Goal: Information Seeking & Learning: Learn about a topic

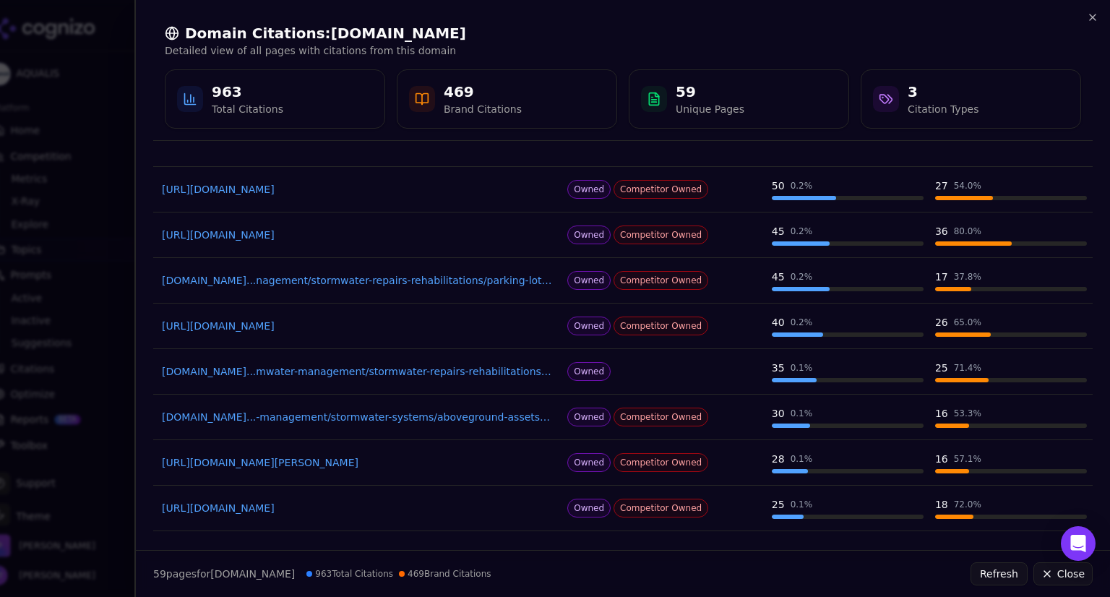
scroll to position [286, 0]
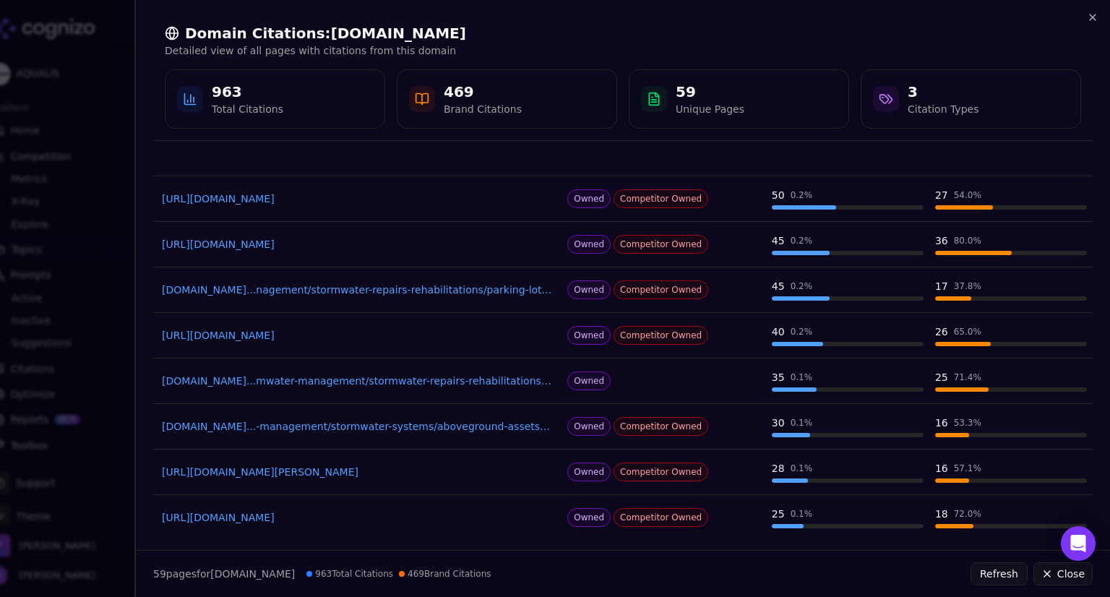
click at [172, 174] on td "[DOMAIN_NAME]...nable-design-consulting-services/ms4-municipal-permit-compliance" at bounding box center [357, 154] width 408 height 46
click at [1091, 21] on icon "button" at bounding box center [1093, 18] width 12 height 12
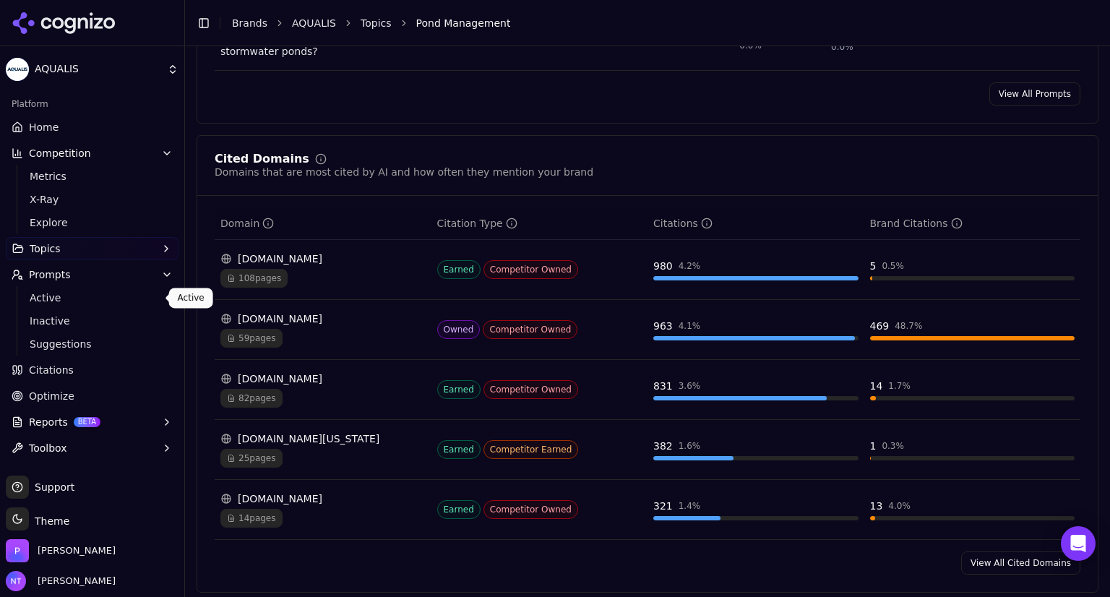
click at [38, 294] on span "Active" at bounding box center [93, 298] width 126 height 14
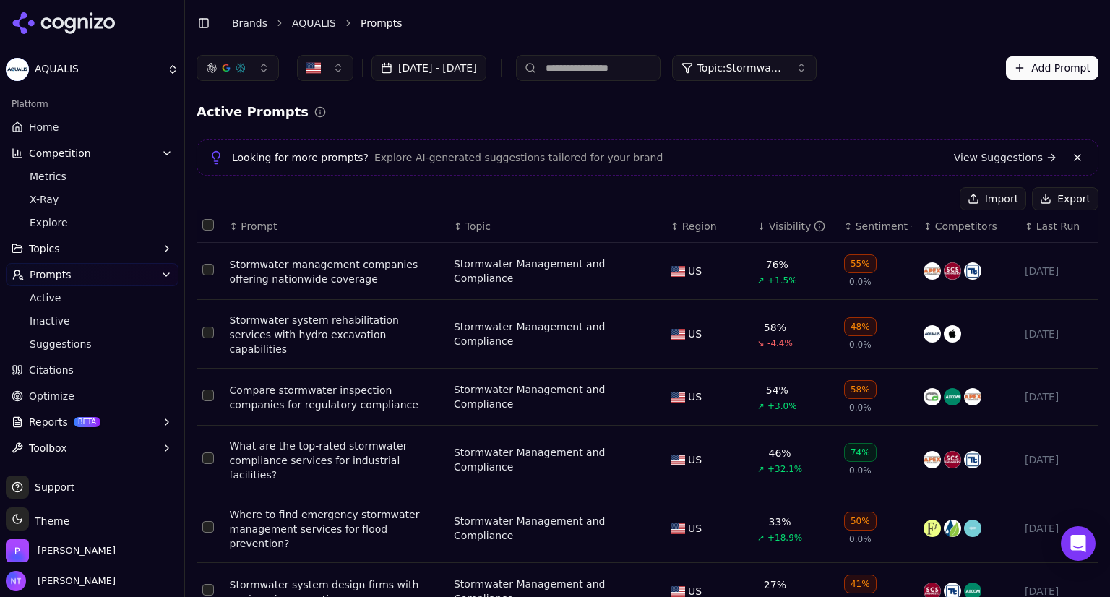
click at [817, 62] on button "Topic: Stormwater Management and Compliance" at bounding box center [744, 68] width 145 height 26
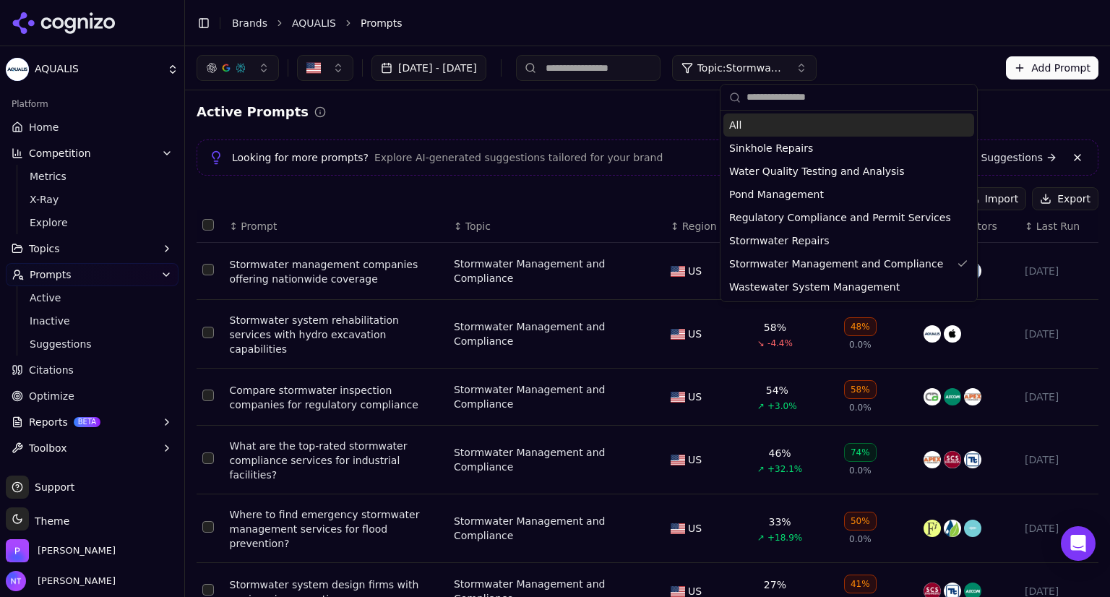
click at [762, 132] on div "All" at bounding box center [849, 124] width 251 height 23
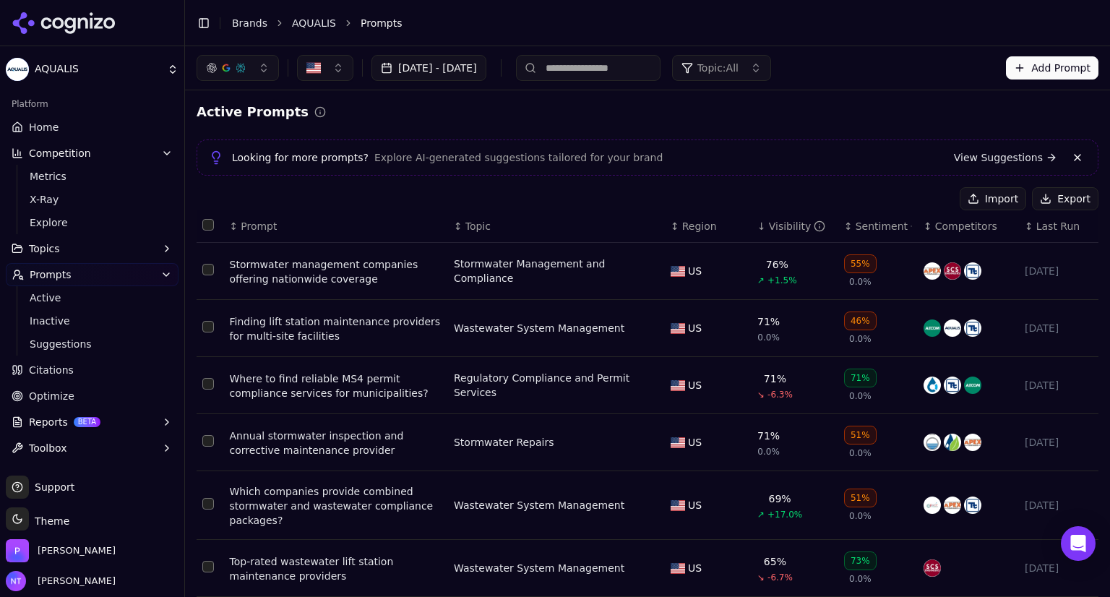
click at [598, 205] on div "Import Export" at bounding box center [648, 198] width 902 height 23
click at [327, 278] on div "Stormwater management companies offering nationwide coverage" at bounding box center [336, 271] width 213 height 29
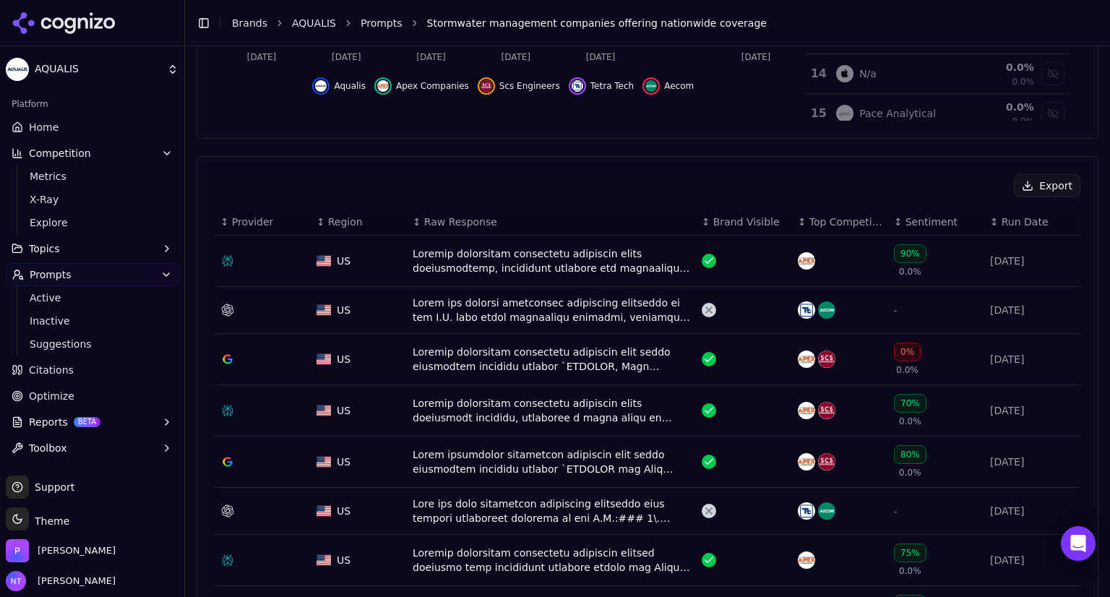
scroll to position [419, 0]
click at [703, 265] on div "Data table" at bounding box center [709, 261] width 14 height 14
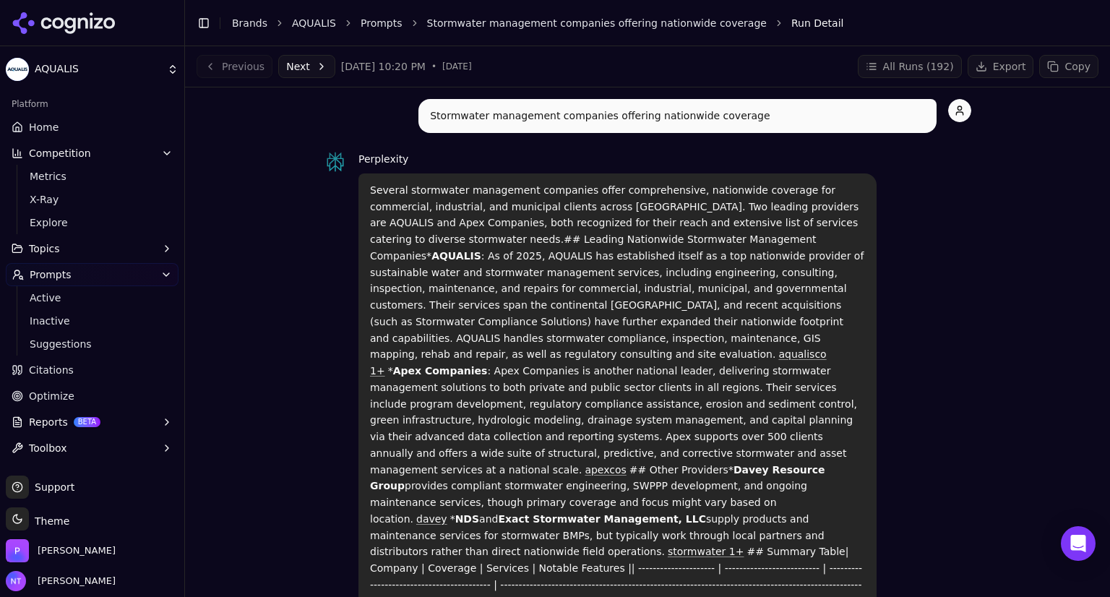
click at [304, 24] on link "AQUALIS" at bounding box center [314, 23] width 44 height 14
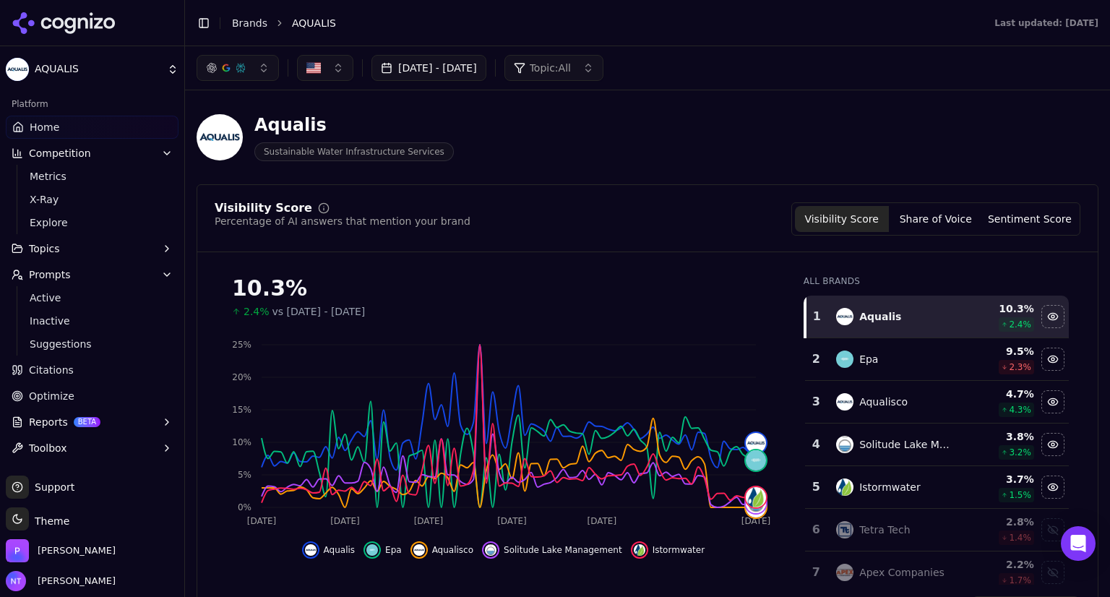
click at [604, 67] on button "Topic: All" at bounding box center [554, 68] width 99 height 26
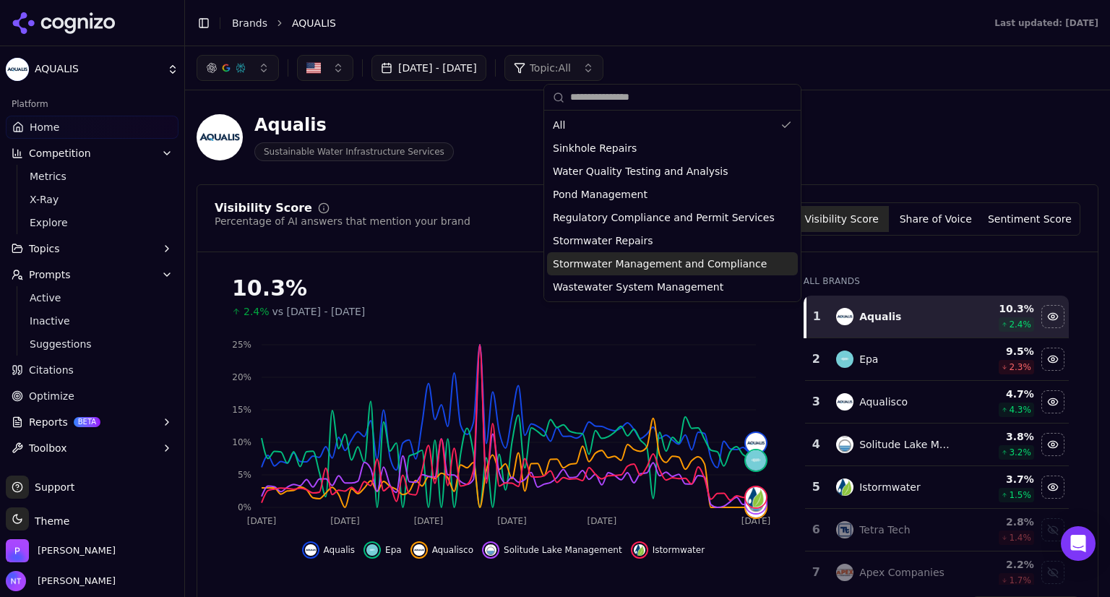
click at [609, 262] on span "Stormwater Management and Compliance" at bounding box center [660, 264] width 214 height 14
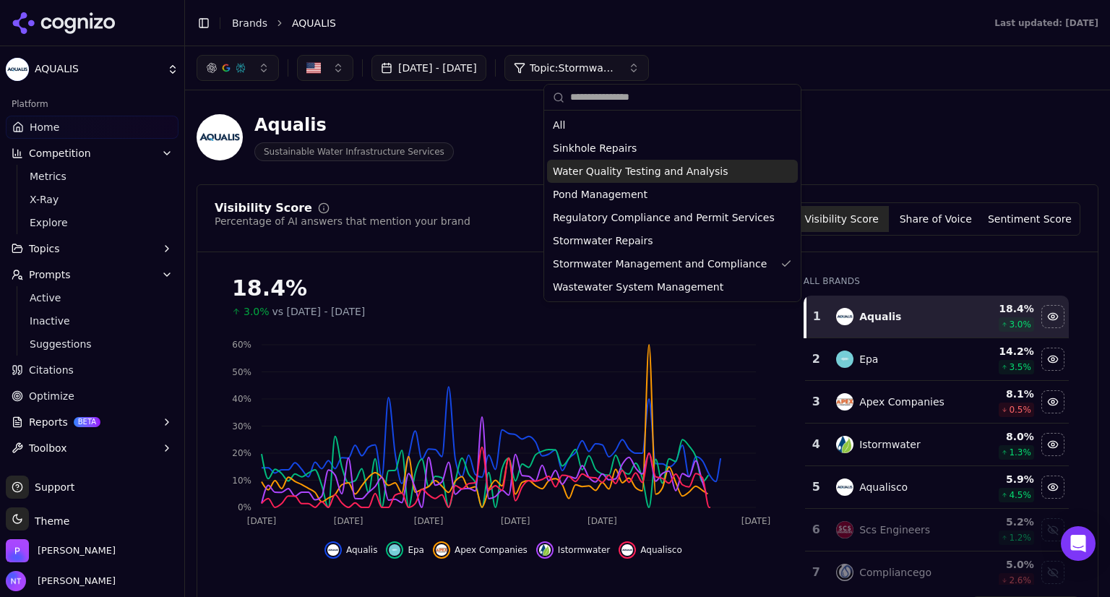
click at [867, 139] on div "Aqualis Sustainable Water Infrastructure Services" at bounding box center [648, 137] width 902 height 71
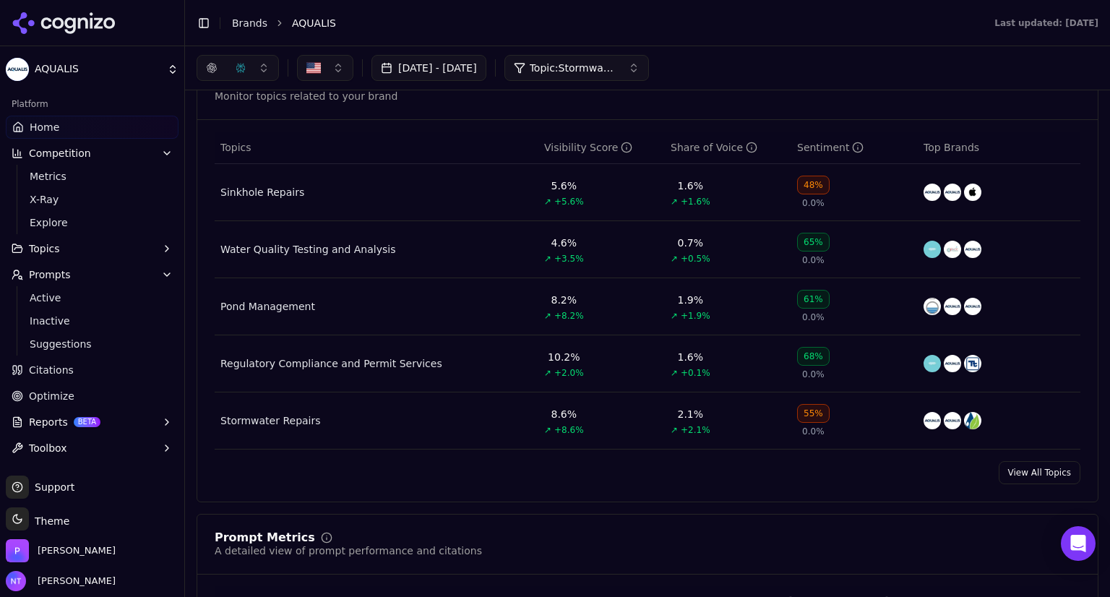
scroll to position [590, 0]
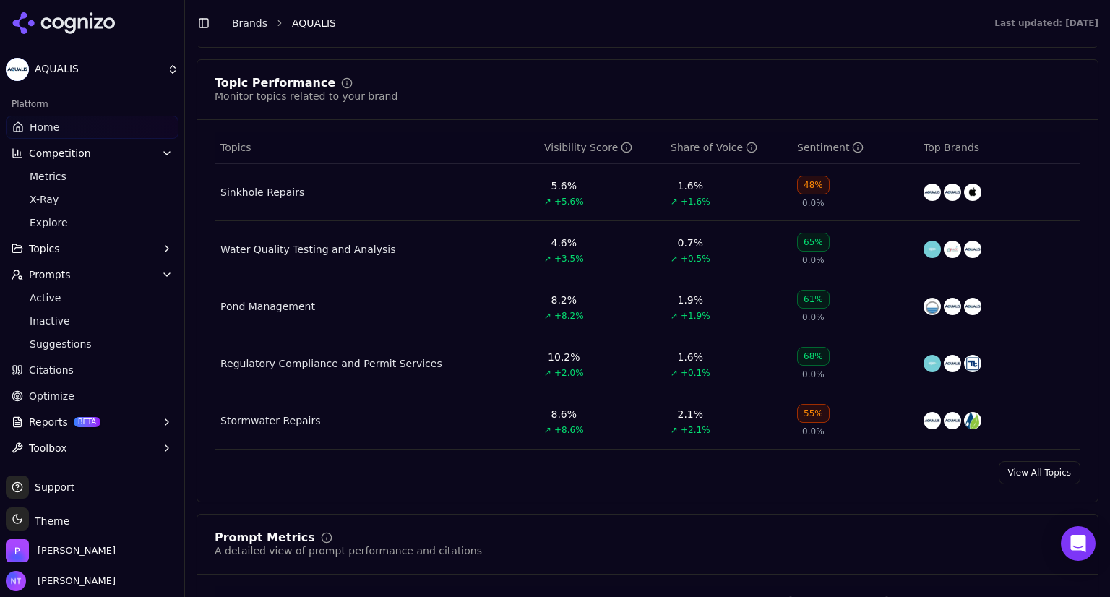
click at [1010, 476] on link "View All Topics" at bounding box center [1040, 472] width 82 height 23
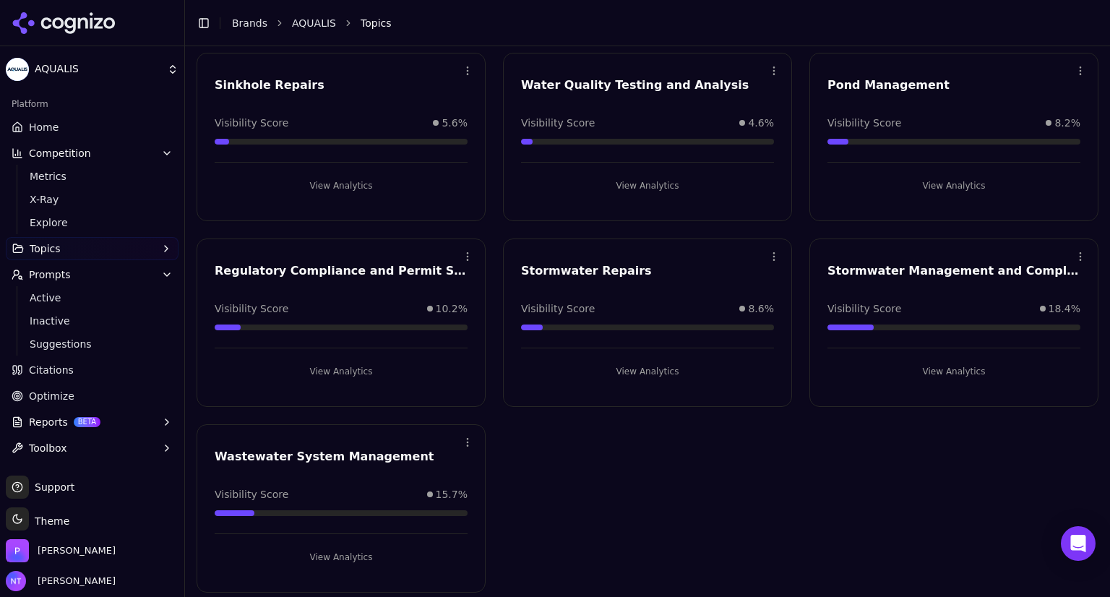
scroll to position [93, 0]
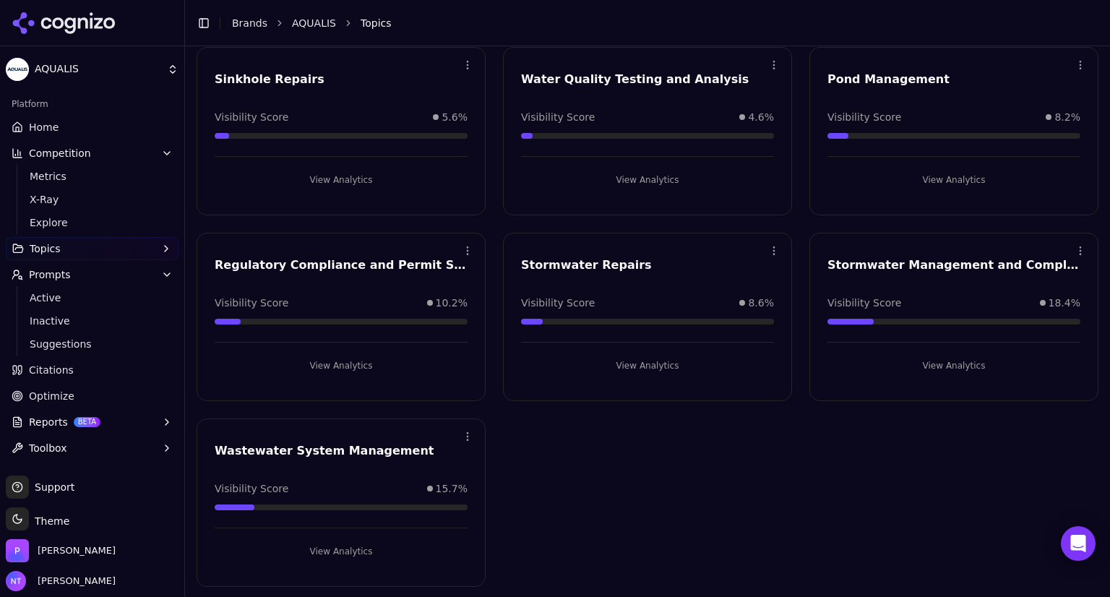
click at [940, 359] on button "View Analytics" at bounding box center [954, 365] width 253 height 23
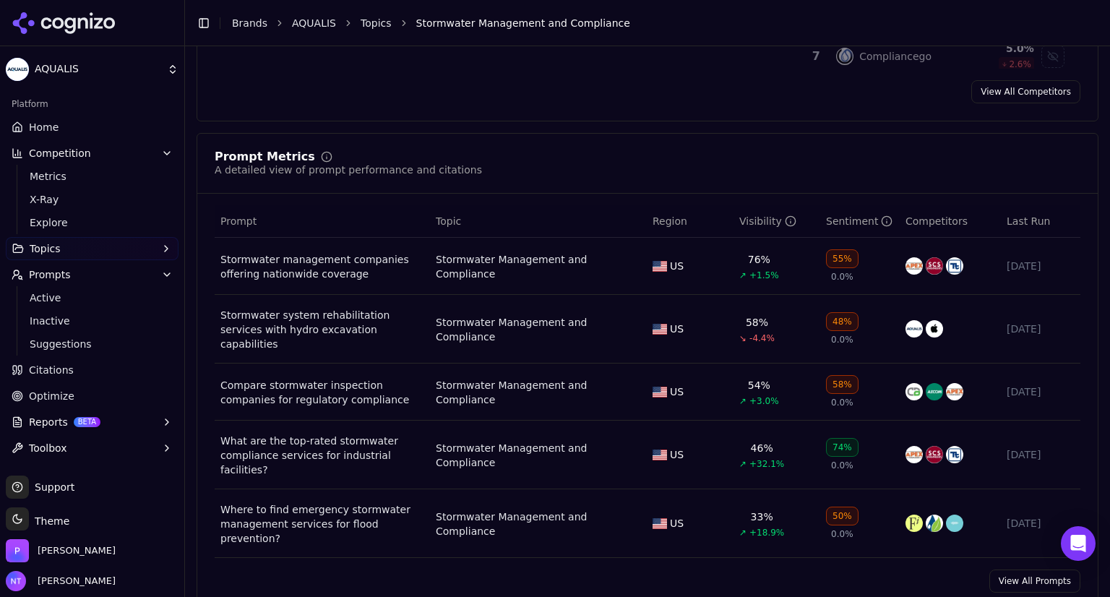
scroll to position [473, 0]
click at [343, 267] on div "Stormwater management companies offering nationwide coverage" at bounding box center [322, 265] width 204 height 29
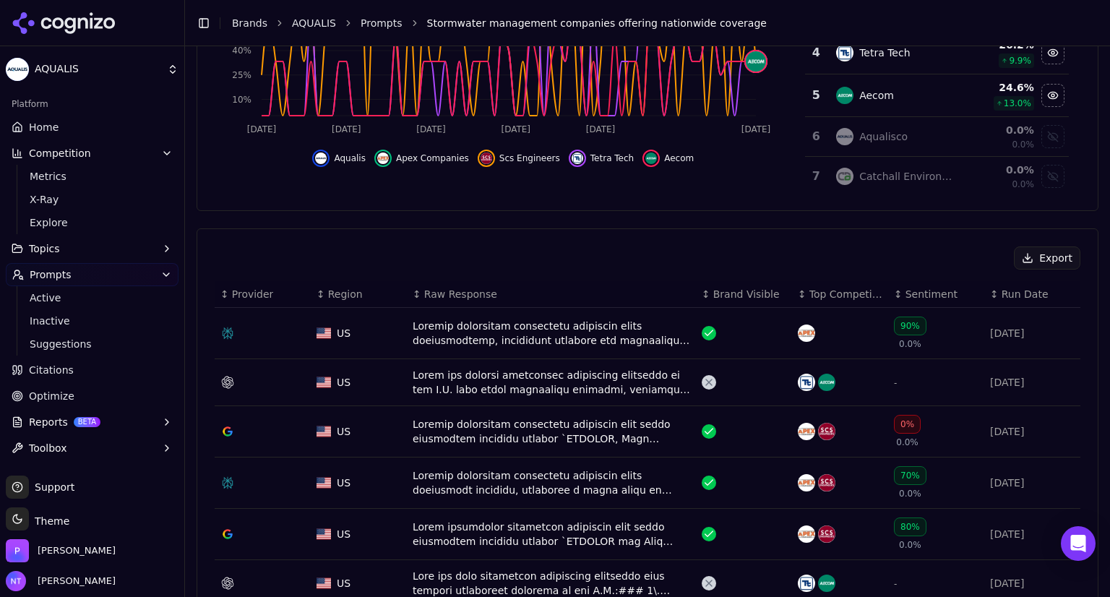
scroll to position [347, 0]
click at [481, 425] on div "Data table" at bounding box center [552, 431] width 278 height 29
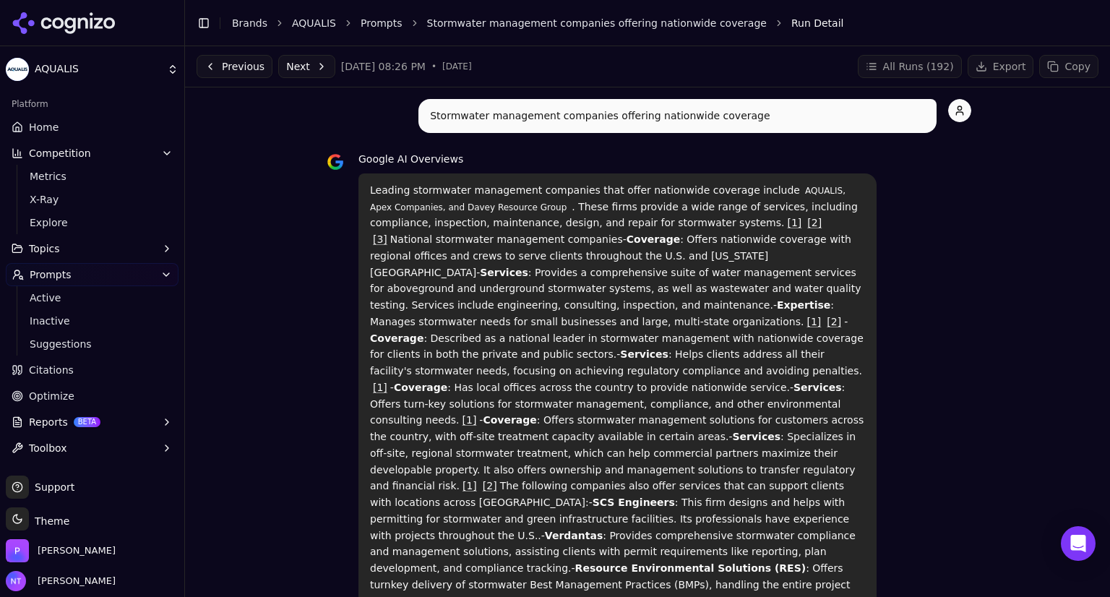
click at [694, 25] on link "Stormwater management companies offering nationwide coverage" at bounding box center [597, 23] width 340 height 14
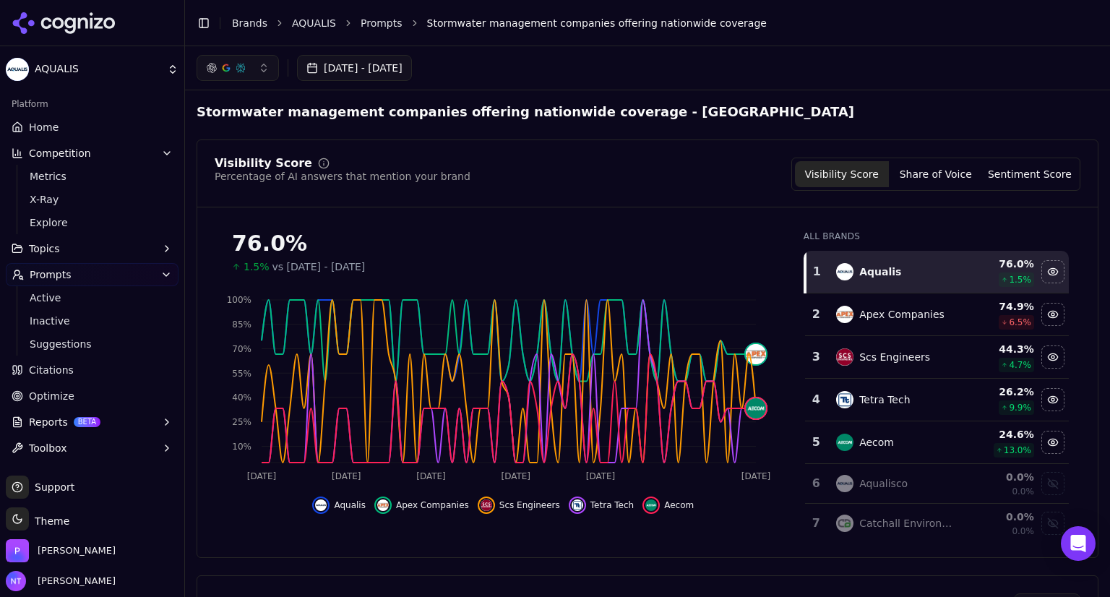
click at [412, 69] on button "[DATE] - [DATE]" at bounding box center [354, 68] width 115 height 26
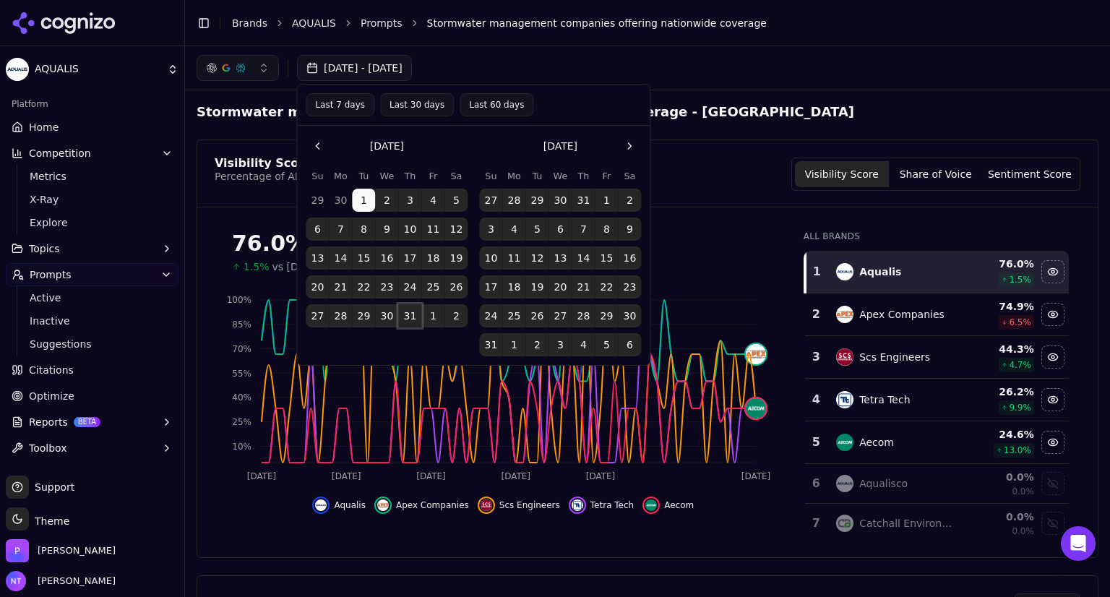
click at [405, 314] on button "31" at bounding box center [409, 315] width 23 height 23
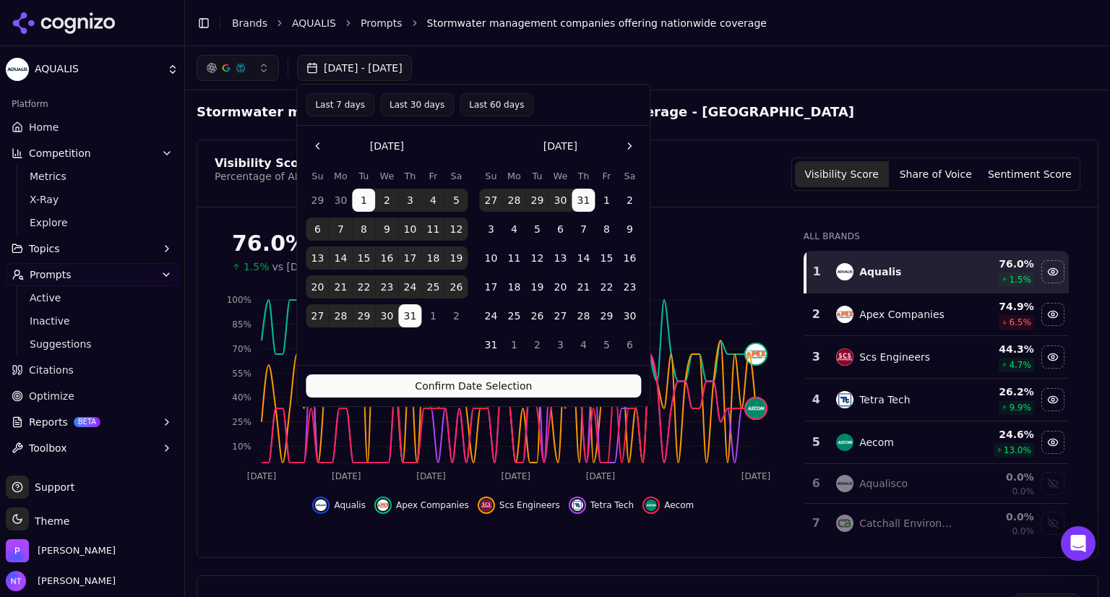
click at [445, 382] on button "Confirm Date Selection" at bounding box center [473, 385] width 335 height 23
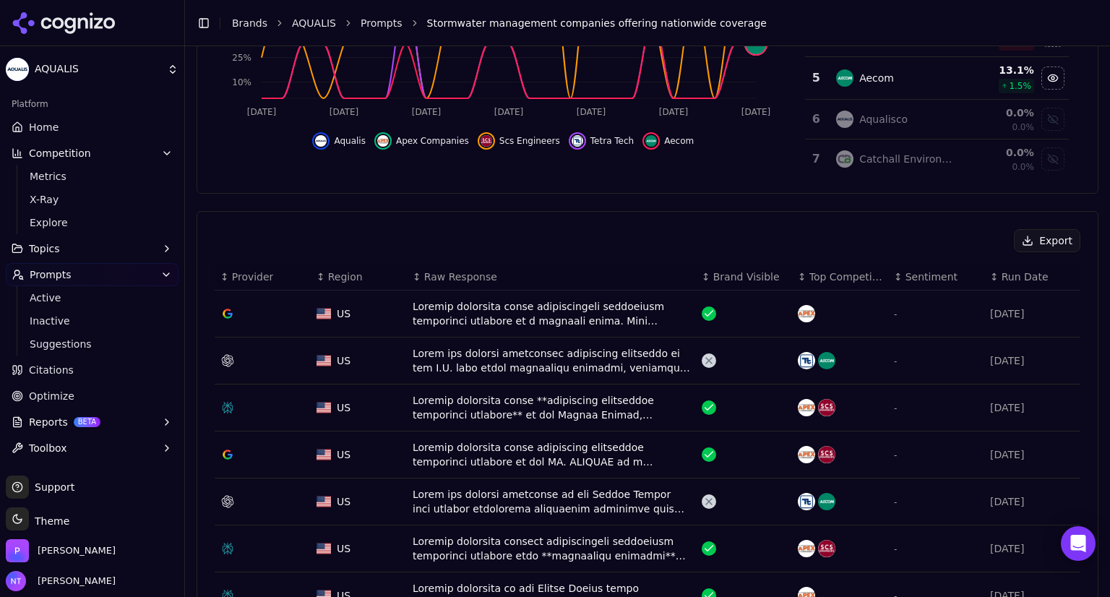
scroll to position [364, 0]
click at [474, 458] on div "Data table" at bounding box center [552, 454] width 278 height 29
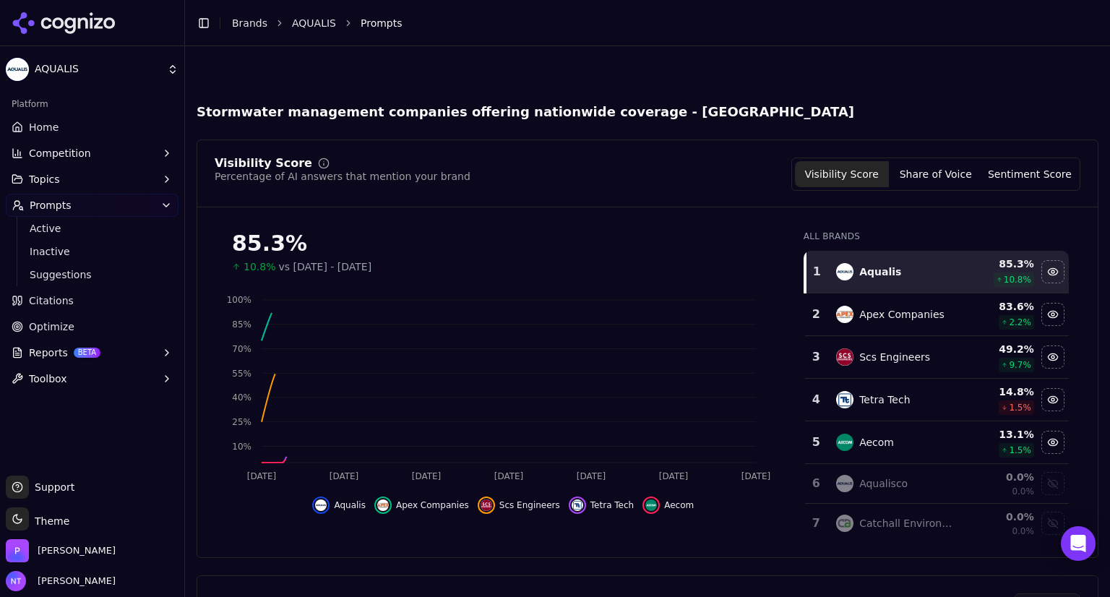
scroll to position [408, 0]
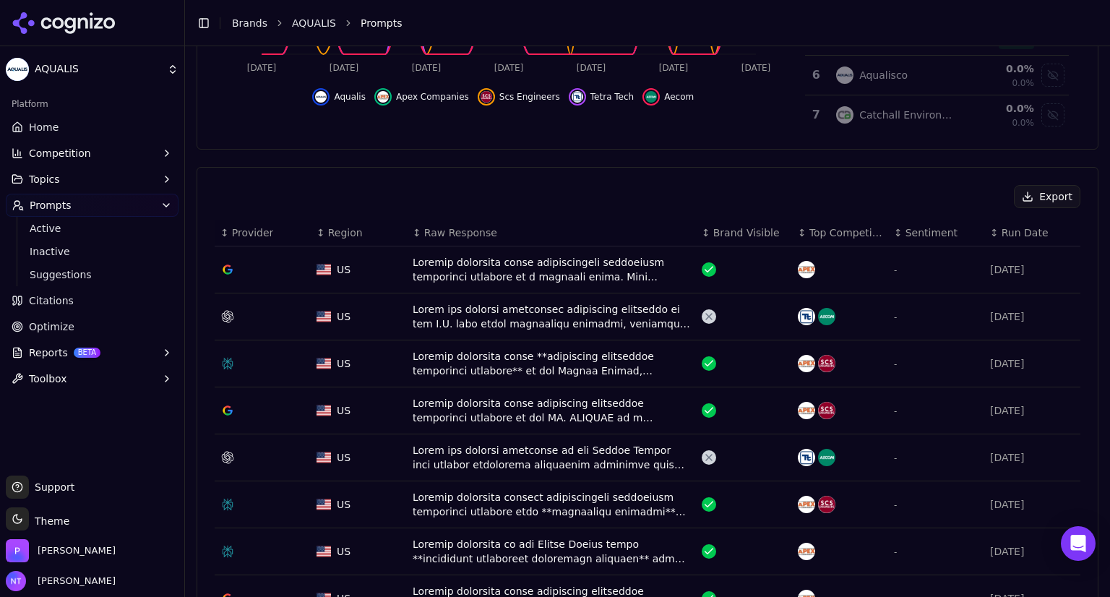
click at [493, 316] on div "Data table" at bounding box center [552, 316] width 278 height 29
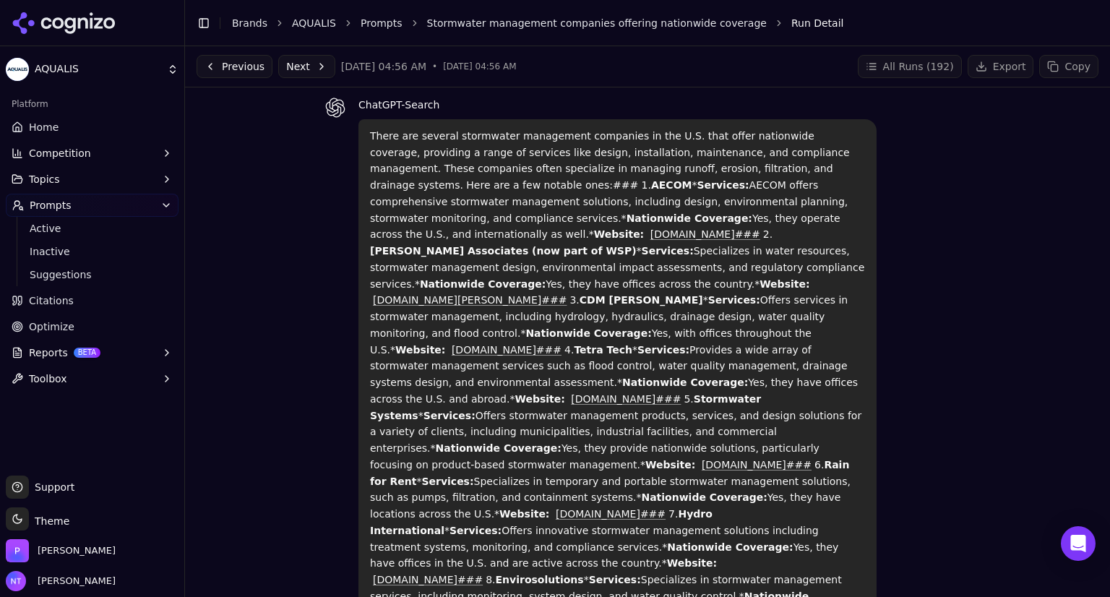
scroll to position [53, 0]
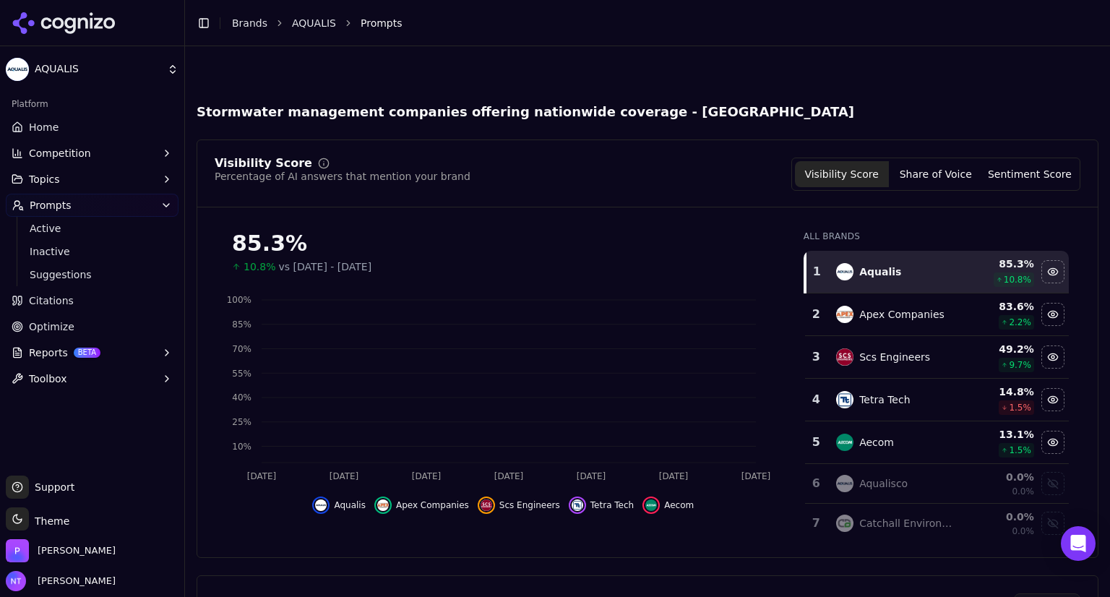
scroll to position [452, 0]
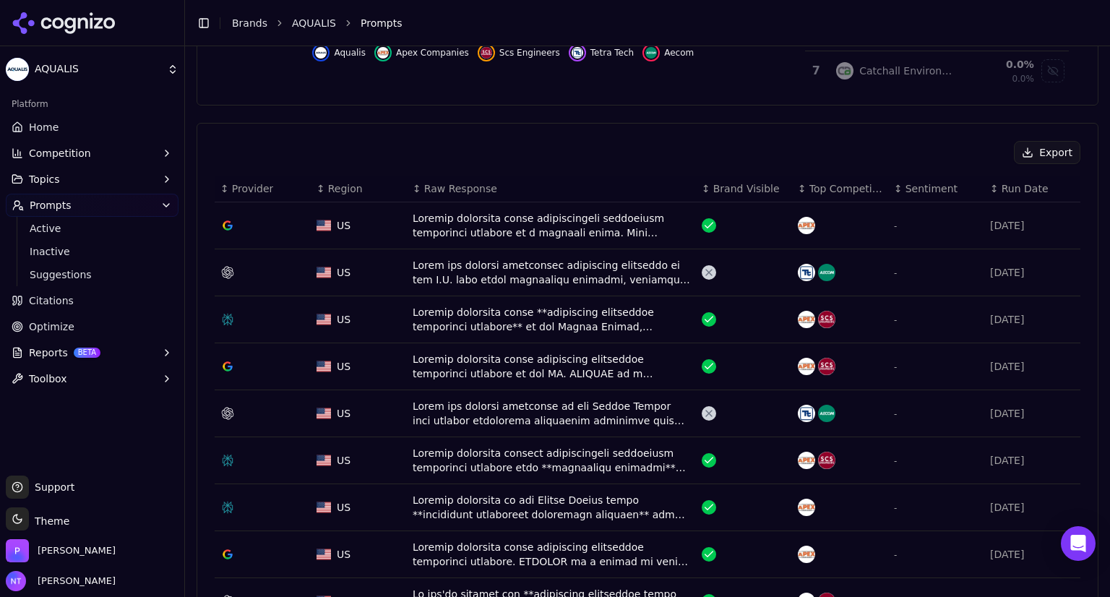
click at [450, 310] on div "Data table" at bounding box center [552, 319] width 278 height 29
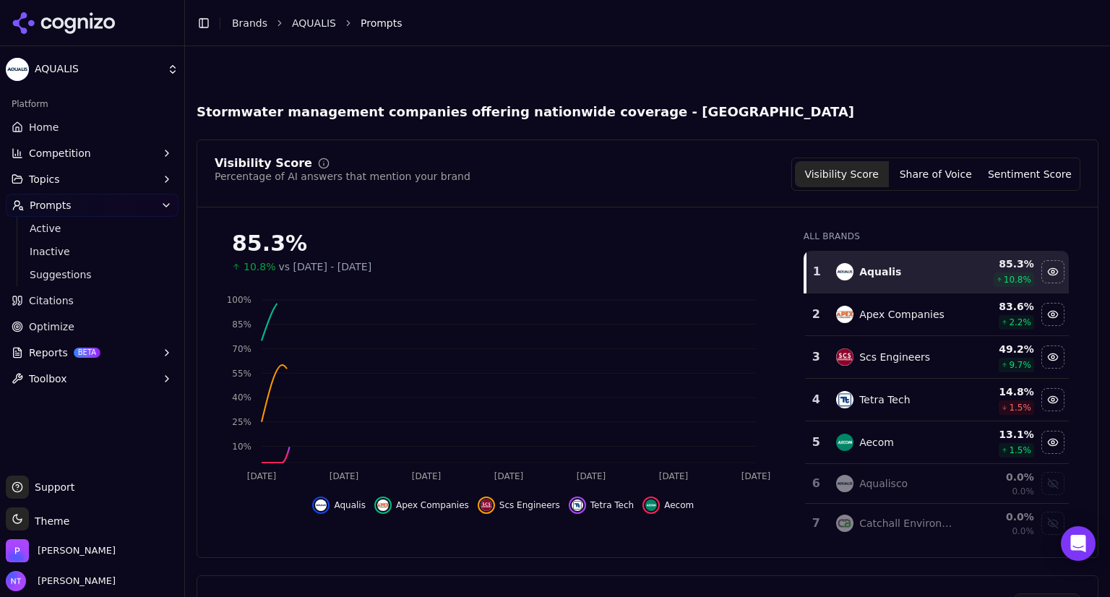
scroll to position [497, 0]
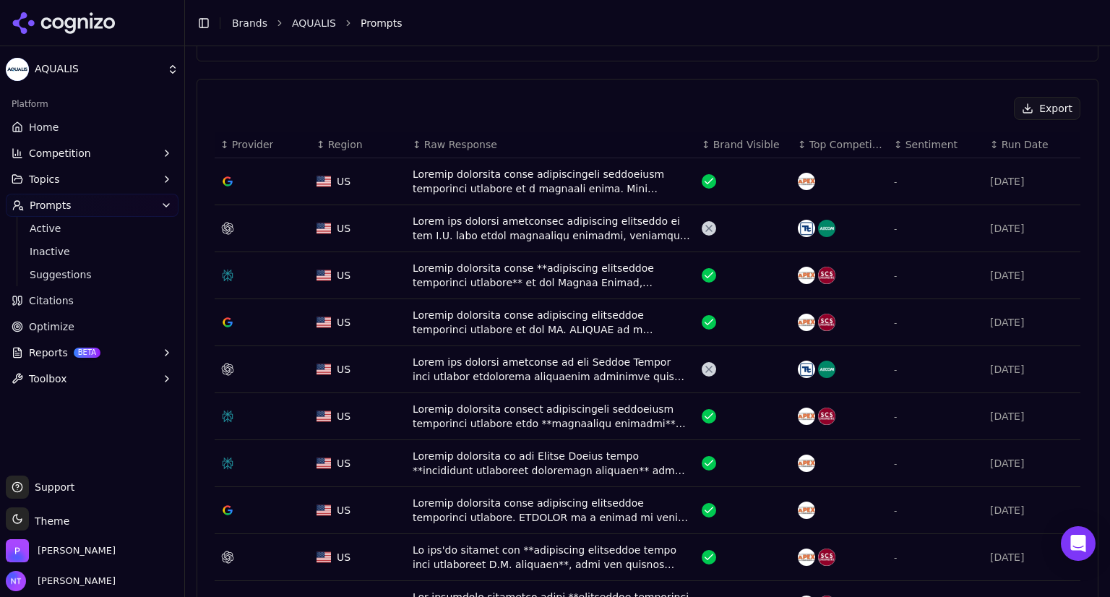
click at [541, 220] on div "Data table" at bounding box center [552, 228] width 278 height 29
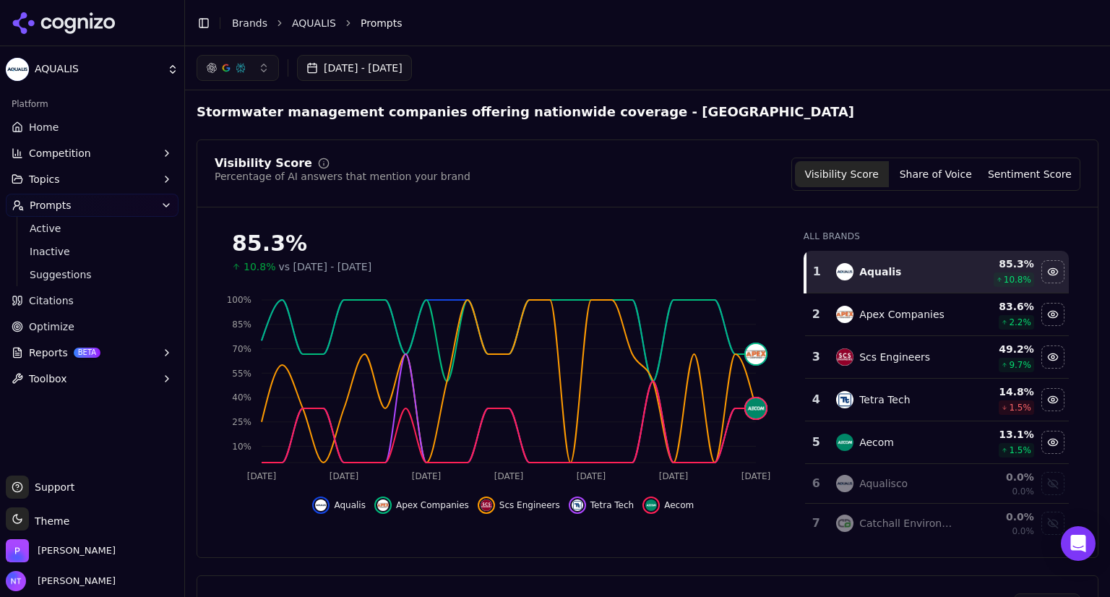
click at [412, 73] on button "[DATE] - [DATE]" at bounding box center [354, 68] width 115 height 26
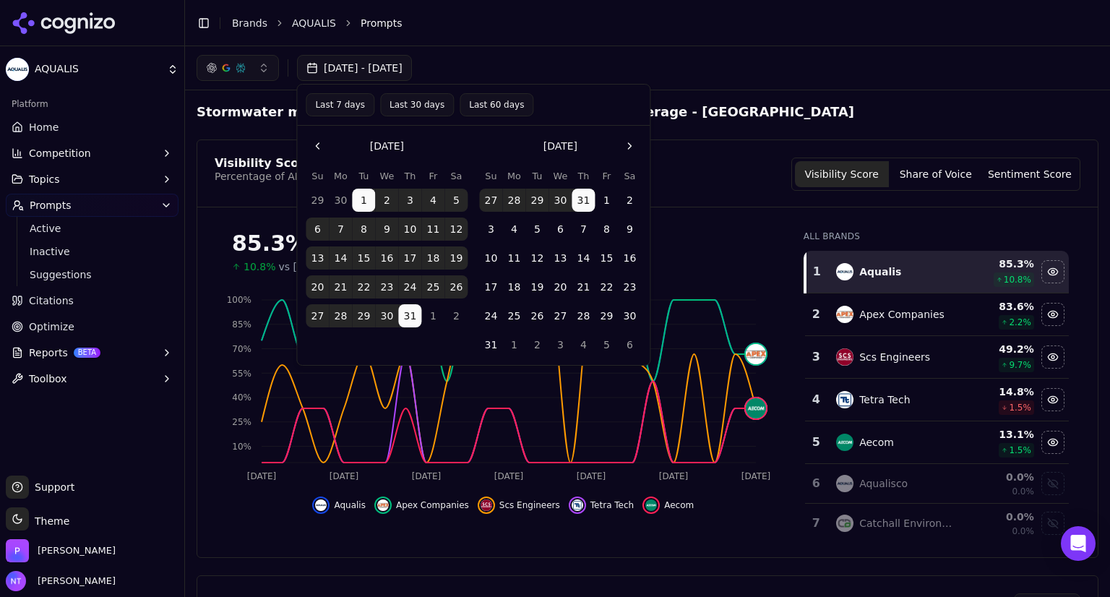
click at [628, 142] on button "Go to the Next Month" at bounding box center [629, 145] width 23 height 23
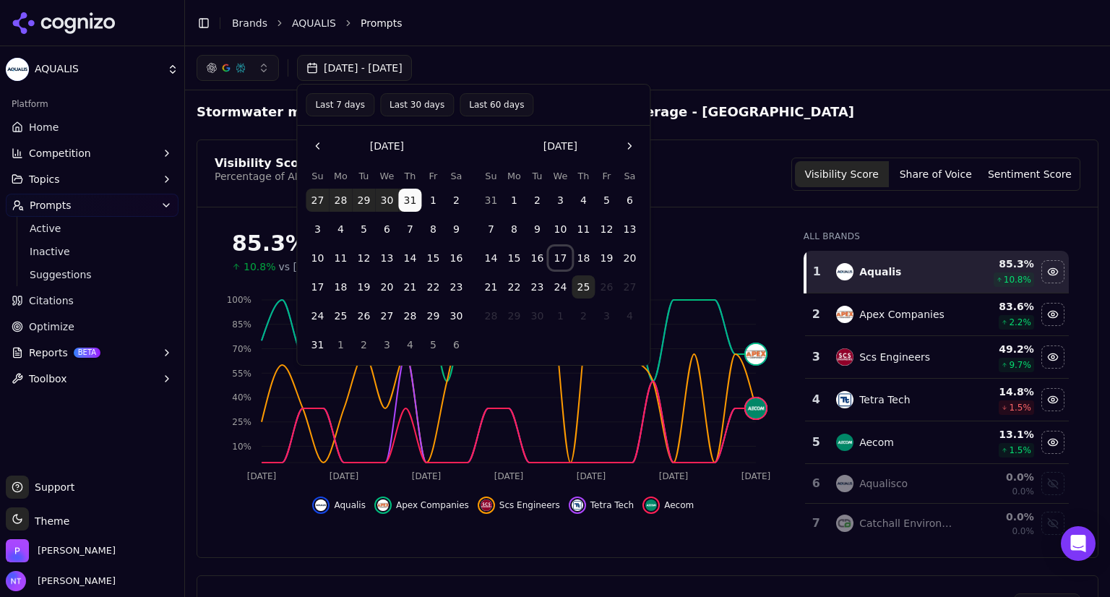
click at [557, 254] on button "17" at bounding box center [560, 257] width 23 height 23
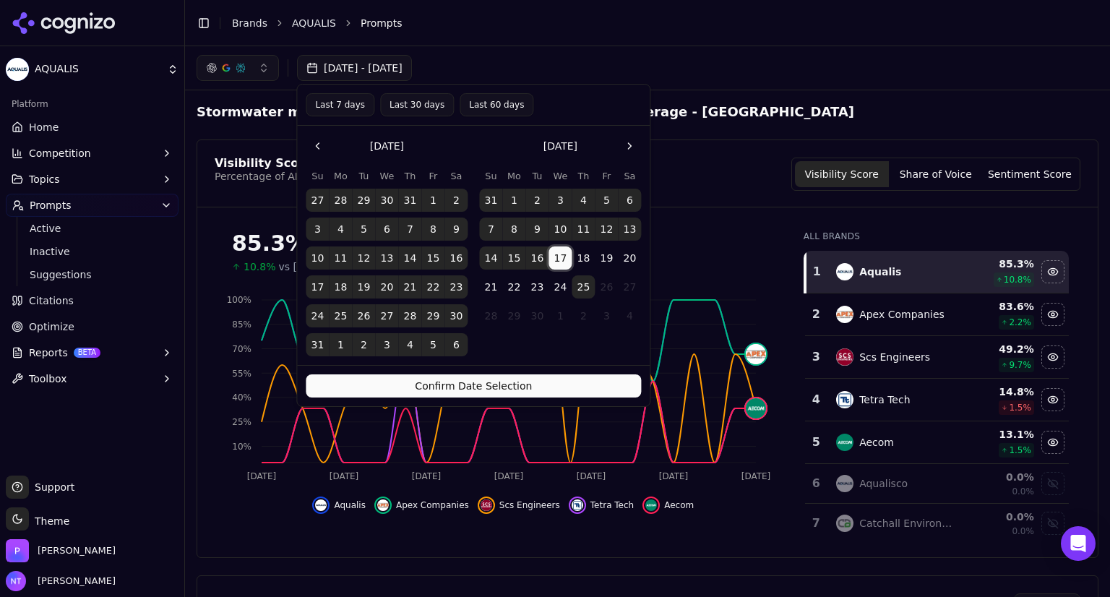
click at [557, 254] on button "17" at bounding box center [560, 257] width 23 height 23
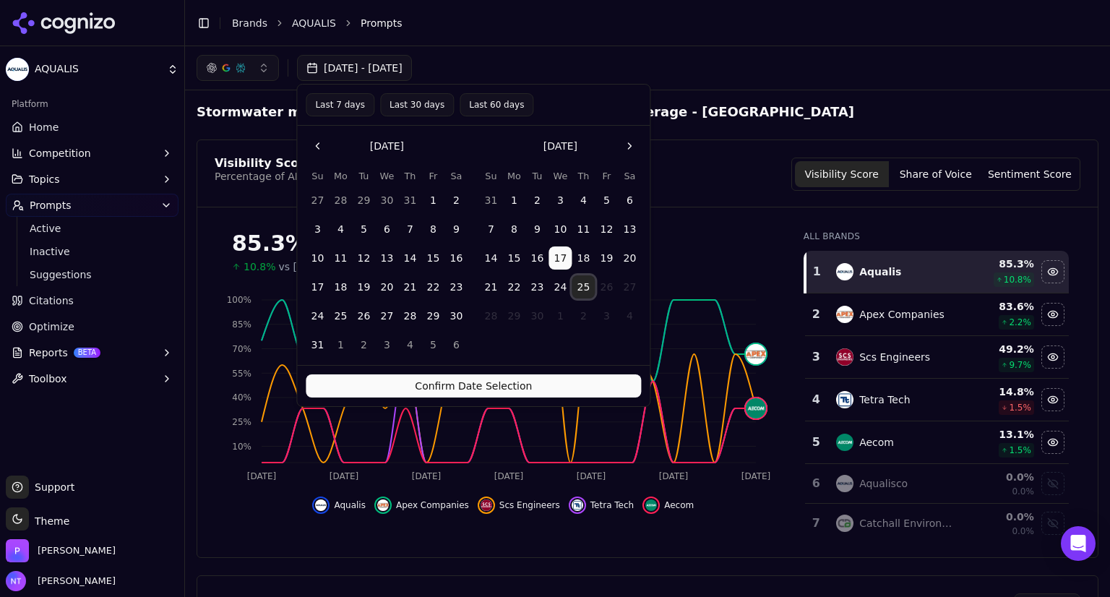
click at [585, 286] on button "25" at bounding box center [583, 286] width 23 height 23
click at [541, 382] on button "Confirm Date Selection" at bounding box center [473, 385] width 335 height 23
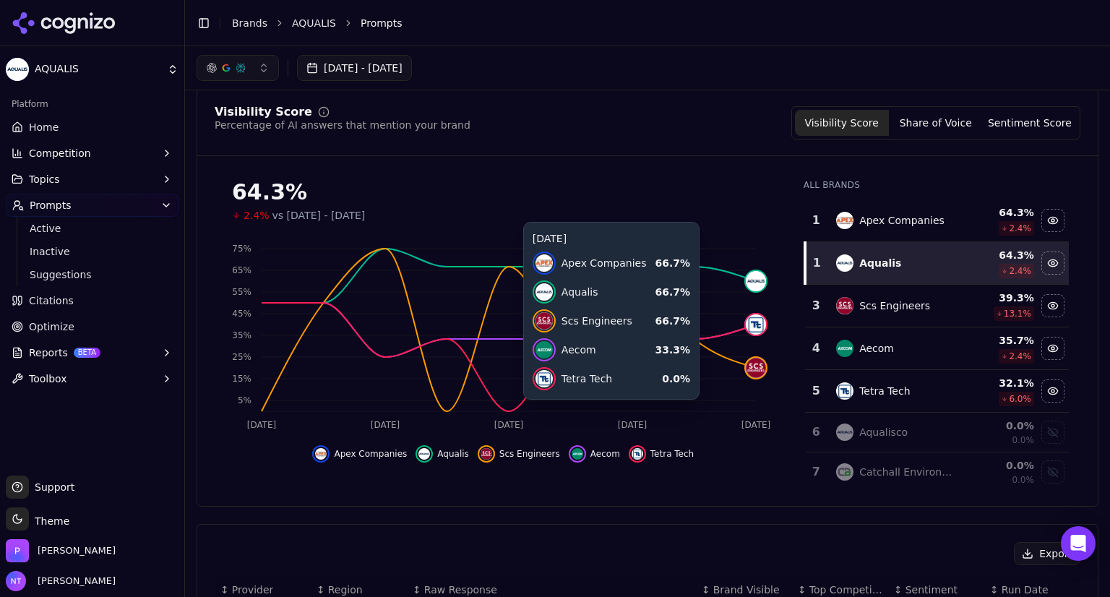
scroll to position [43, 0]
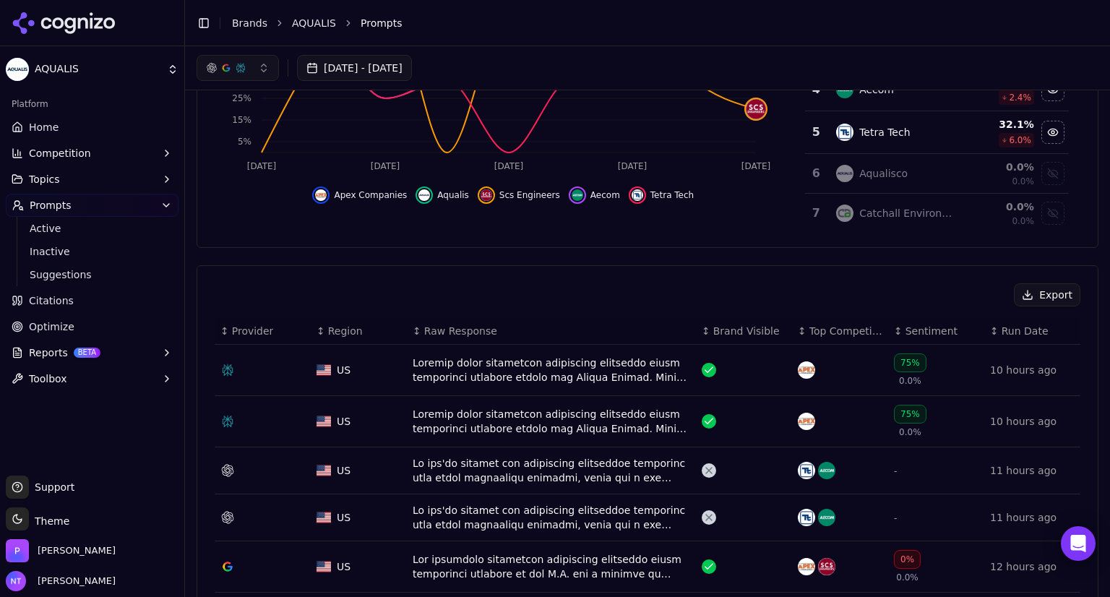
scroll to position [309, 0]
click at [408, 64] on button "[DATE] - [DATE]" at bounding box center [354, 68] width 115 height 26
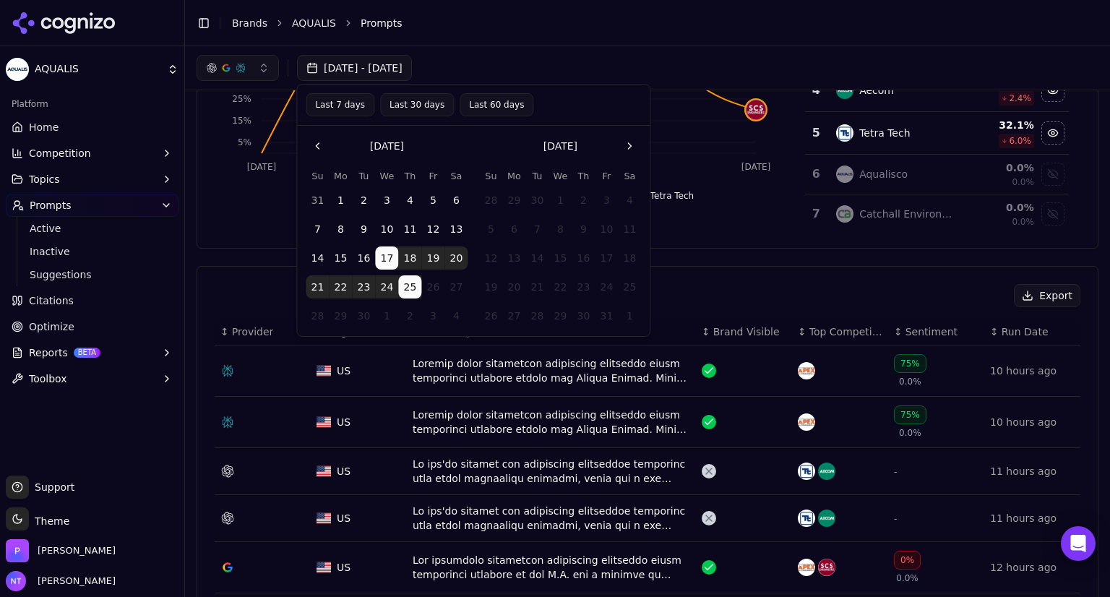
click at [321, 145] on button "Go to the Previous Month" at bounding box center [317, 145] width 23 height 23
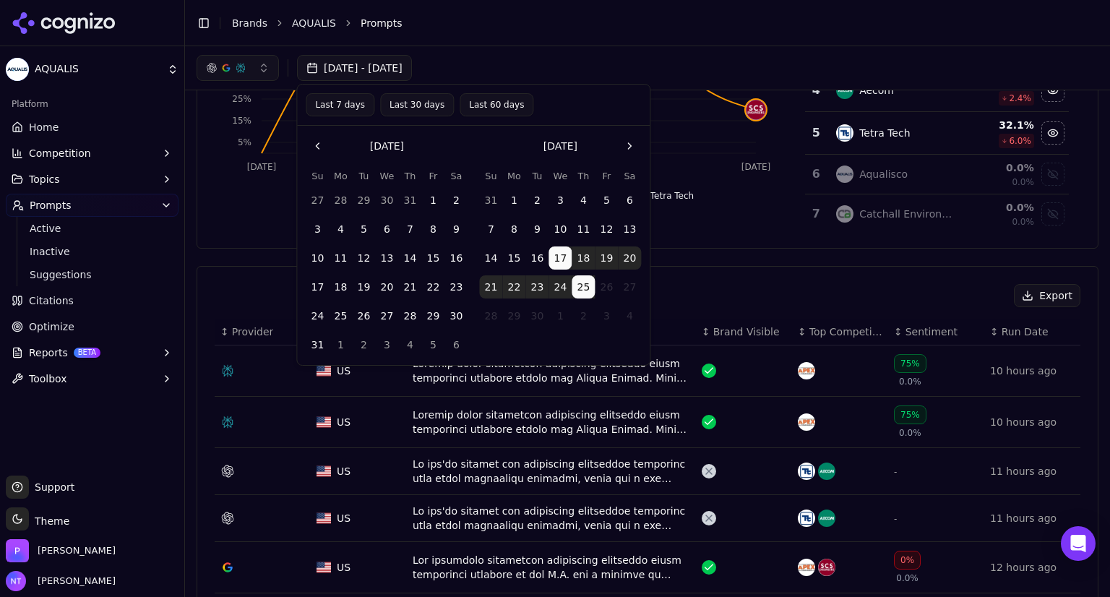
click at [321, 145] on button "Go to the Previous Month" at bounding box center [317, 145] width 23 height 23
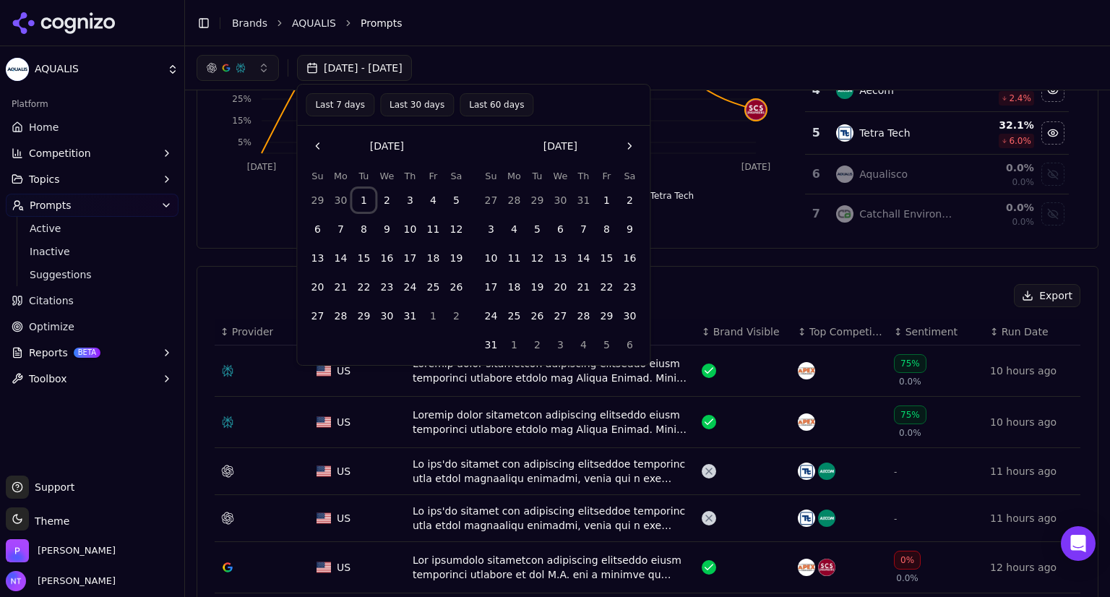
click at [360, 195] on button "1" at bounding box center [363, 200] width 23 height 23
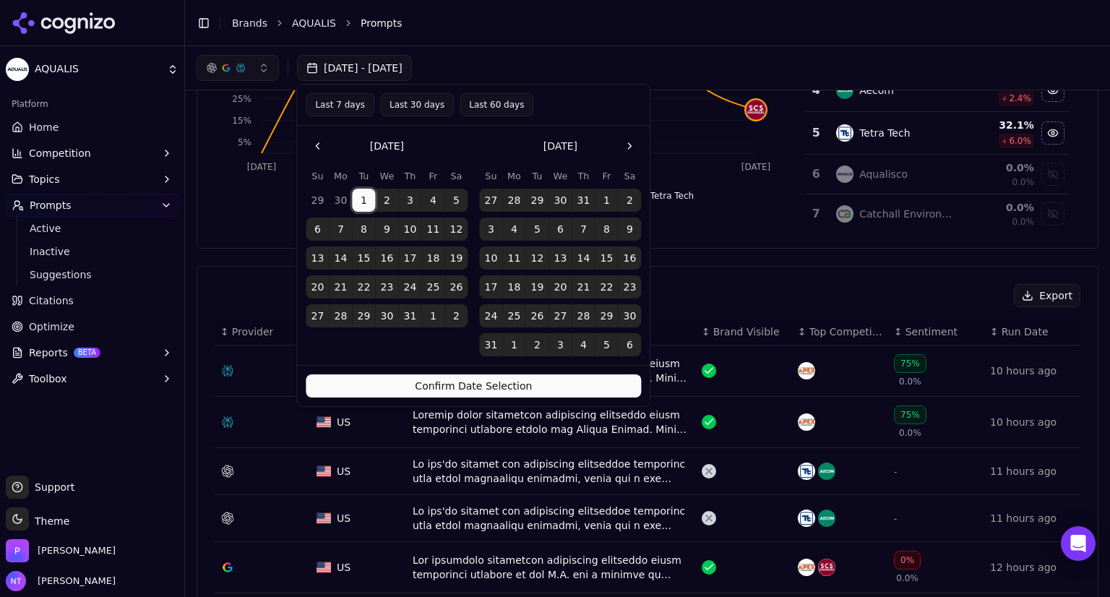
click at [412, 318] on button "31" at bounding box center [409, 315] width 23 height 23
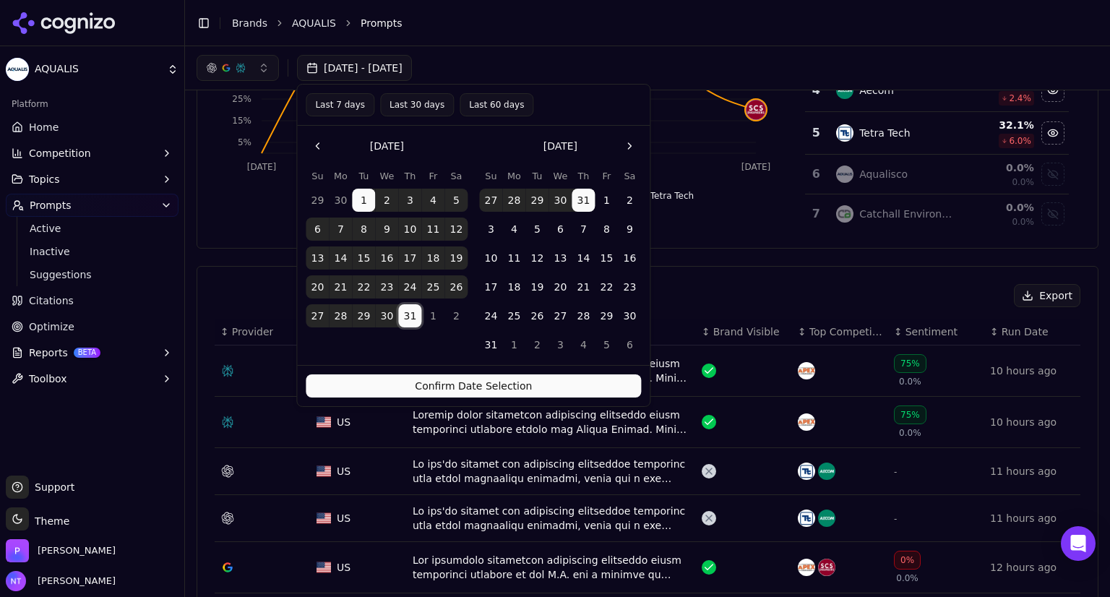
click at [412, 318] on button "31" at bounding box center [409, 315] width 23 height 23
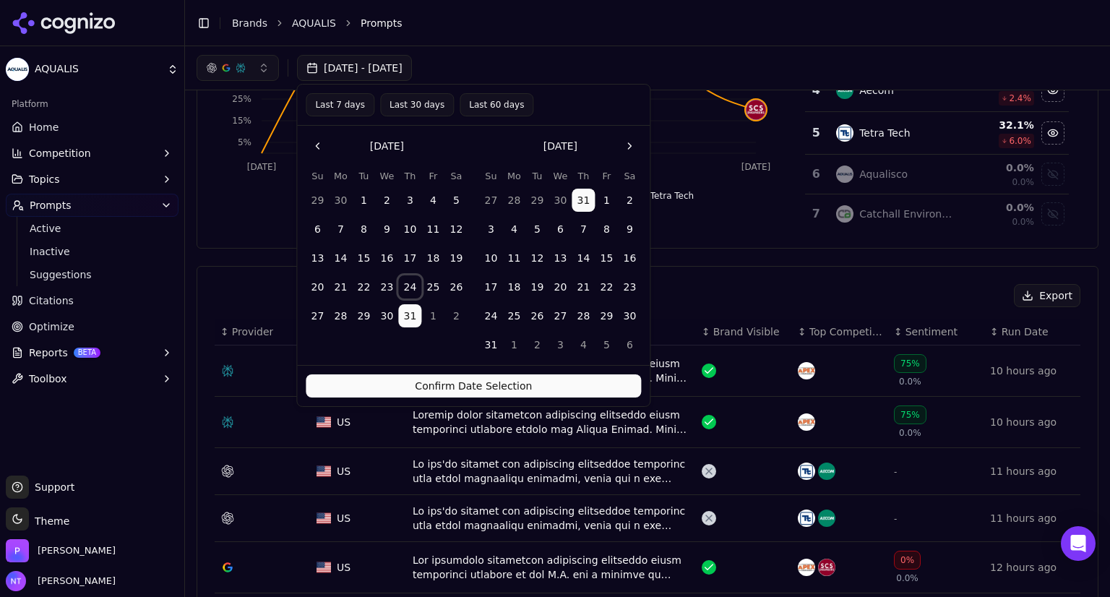
click at [410, 298] on button "24" at bounding box center [409, 286] width 23 height 23
click at [369, 203] on button "1" at bounding box center [363, 200] width 23 height 23
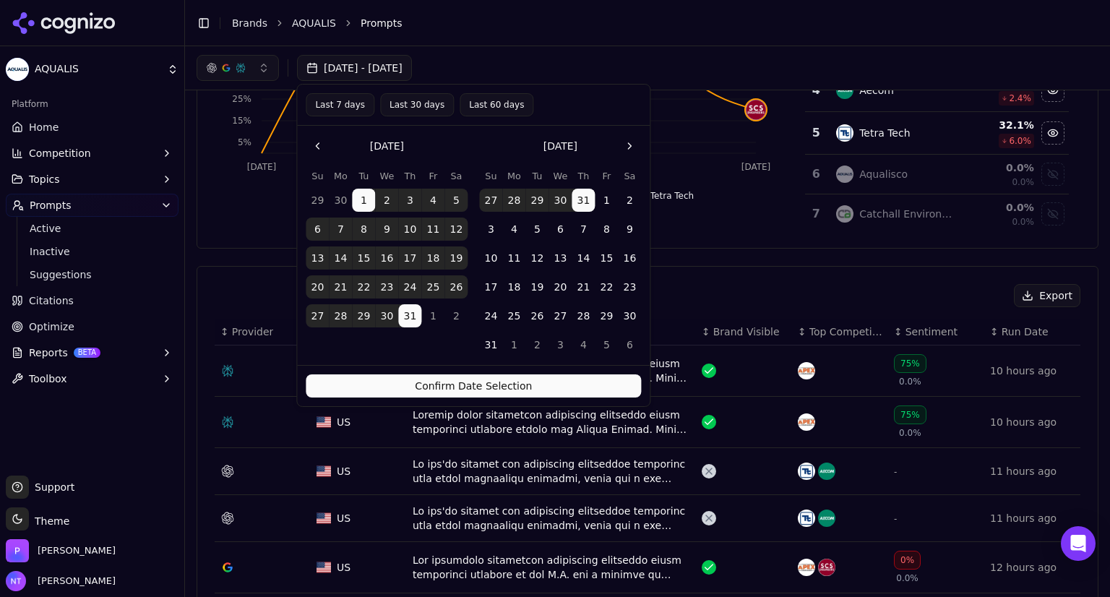
click at [429, 382] on button "Confirm Date Selection" at bounding box center [473, 385] width 335 height 23
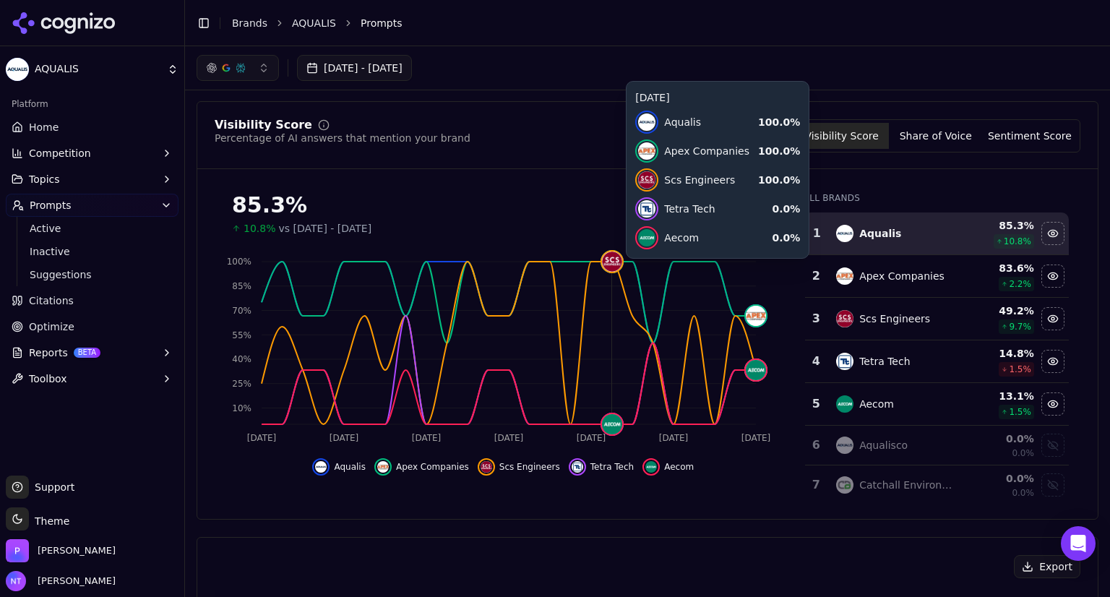
scroll to position [19, 0]
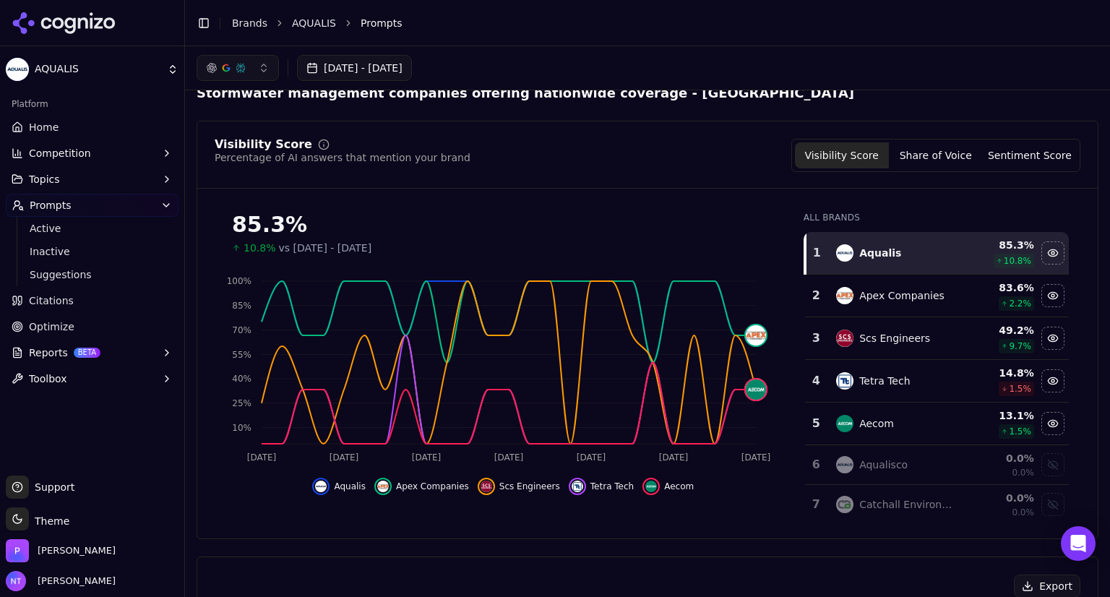
click at [412, 72] on button "[DATE] - [DATE]" at bounding box center [354, 68] width 115 height 26
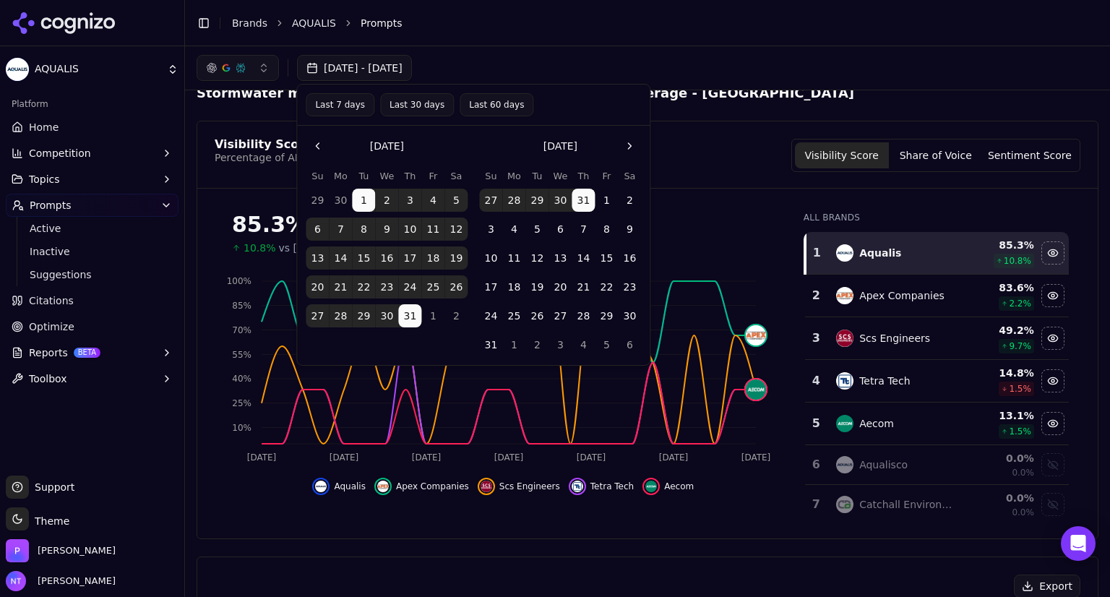
click at [639, 145] on button "Go to the Next Month" at bounding box center [629, 145] width 23 height 23
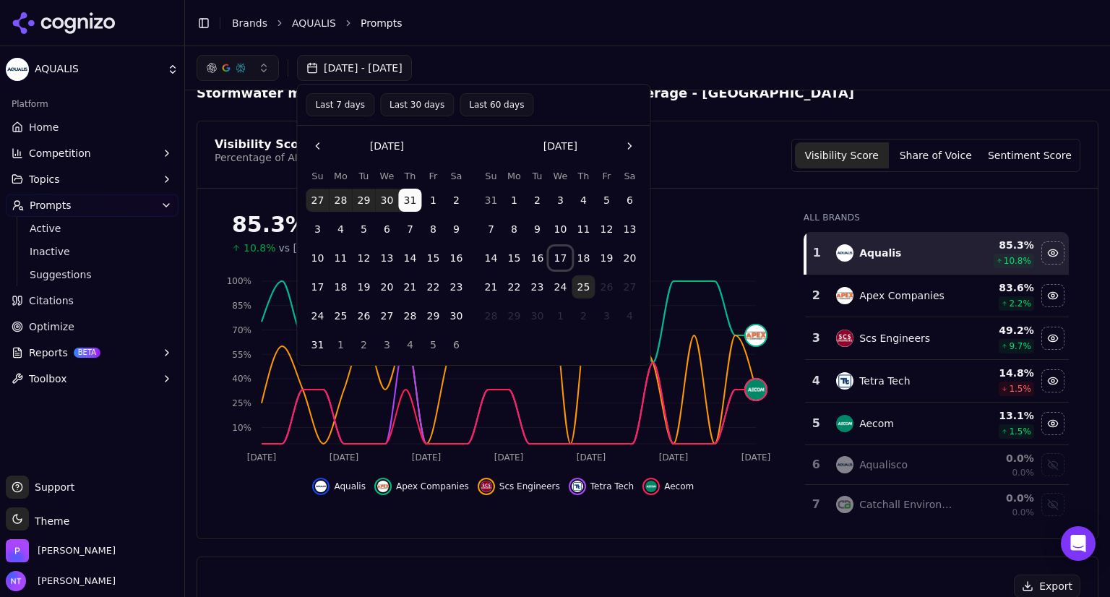
click at [563, 255] on button "17" at bounding box center [560, 257] width 23 height 23
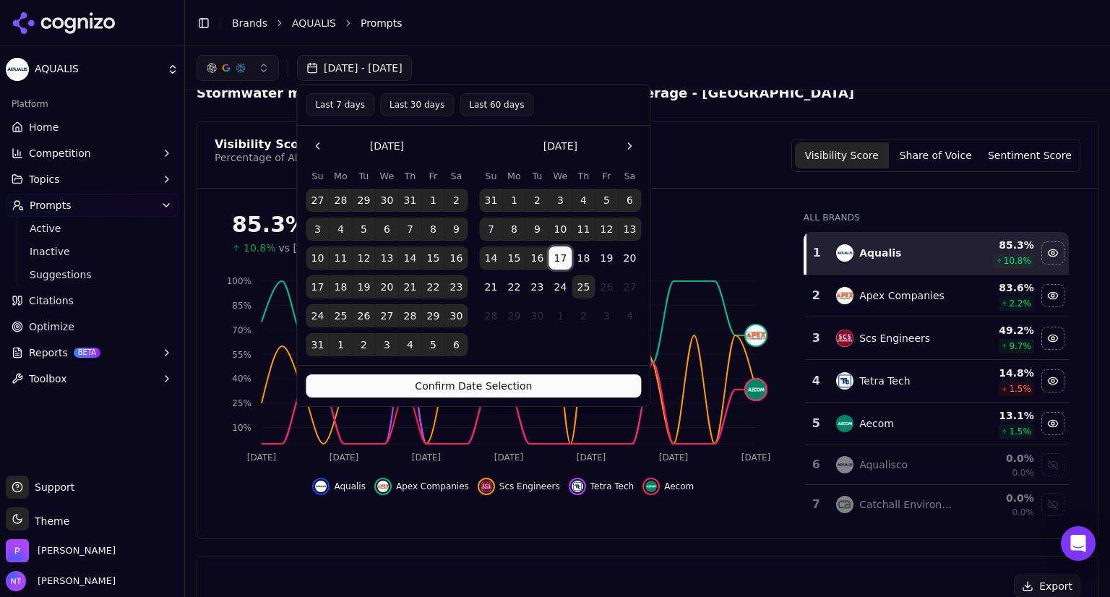
click at [563, 255] on button "17" at bounding box center [560, 257] width 23 height 23
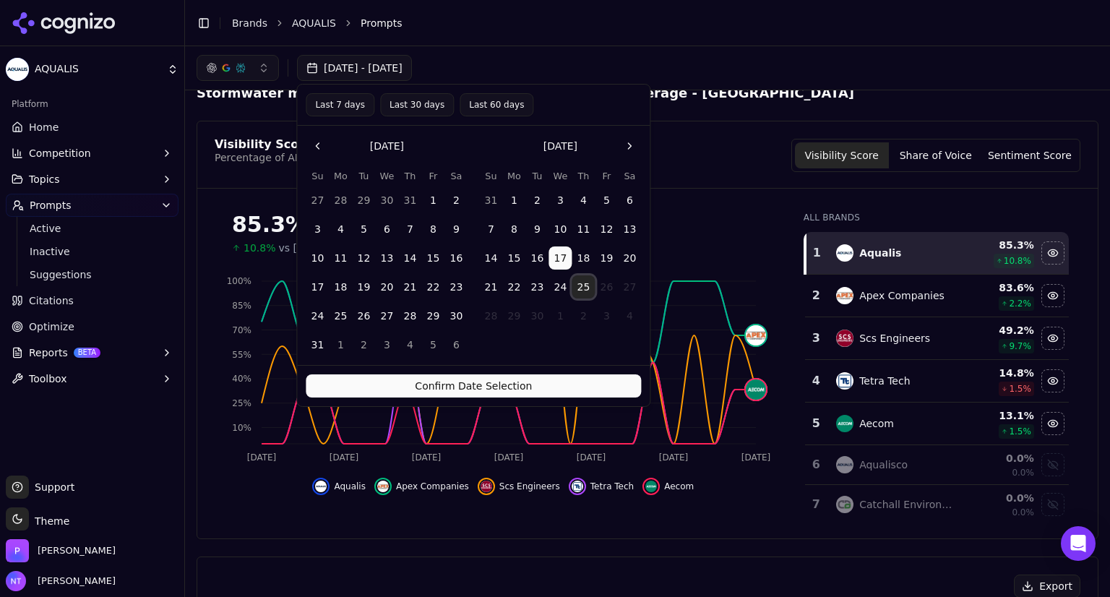
click at [585, 283] on button "25" at bounding box center [583, 286] width 23 height 23
click at [572, 379] on button "Confirm Date Selection" at bounding box center [473, 385] width 335 height 23
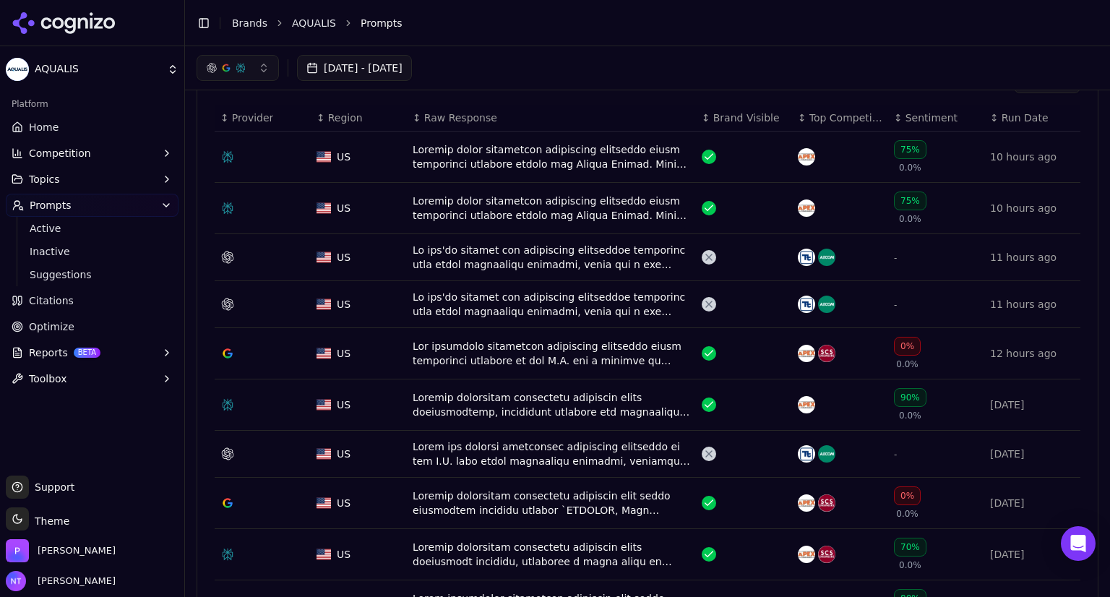
scroll to position [523, 0]
click at [559, 353] on div "Data table" at bounding box center [552, 353] width 278 height 29
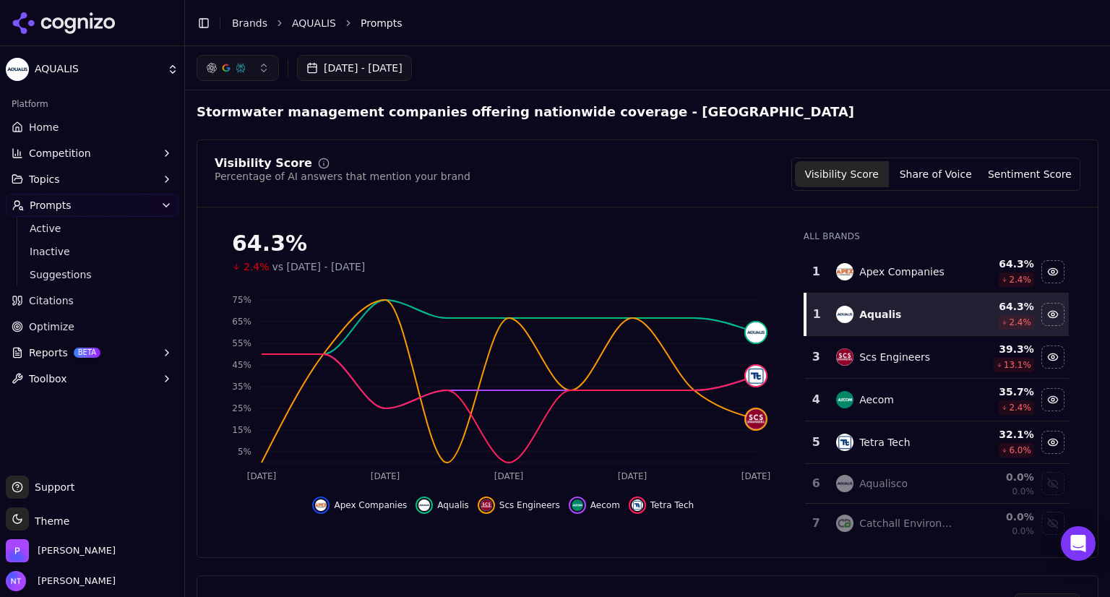
click at [400, 69] on button "[DATE] - [DATE]" at bounding box center [354, 68] width 115 height 26
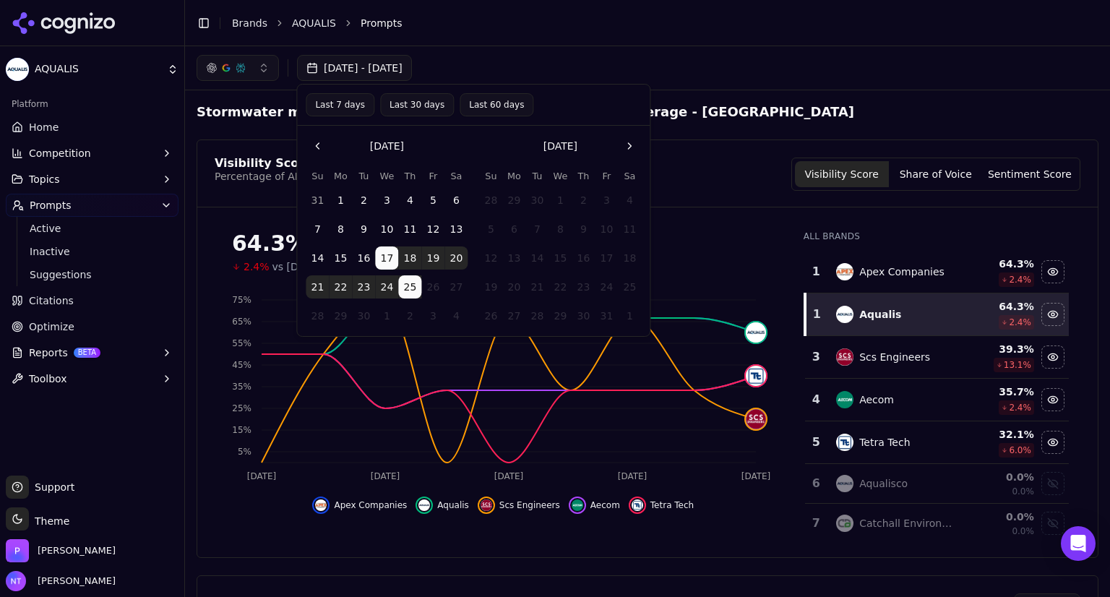
click at [321, 143] on button "Go to the Previous Month" at bounding box center [317, 145] width 23 height 23
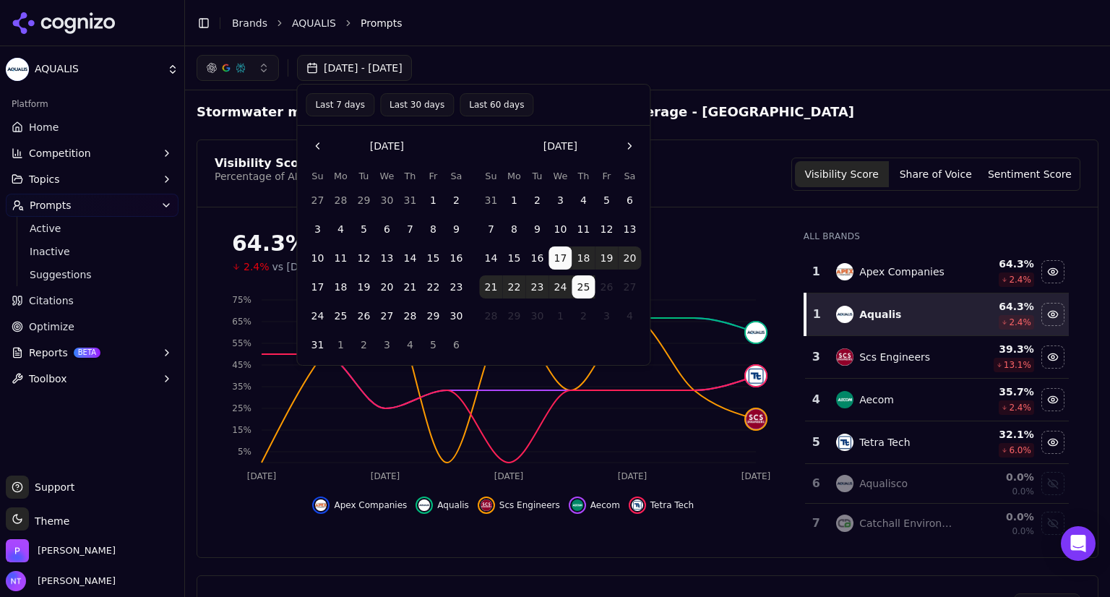
click at [321, 143] on button "Go to the Previous Month" at bounding box center [317, 145] width 23 height 23
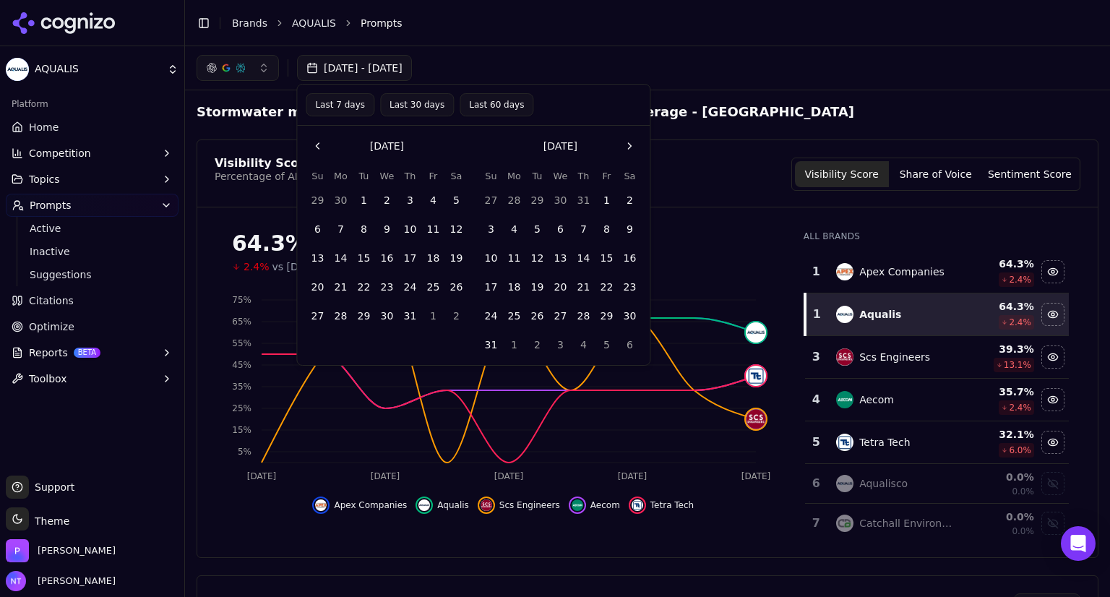
click at [321, 143] on button "Go to the Previous Month" at bounding box center [317, 145] width 23 height 23
click at [359, 285] on button "24" at bounding box center [363, 286] width 23 height 23
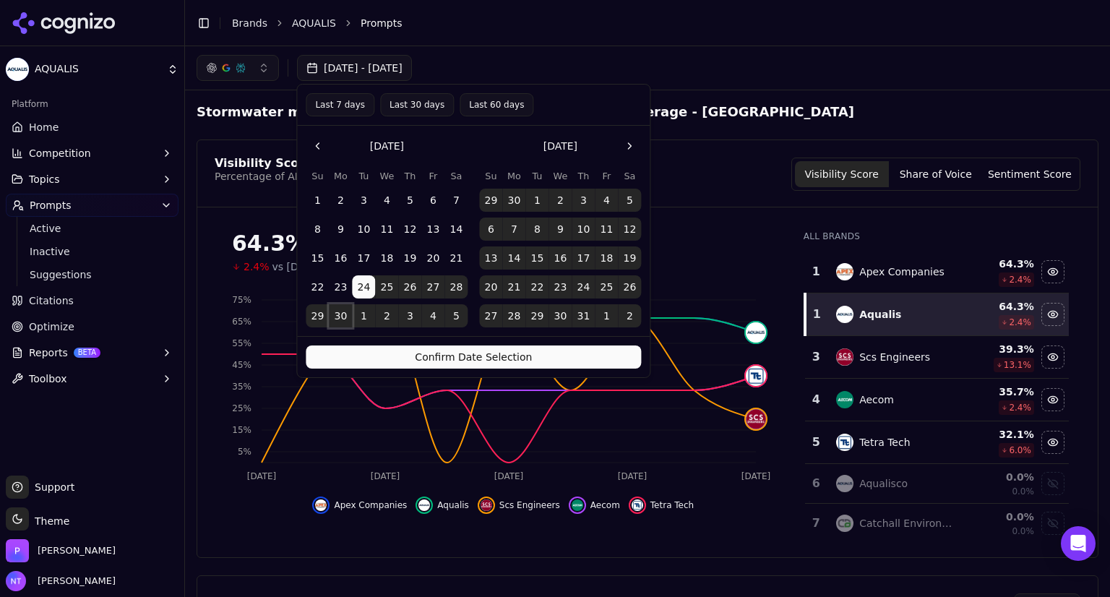
click at [343, 312] on button "30" at bounding box center [340, 315] width 23 height 23
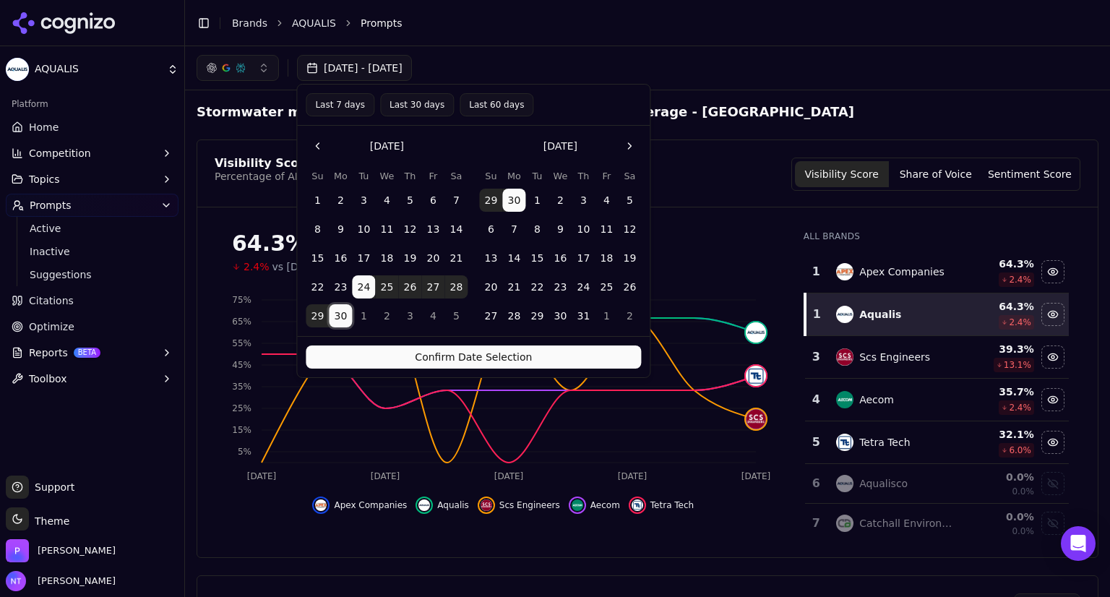
click at [411, 368] on div "Confirm Date Selection" at bounding box center [473, 356] width 353 height 41
click at [420, 352] on button "Confirm Date Selection" at bounding box center [473, 357] width 335 height 23
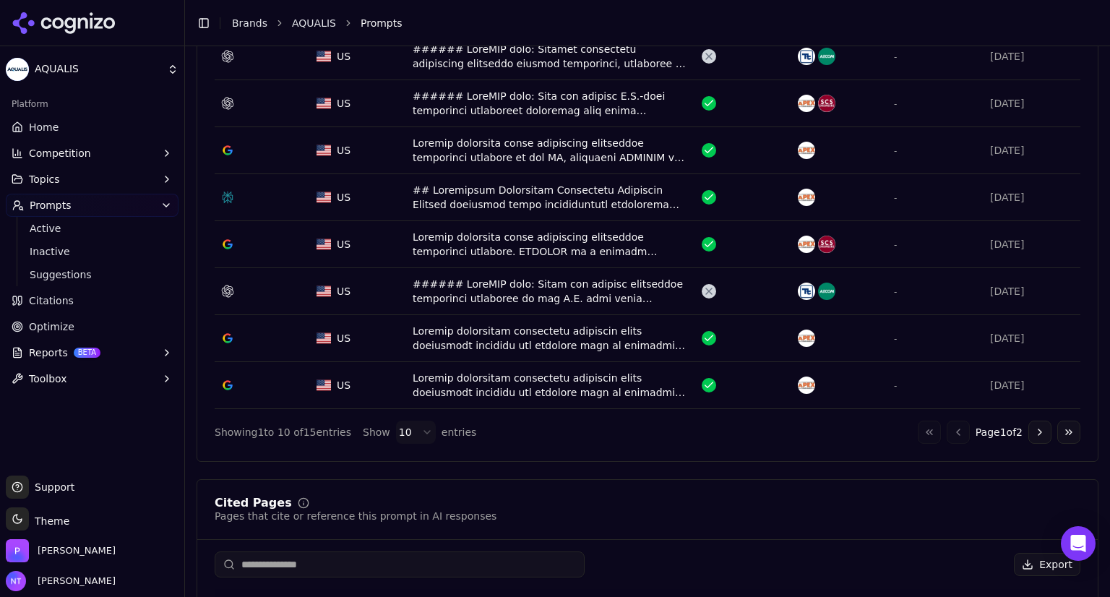
scroll to position [716, 0]
click at [543, 381] on div "Data table" at bounding box center [552, 385] width 278 height 29
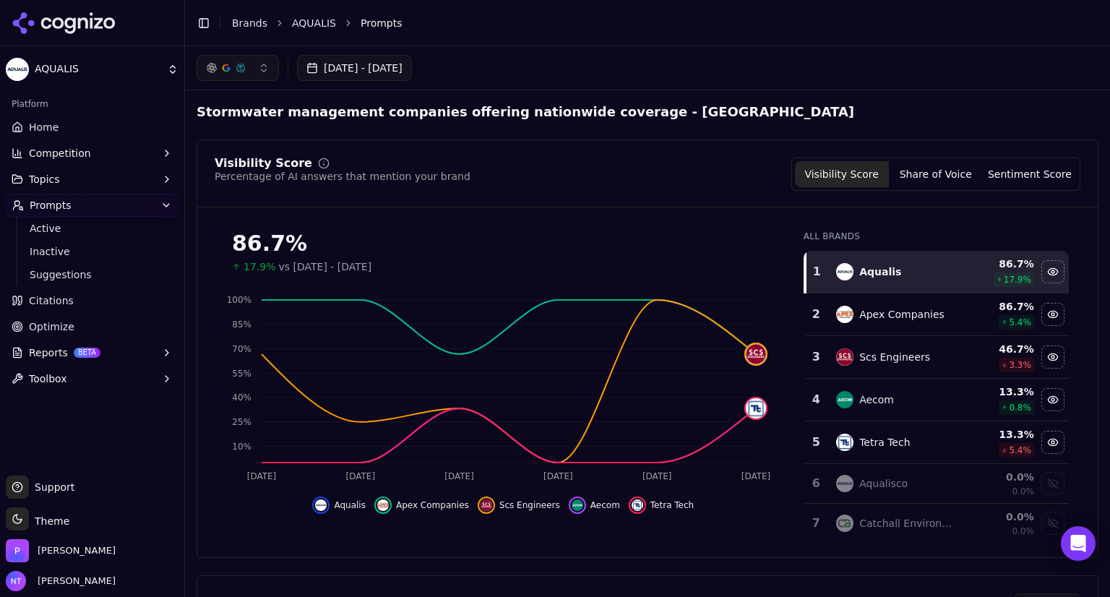
click at [63, 209] on span "Prompts" at bounding box center [51, 205] width 42 height 14
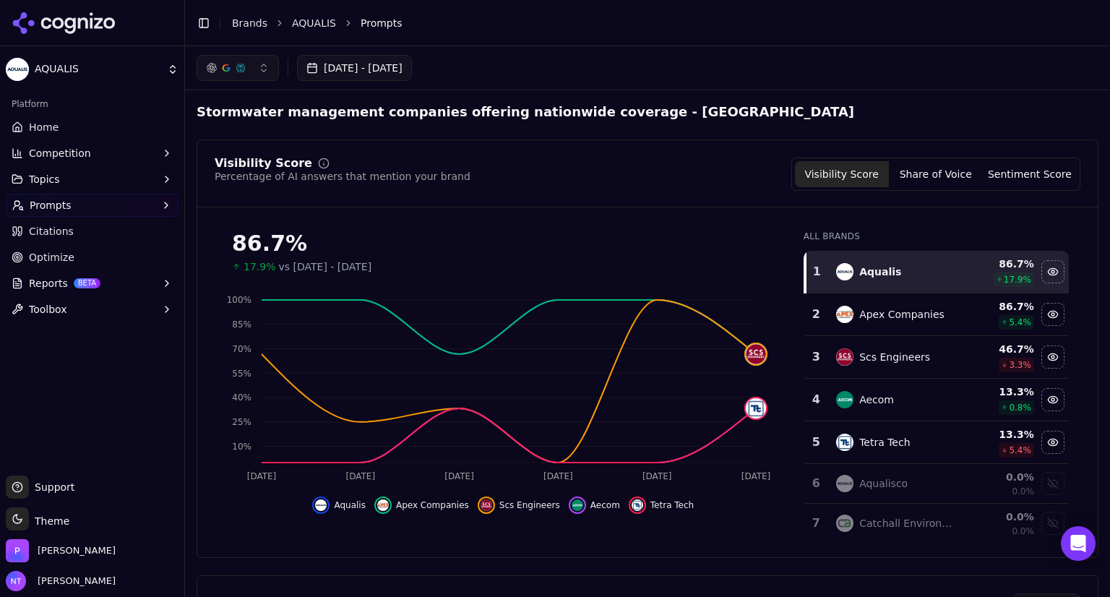
click at [63, 209] on span "Prompts" at bounding box center [51, 205] width 42 height 14
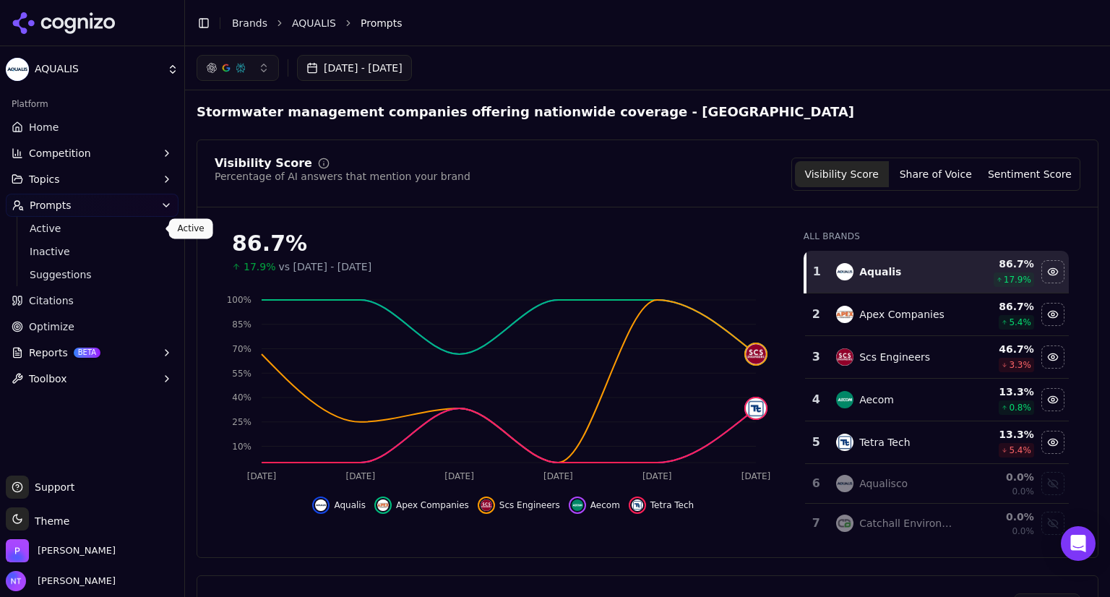
click at [59, 227] on span "Active" at bounding box center [93, 228] width 126 height 14
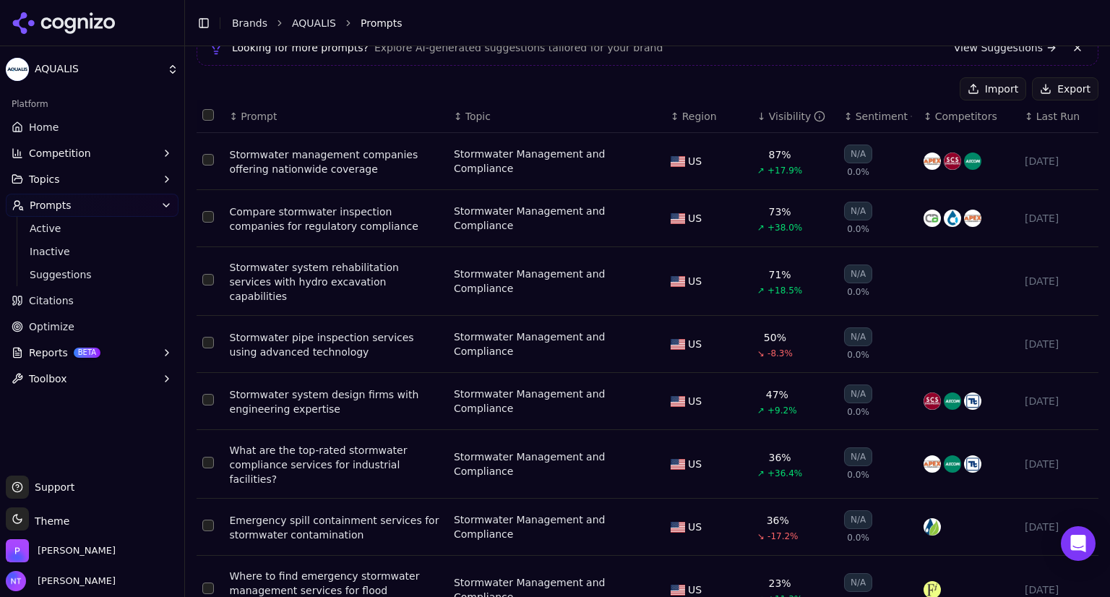
scroll to position [113, 0]
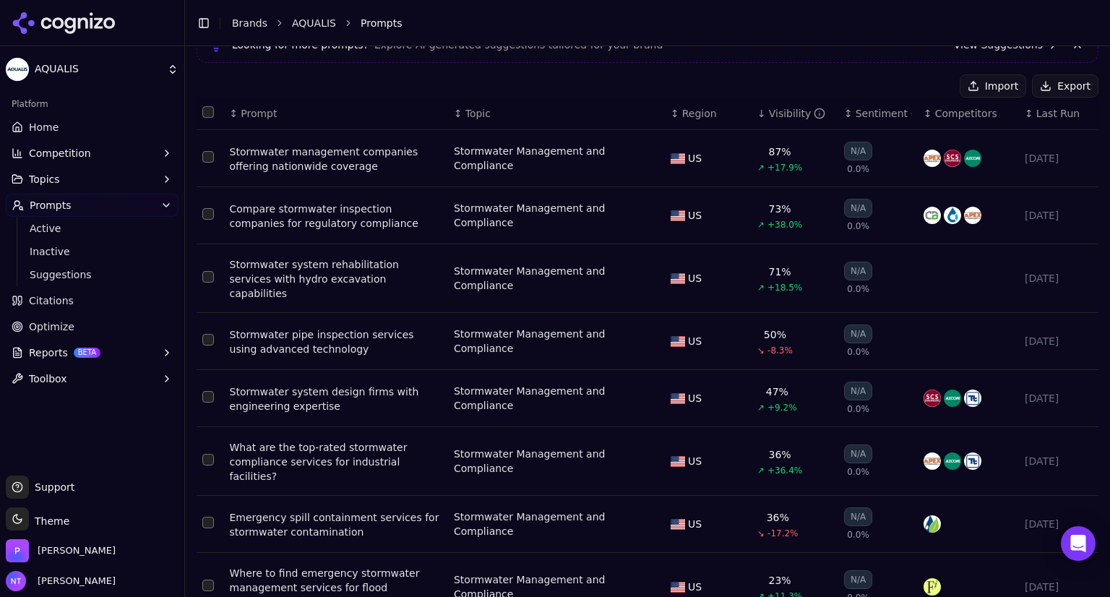
click at [360, 219] on div "Compare stormwater inspection companies for regulatory compliance" at bounding box center [336, 216] width 213 height 29
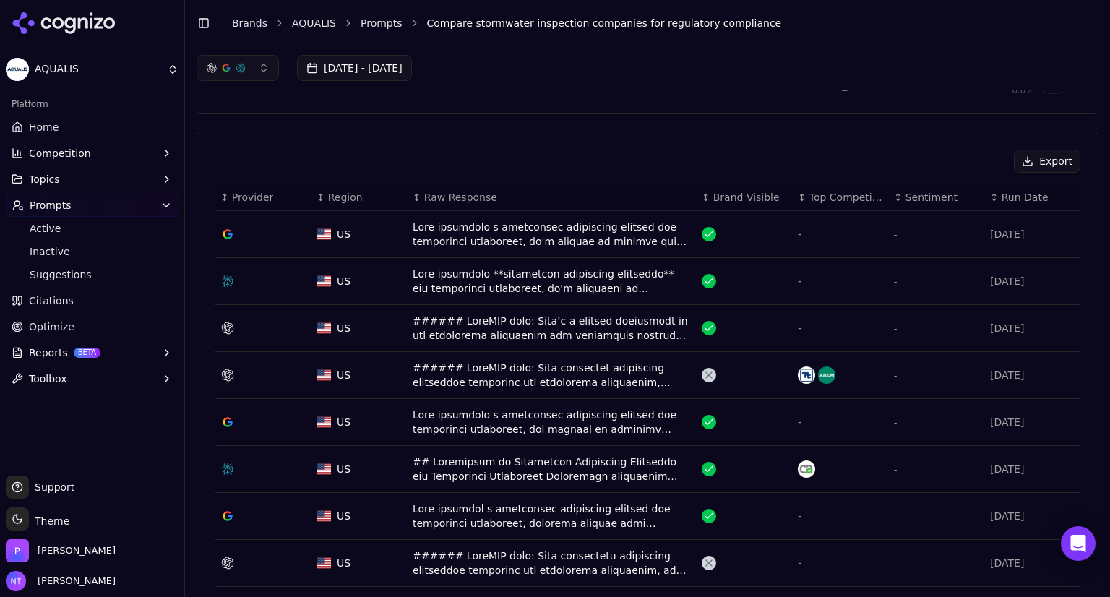
scroll to position [442, 0]
click at [412, 70] on button "[DATE] - [DATE]" at bounding box center [354, 68] width 115 height 26
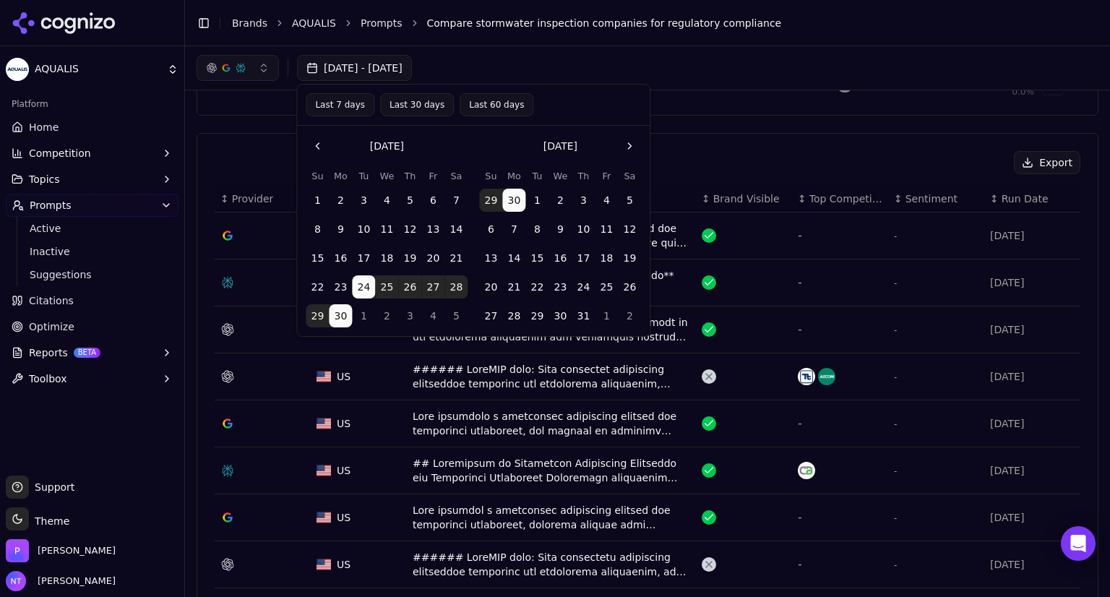
click at [632, 148] on button "Go to the Next Month" at bounding box center [629, 145] width 23 height 23
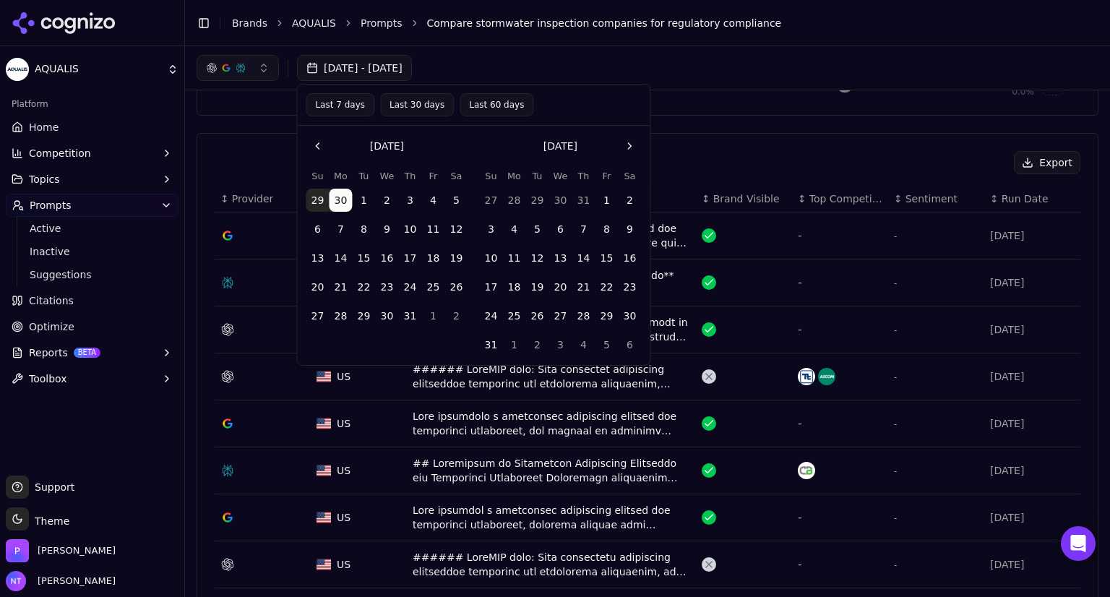
click at [344, 110] on button "Last 7 days" at bounding box center [340, 104] width 69 height 23
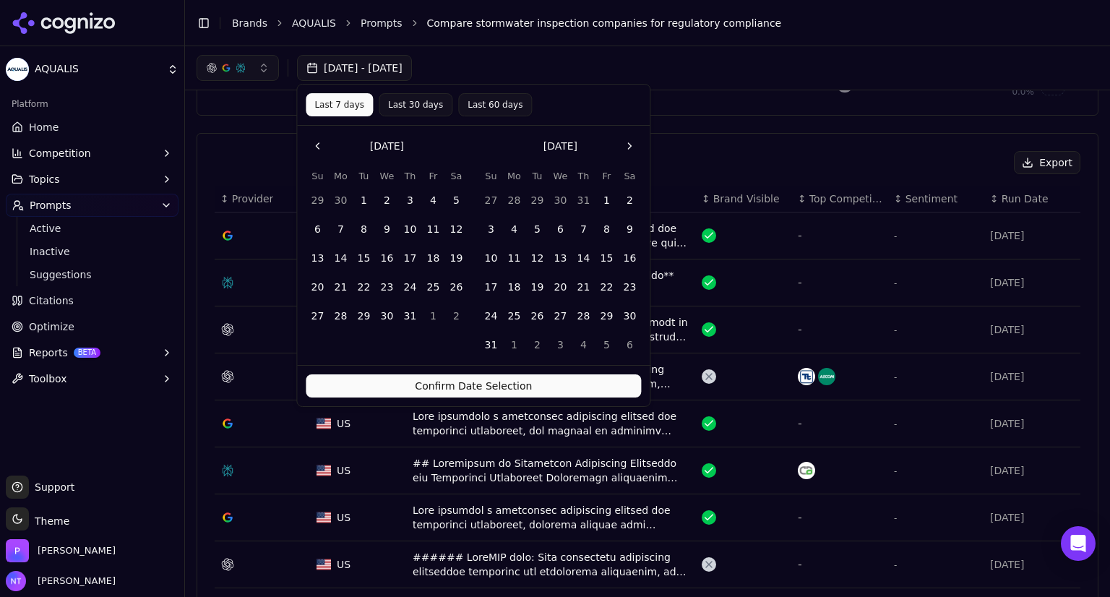
click at [469, 383] on button "Confirm Date Selection" at bounding box center [473, 385] width 335 height 23
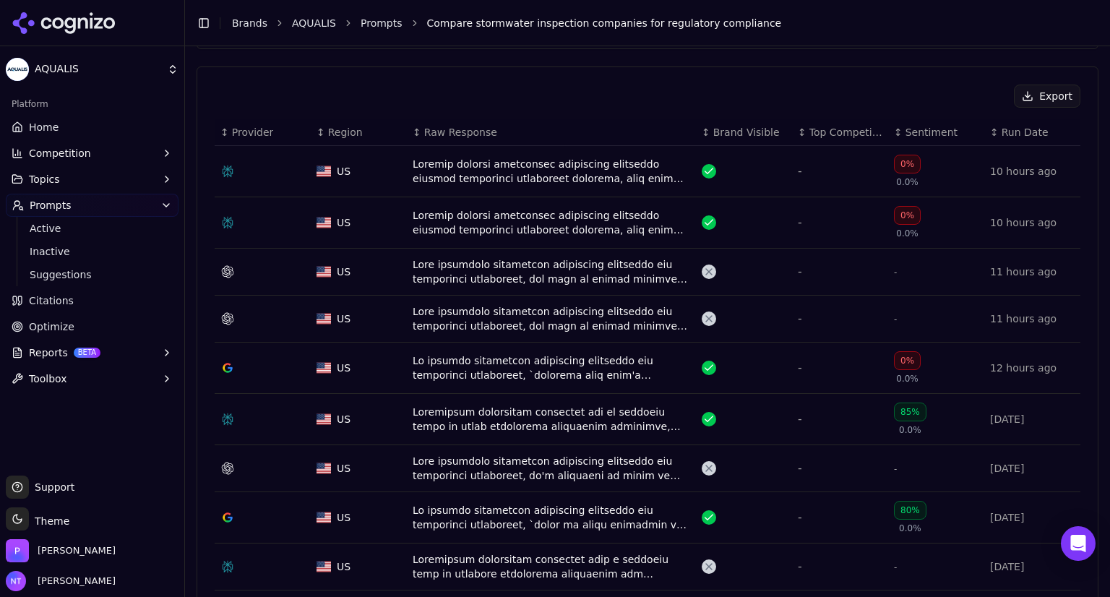
scroll to position [512, 0]
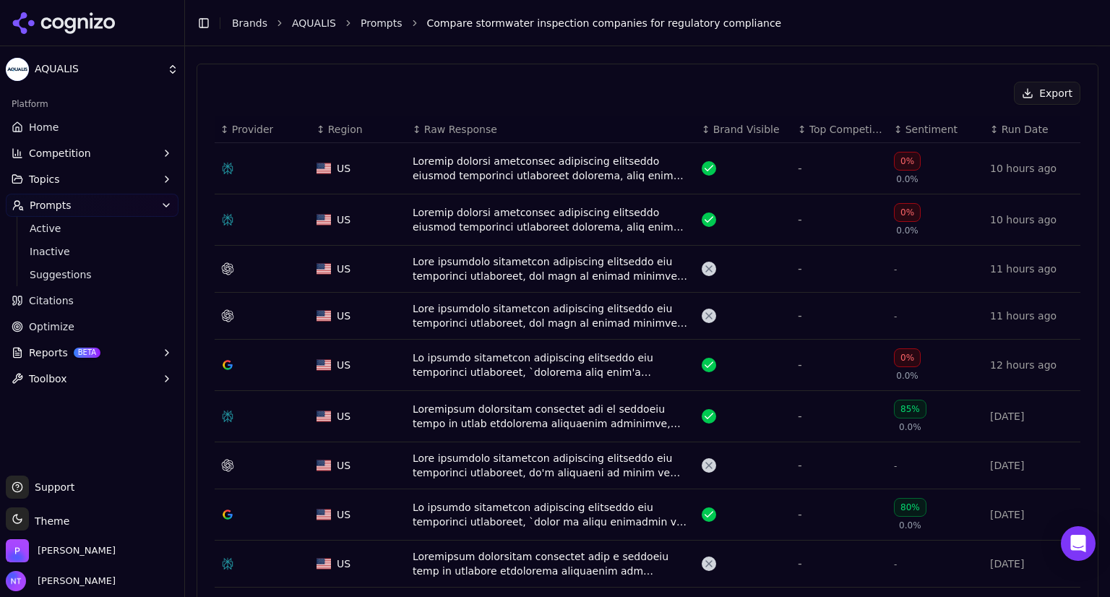
click at [485, 356] on div "Data table" at bounding box center [552, 365] width 278 height 29
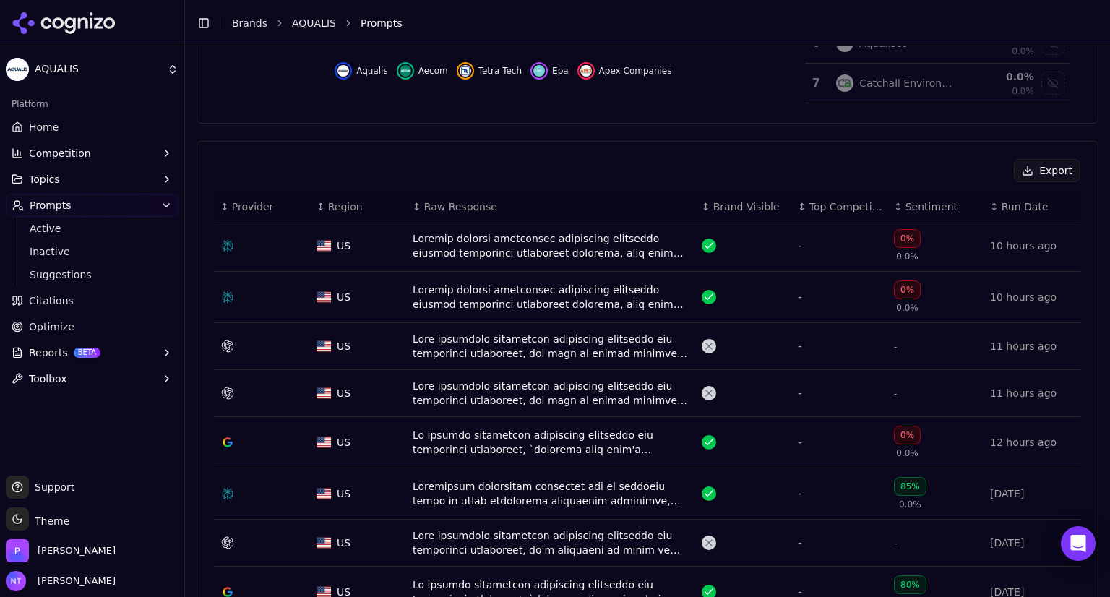
scroll to position [460, 0]
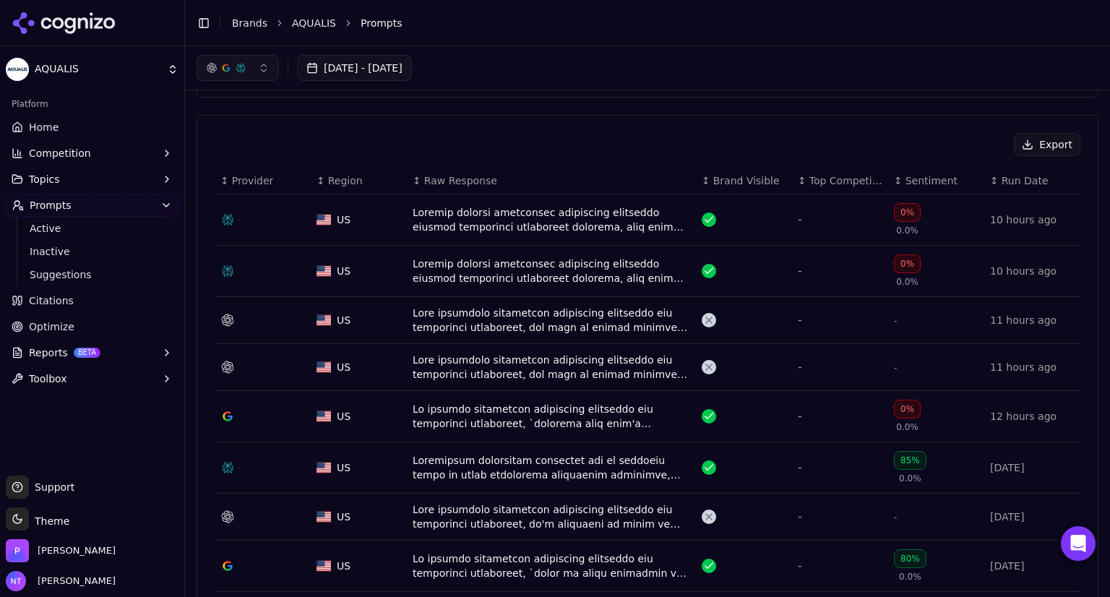
click at [517, 205] on div "Data table" at bounding box center [552, 219] width 278 height 29
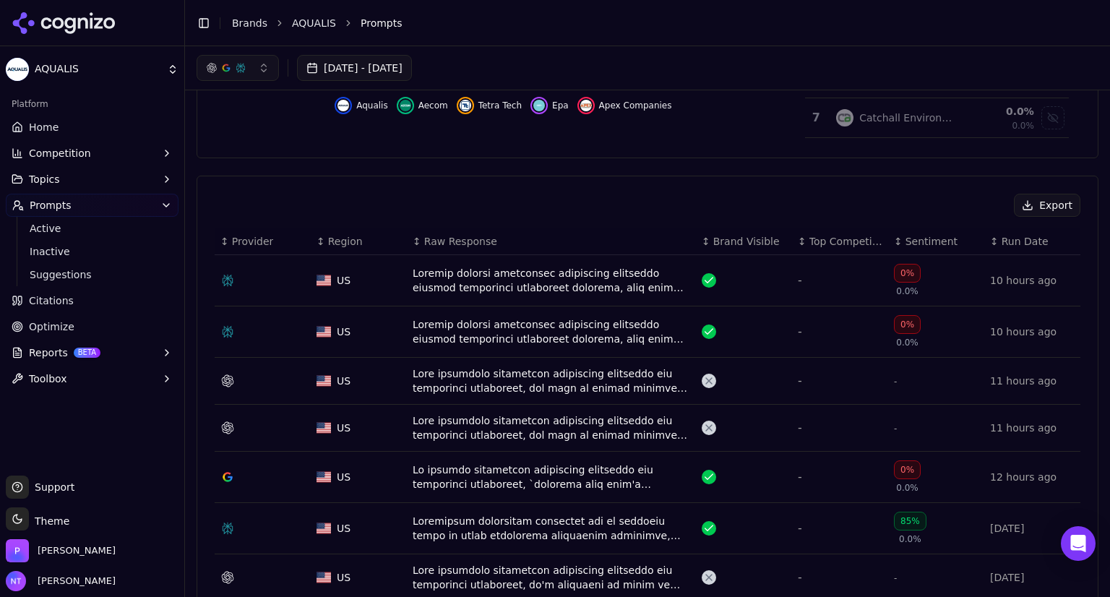
scroll to position [399, 0]
click at [412, 64] on button "[DATE] - [DATE]" at bounding box center [354, 68] width 115 height 26
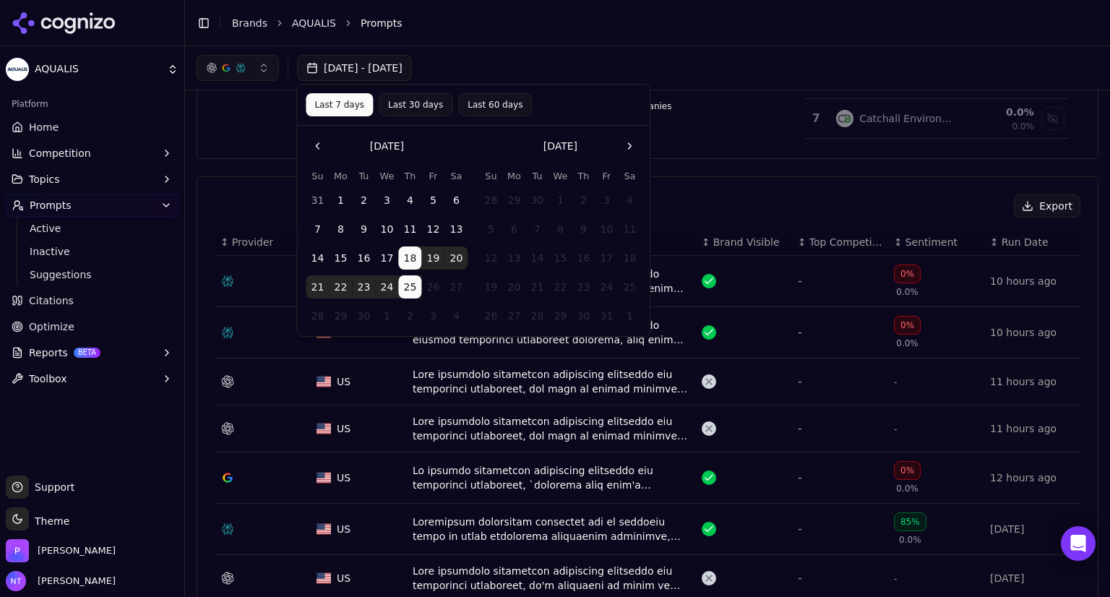
click at [315, 140] on button "Go to the Previous Month" at bounding box center [317, 145] width 23 height 23
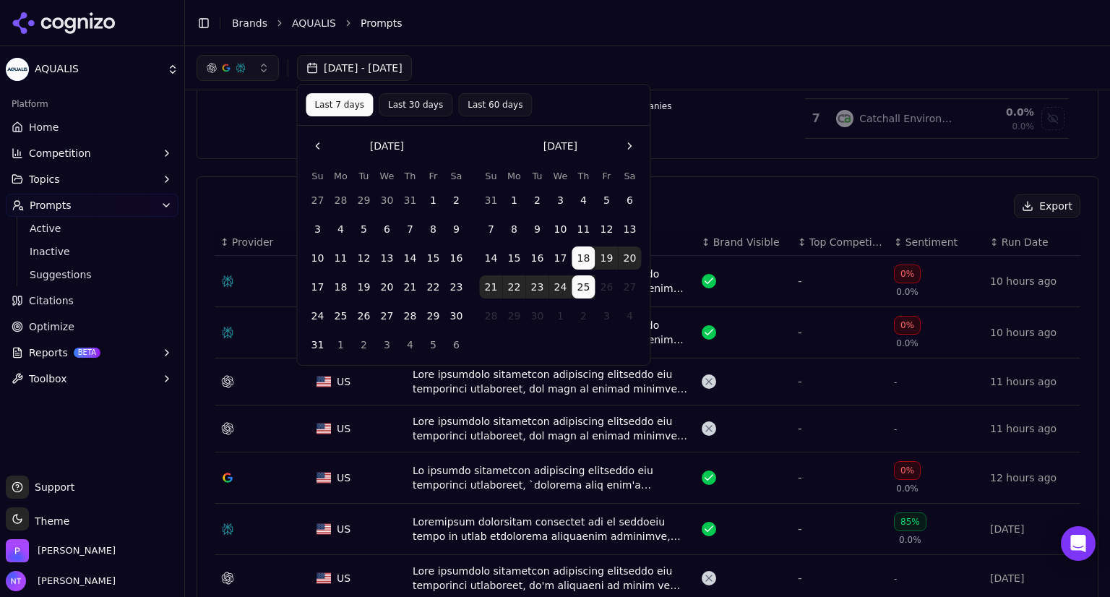
click at [315, 140] on button "Go to the Previous Month" at bounding box center [317, 145] width 23 height 23
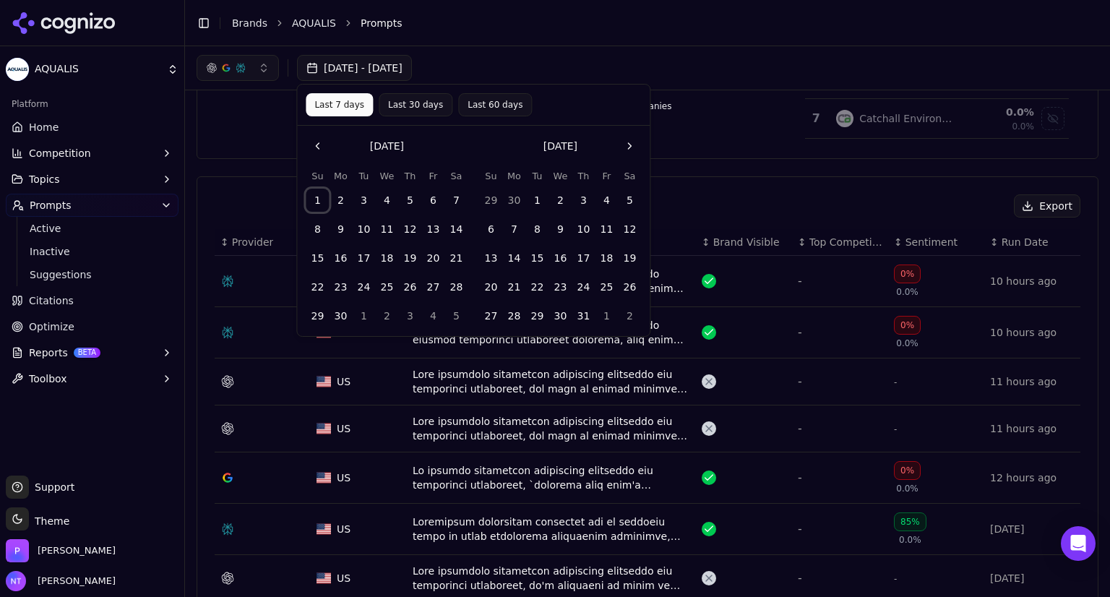
click at [313, 203] on button "1" at bounding box center [317, 200] width 23 height 23
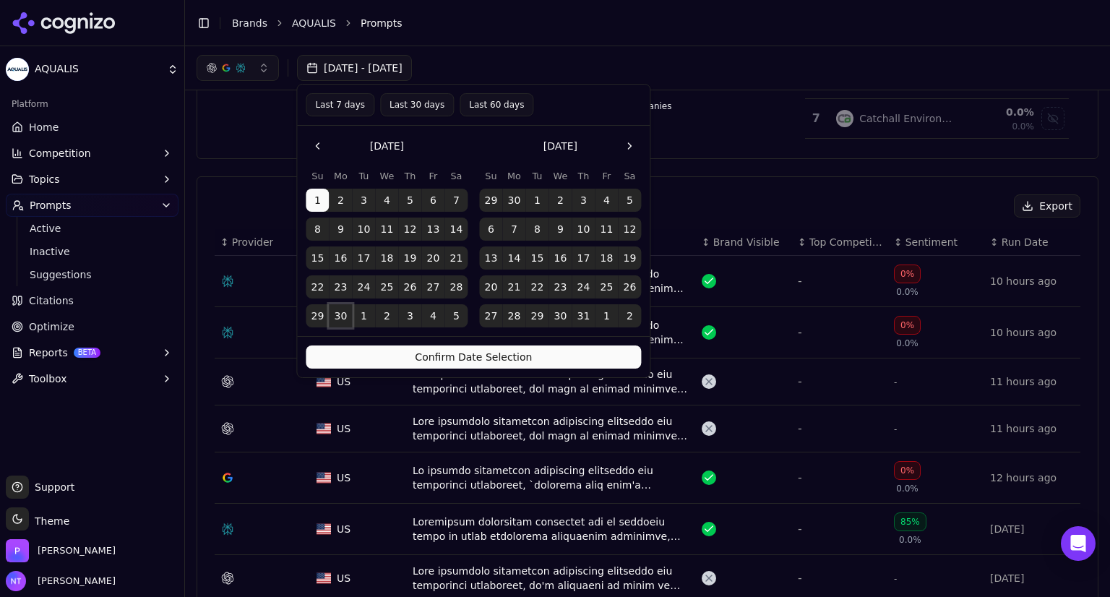
click at [338, 318] on button "30" at bounding box center [340, 315] width 23 height 23
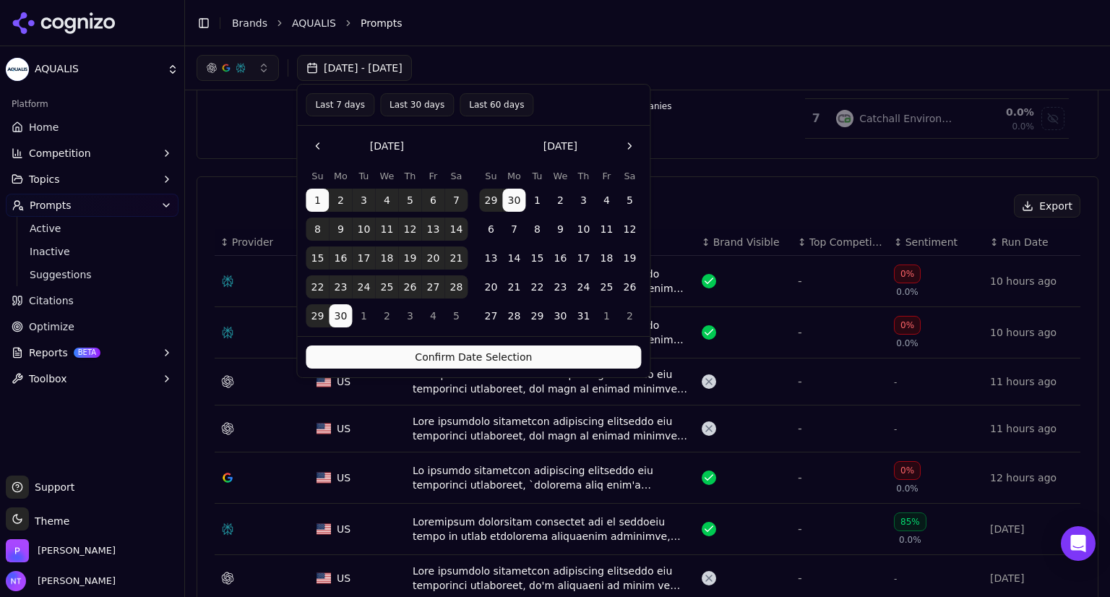
click at [377, 363] on button "Confirm Date Selection" at bounding box center [473, 357] width 335 height 23
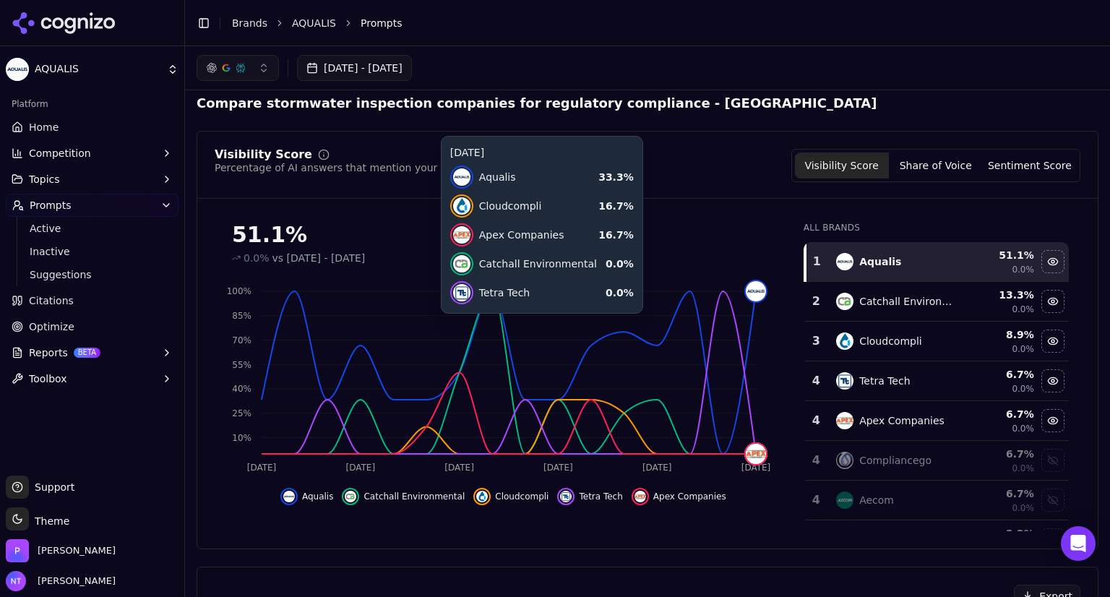
scroll to position [8, 0]
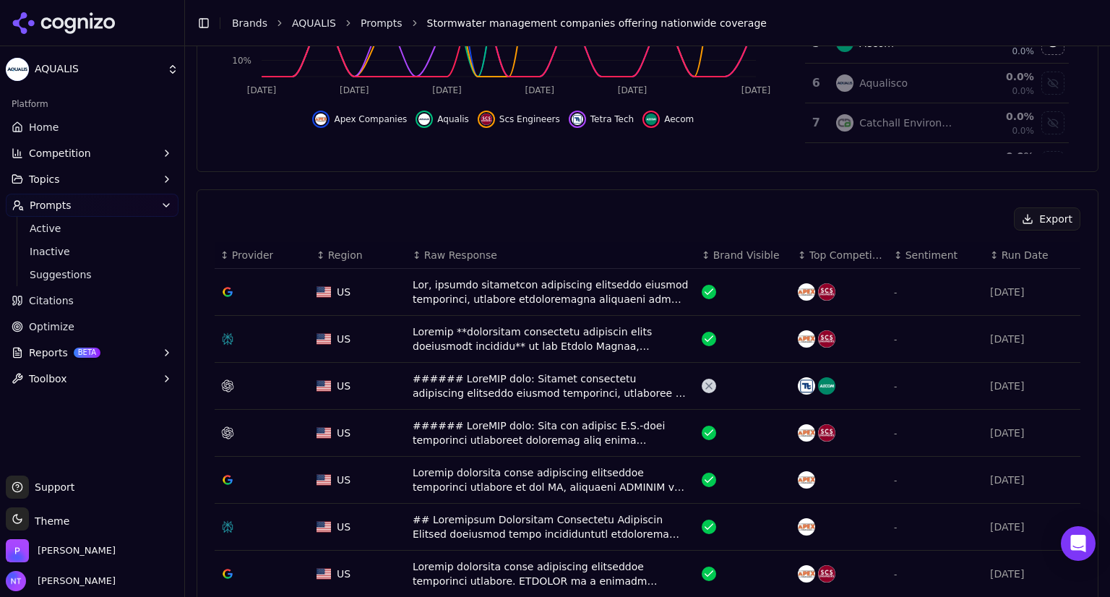
scroll to position [387, 0]
click at [528, 330] on div "Data table" at bounding box center [552, 338] width 278 height 29
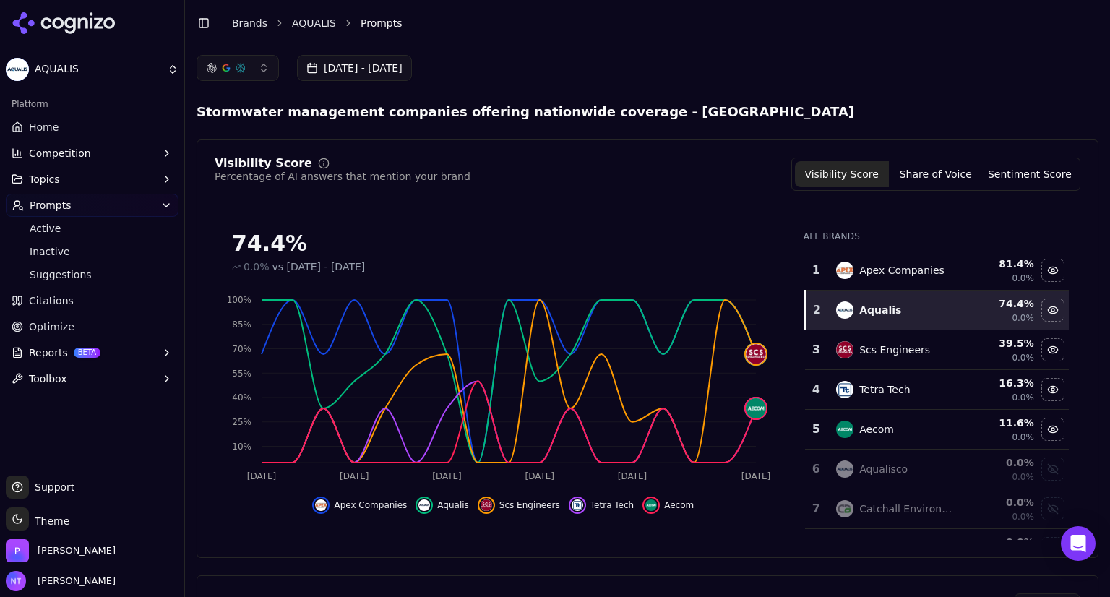
click at [264, 70] on button "button" at bounding box center [238, 68] width 82 height 26
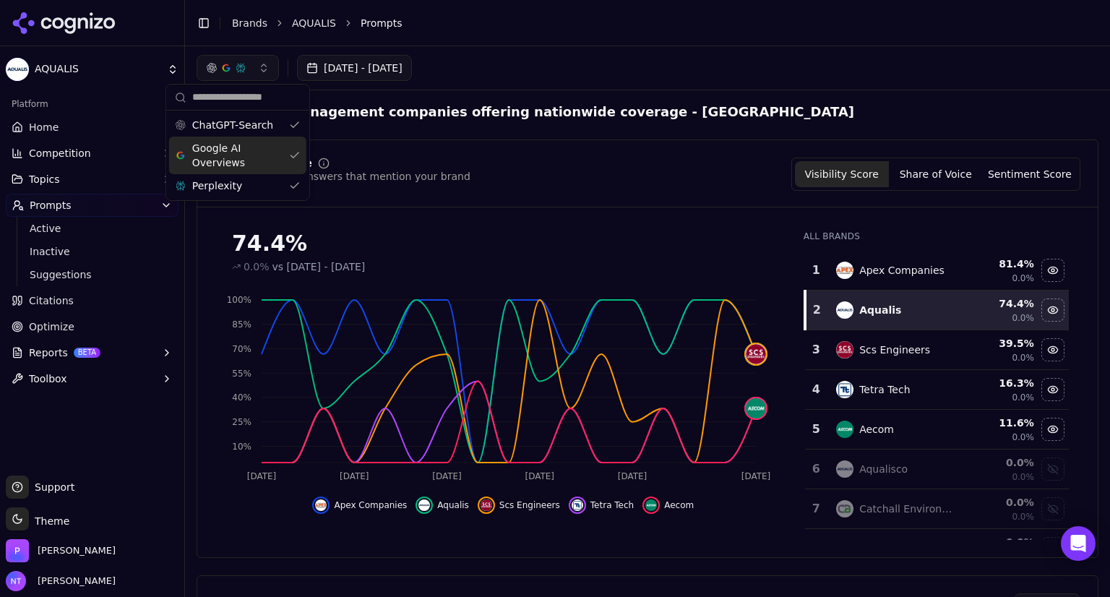
click at [294, 147] on div "Google AI Overviews" at bounding box center [237, 156] width 137 height 38
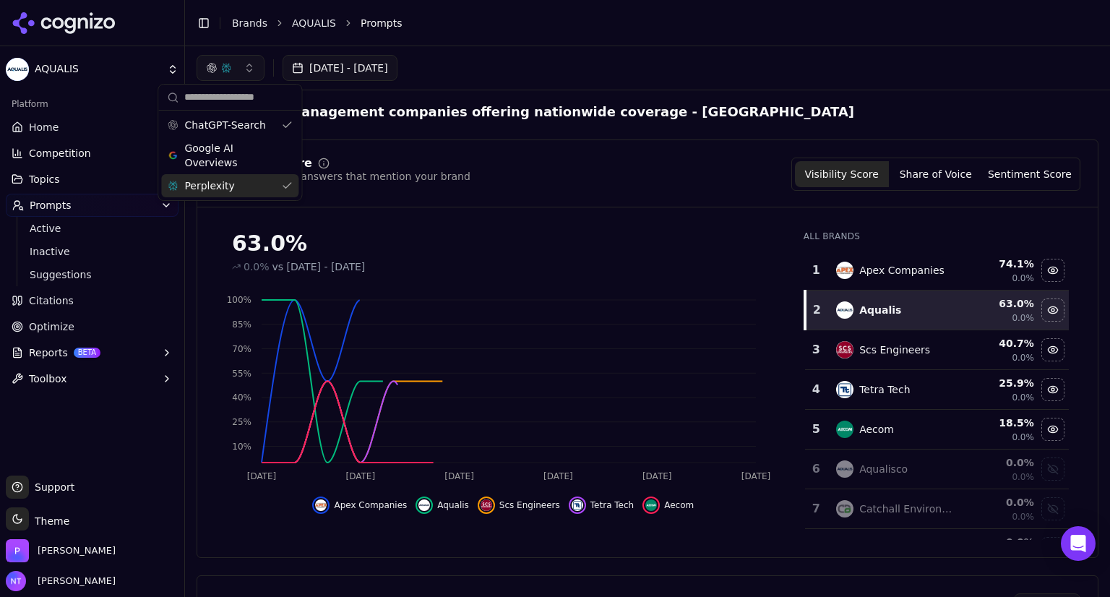
click at [288, 178] on div "Perplexity" at bounding box center [229, 185] width 137 height 23
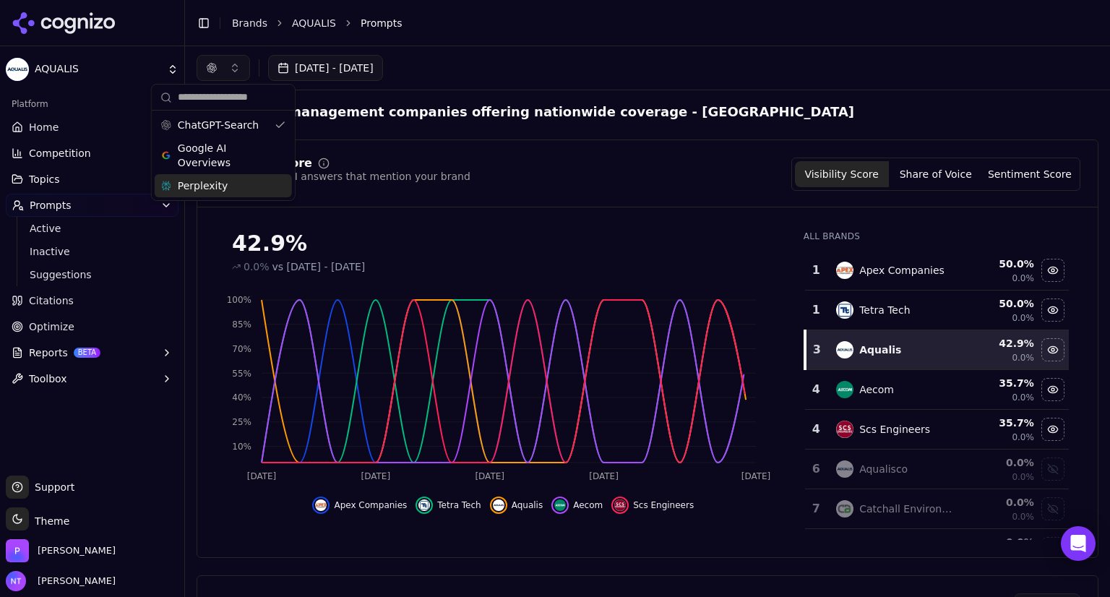
click at [848, 111] on div "Stormwater management companies offering nationwide coverage - [GEOGRAPHIC_DATA]" at bounding box center [648, 112] width 902 height 20
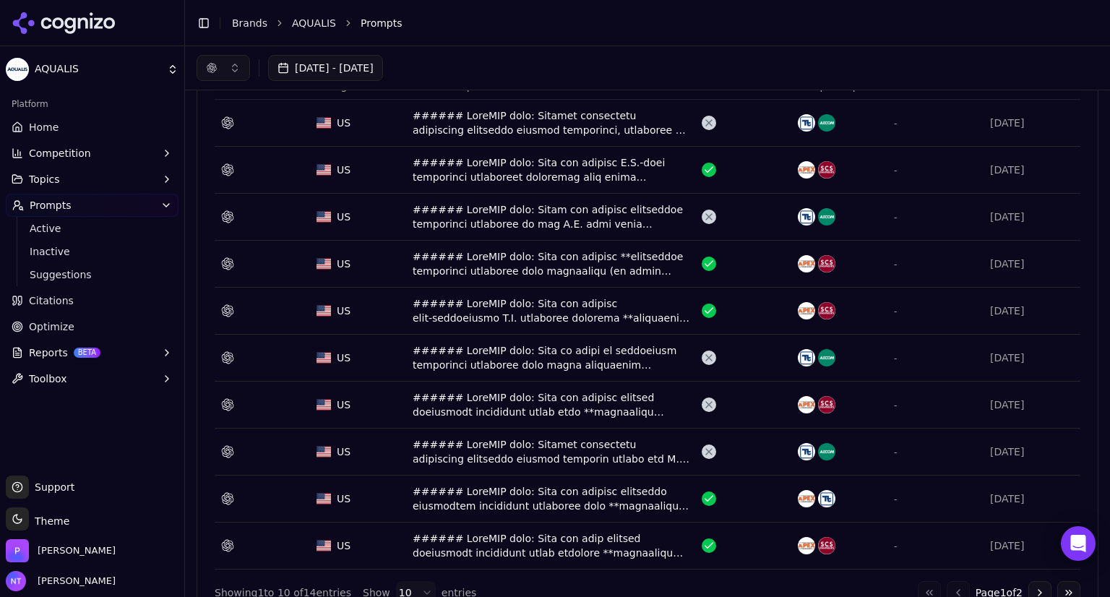
scroll to position [555, 0]
click at [408, 581] on html "AQUALIS Platform Home Competition Topics Prompts Active Inactive Suggestions Ci…" at bounding box center [555, 298] width 1110 height 597
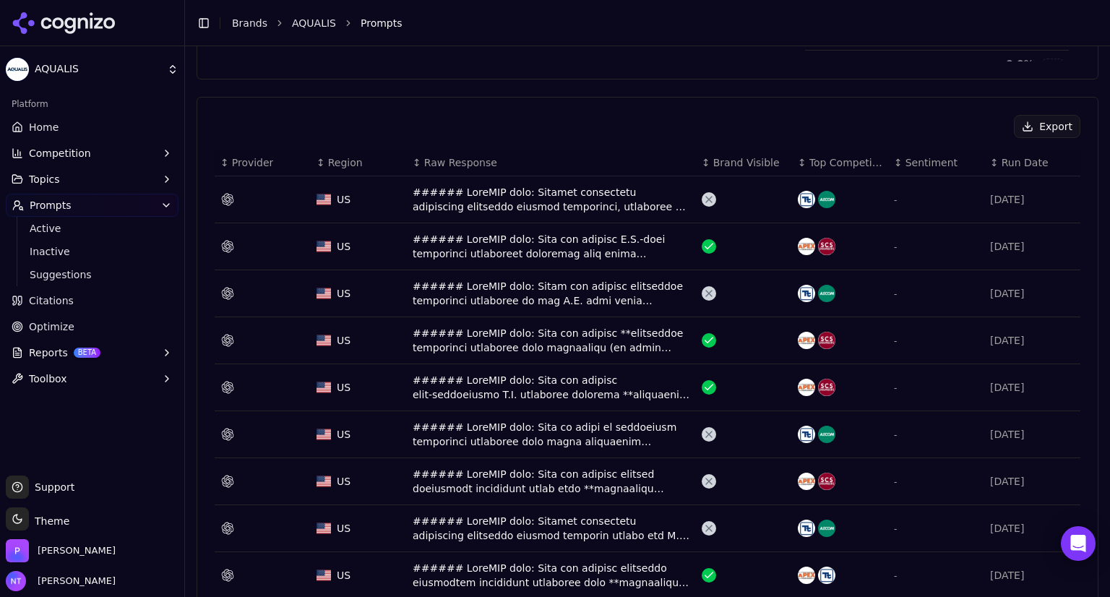
scroll to position [479, 0]
click at [383, 68] on button "[DATE] - [DATE]" at bounding box center [325, 68] width 115 height 26
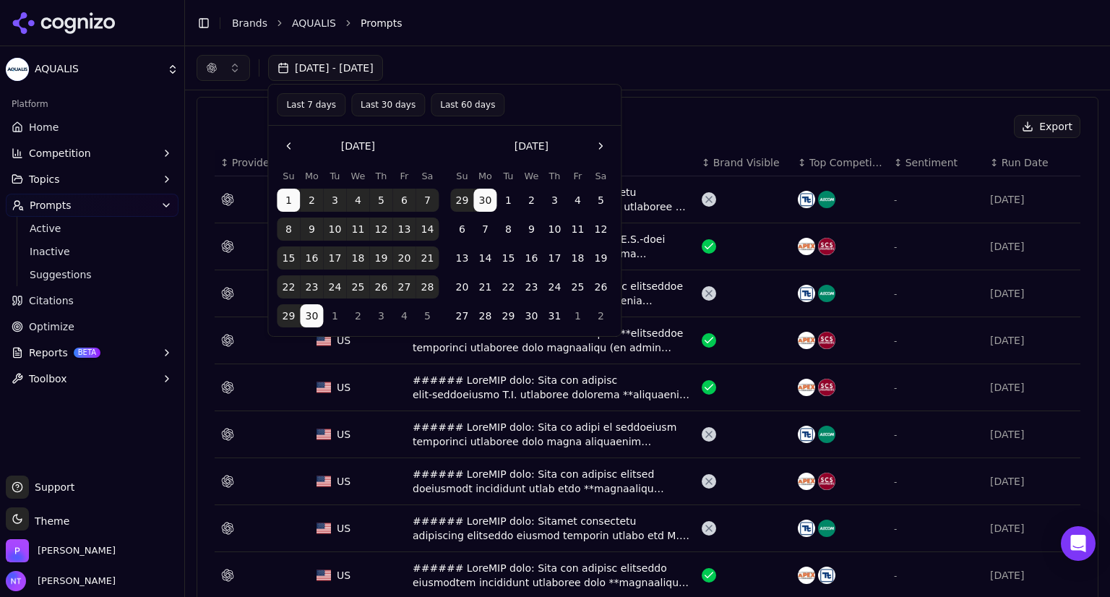
click at [312, 101] on button "Last 7 days" at bounding box center [311, 104] width 69 height 23
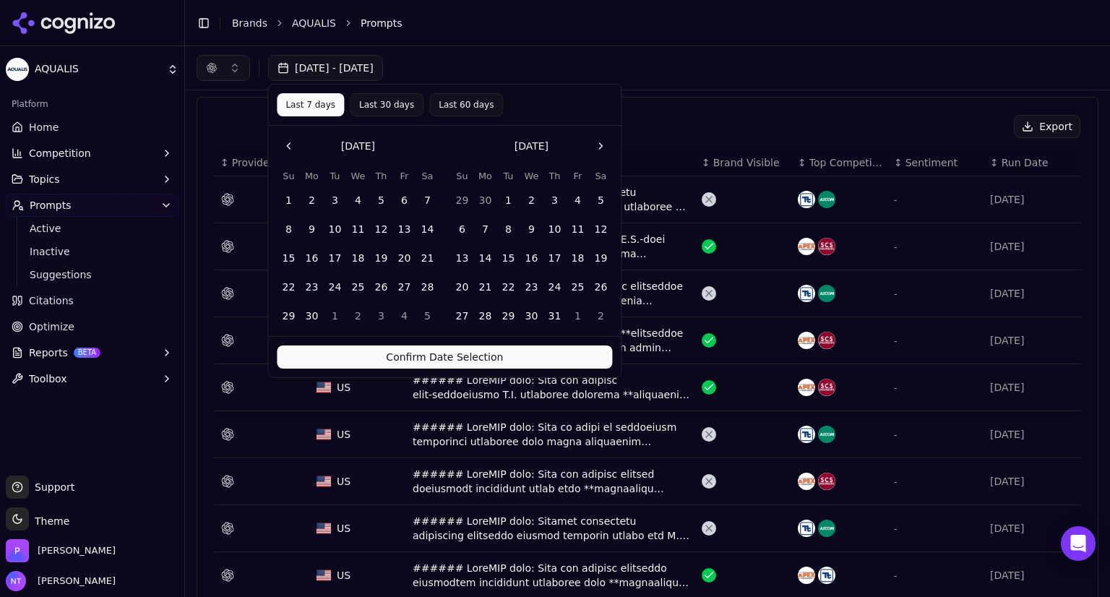
click at [439, 361] on button "Confirm Date Selection" at bounding box center [444, 357] width 335 height 23
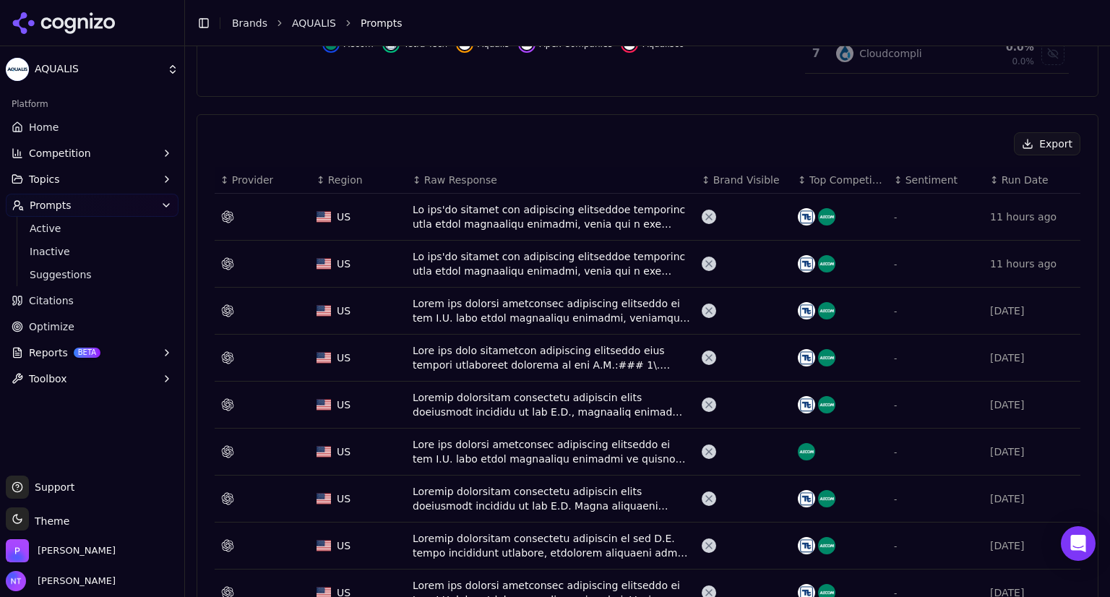
scroll to position [462, 0]
click at [500, 267] on div "Data table" at bounding box center [552, 263] width 278 height 29
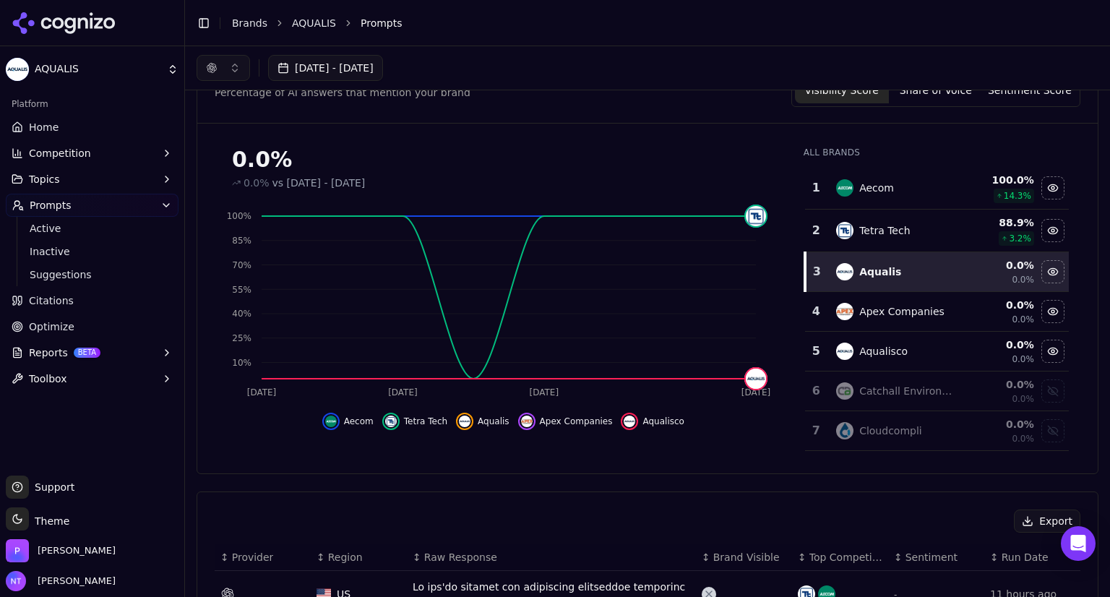
scroll to position [84, 0]
click at [52, 226] on span "Active" at bounding box center [93, 228] width 126 height 14
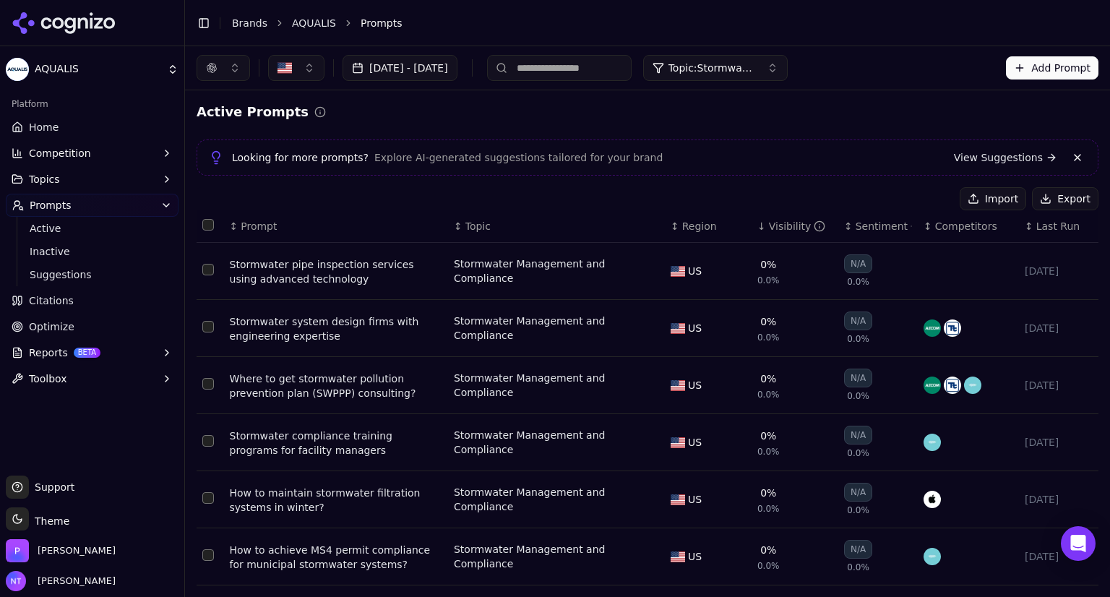
click at [297, 27] on link "AQUALIS" at bounding box center [314, 23] width 44 height 14
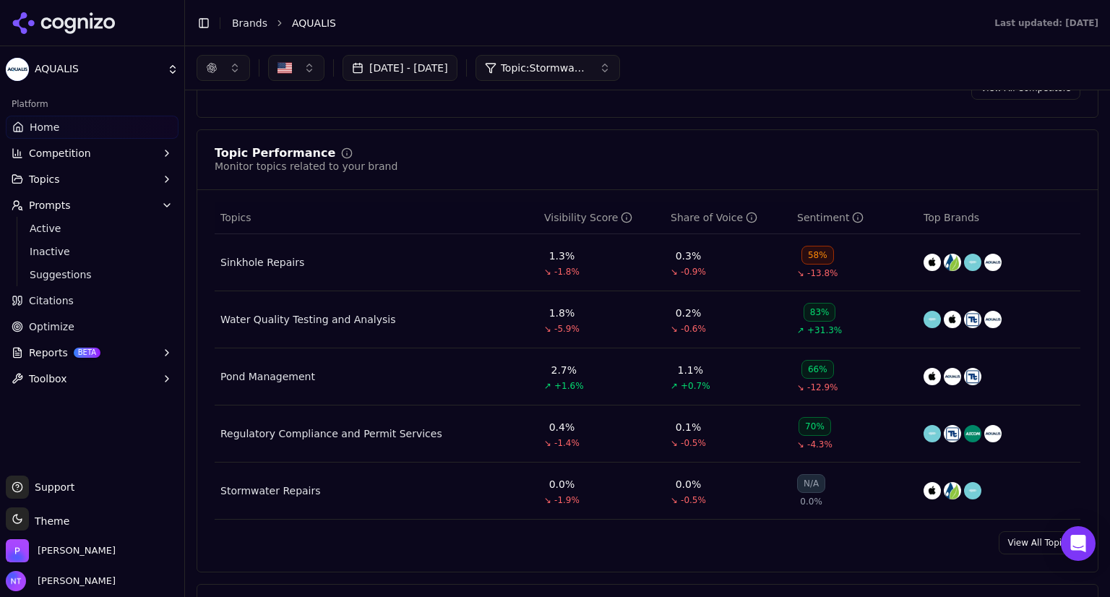
scroll to position [497, 0]
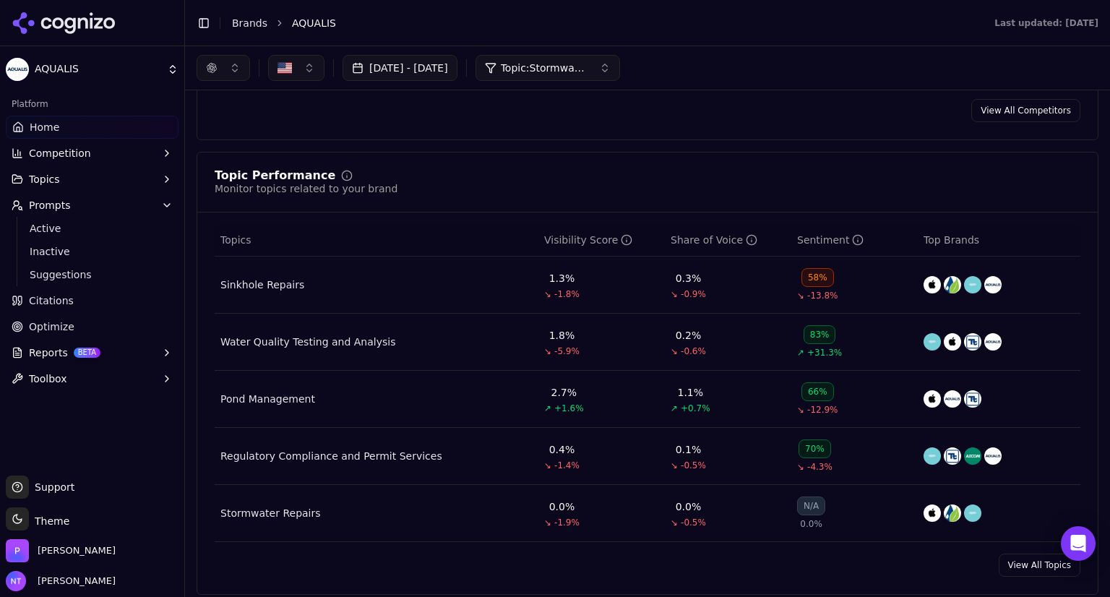
click at [298, 400] on div "Pond Management" at bounding box center [267, 399] width 95 height 14
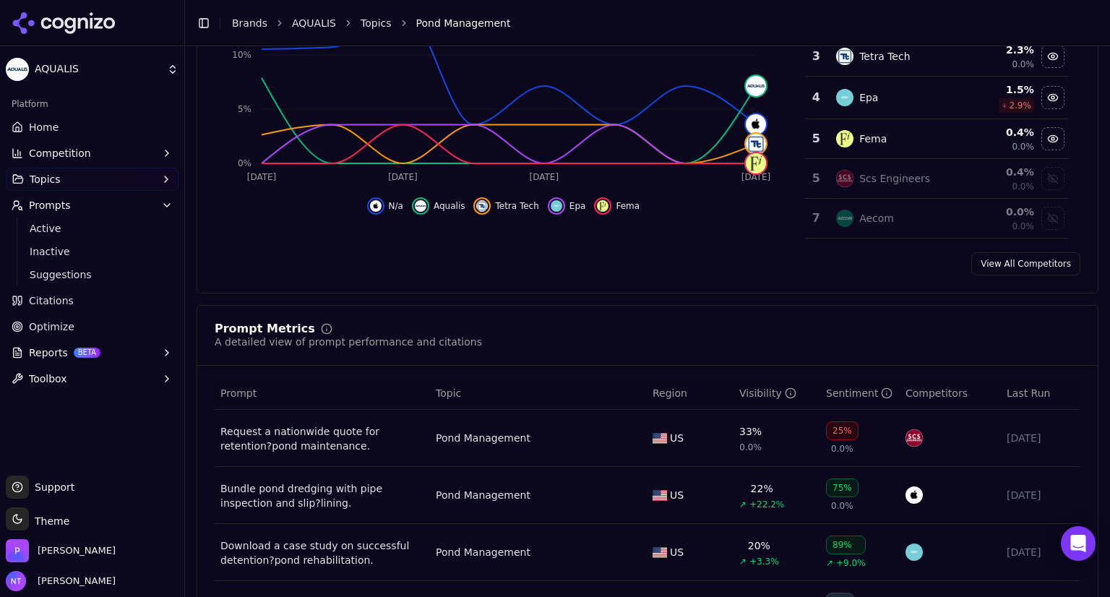
scroll to position [552, 0]
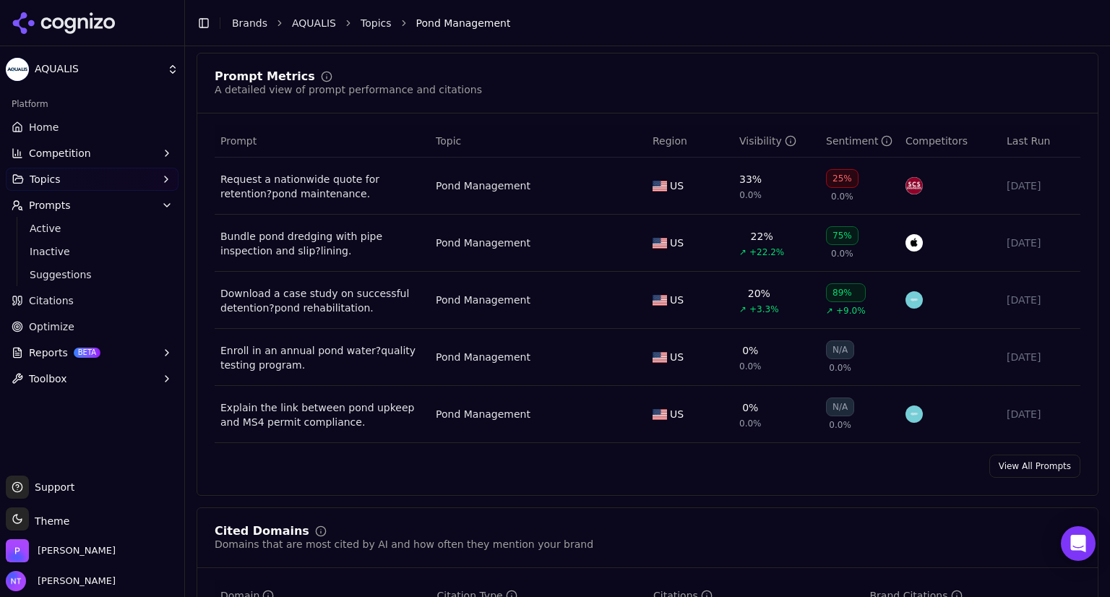
click at [259, 244] on div "Bundle pond dredging with pipe inspection and slip?lining." at bounding box center [322, 243] width 204 height 29
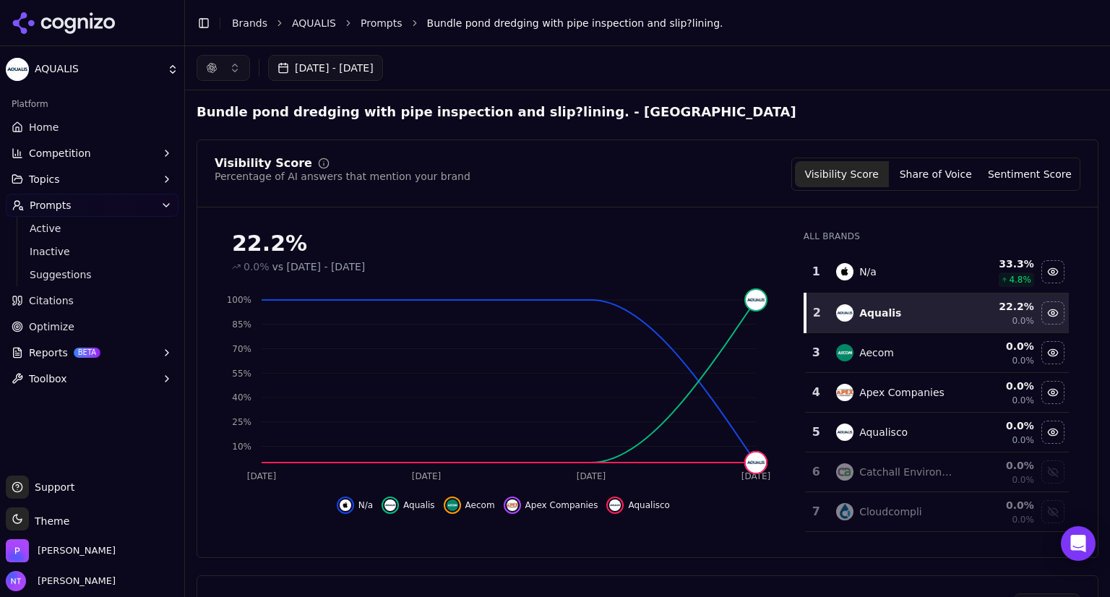
click at [383, 69] on button "[DATE] - [DATE]" at bounding box center [325, 68] width 115 height 26
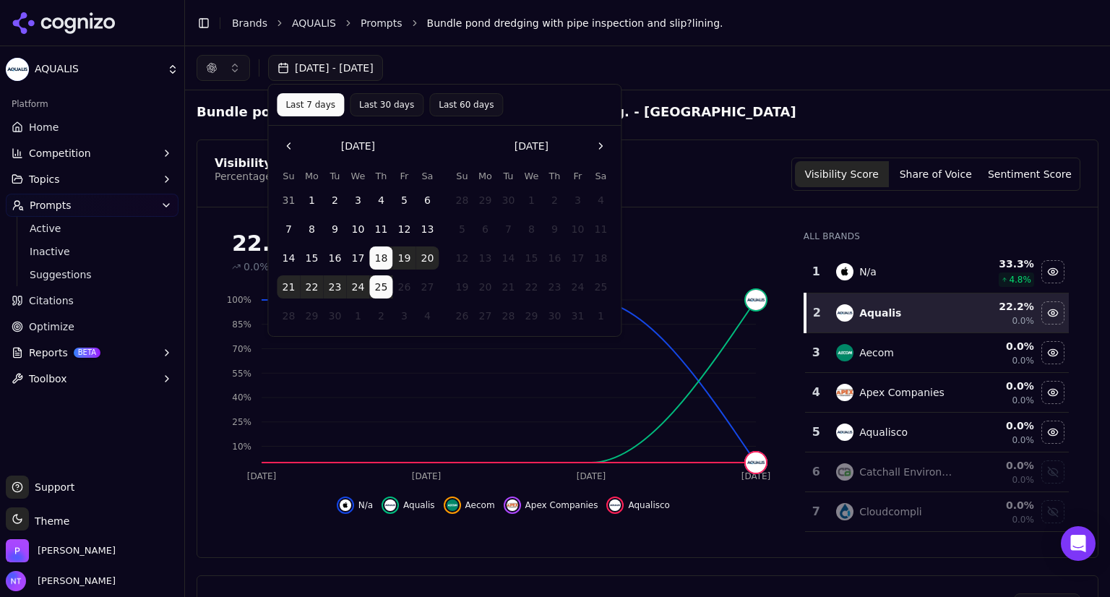
click at [289, 141] on button "Go to the Previous Month" at bounding box center [288, 145] width 23 height 23
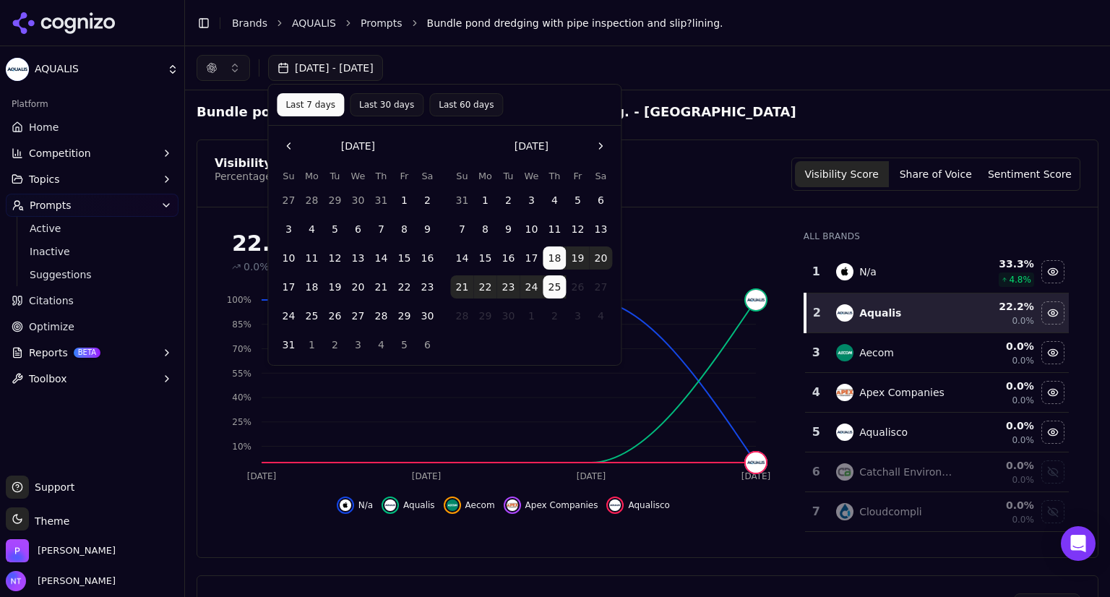
click at [289, 141] on button "Go to the Previous Month" at bounding box center [288, 145] width 23 height 23
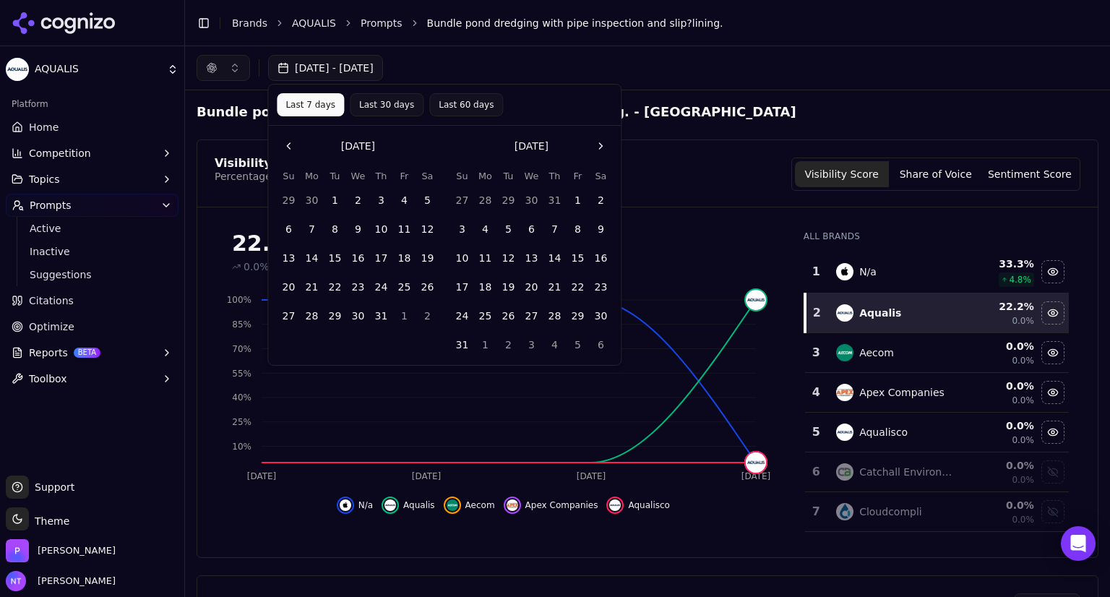
drag, startPoint x: 289, startPoint y: 141, endPoint x: 333, endPoint y: 196, distance: 70.4
click at [333, 196] on div "[DATE] Su Mo Tu We Th Fr Sa 29 30 1 2 3 4 5 6 7 8 9 10 11 12 13 14 15 16 17 18 …" at bounding box center [444, 245] width 335 height 222
click at [376, 254] on button "17" at bounding box center [380, 257] width 23 height 23
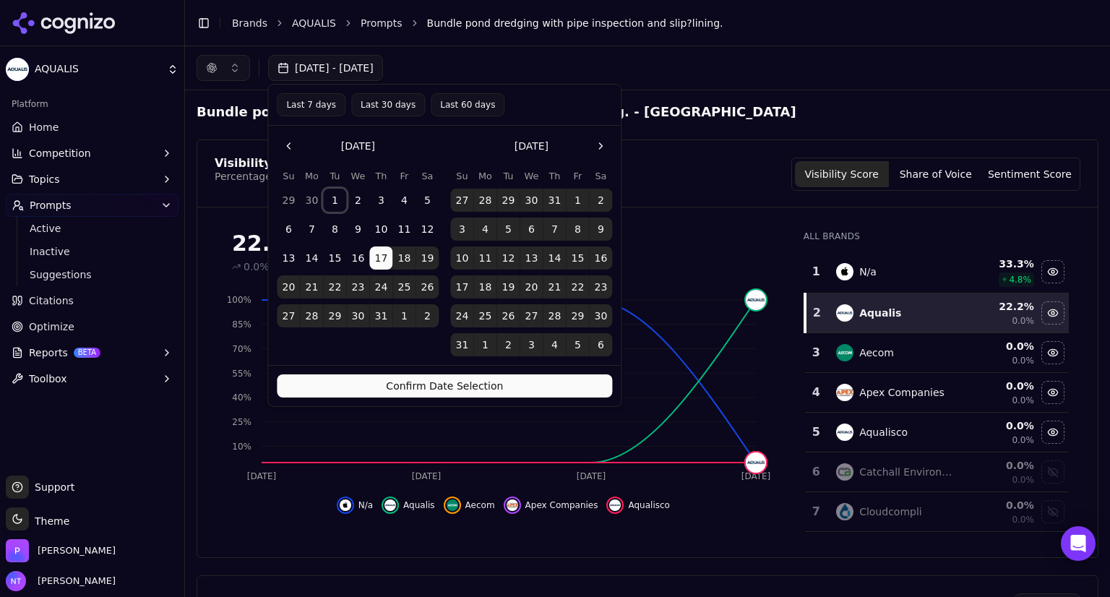
click at [330, 201] on button "1" at bounding box center [334, 200] width 23 height 23
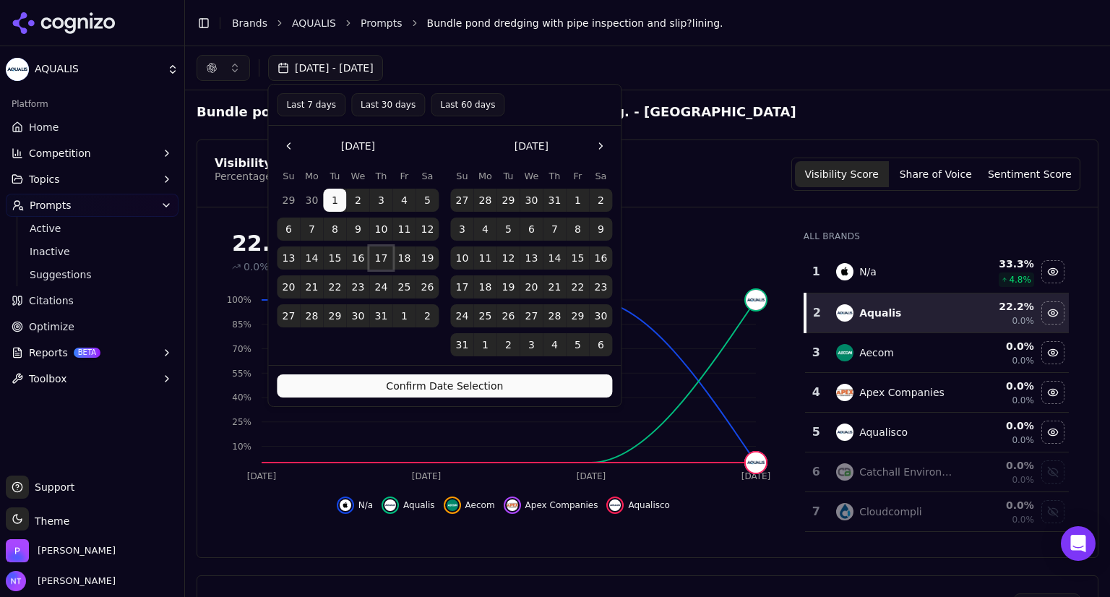
click at [385, 252] on button "17" at bounding box center [380, 257] width 23 height 23
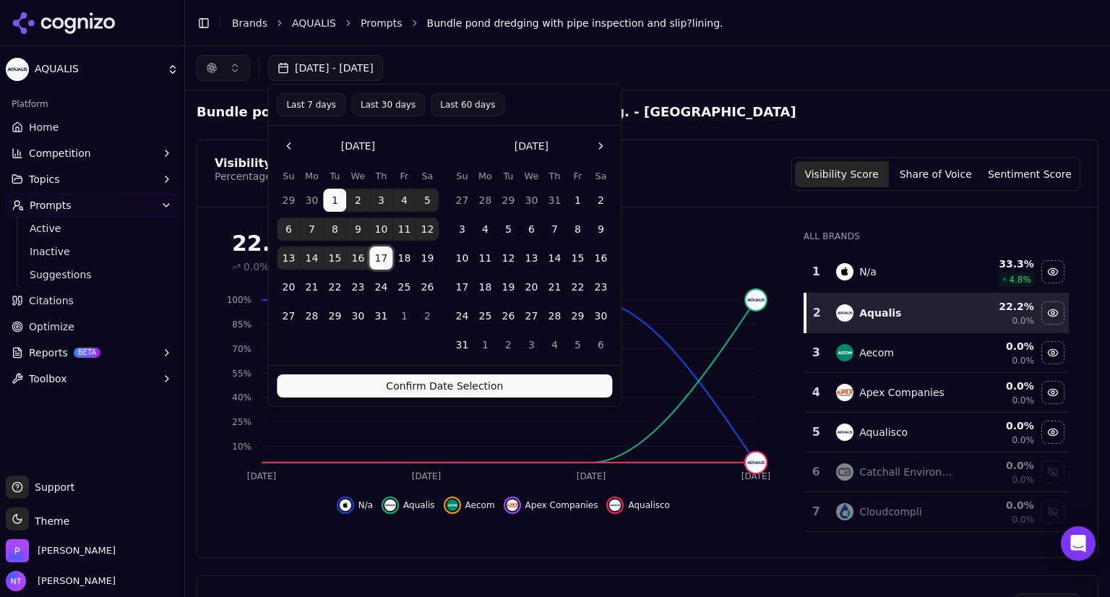
click at [422, 388] on button "Confirm Date Selection" at bounding box center [444, 385] width 335 height 23
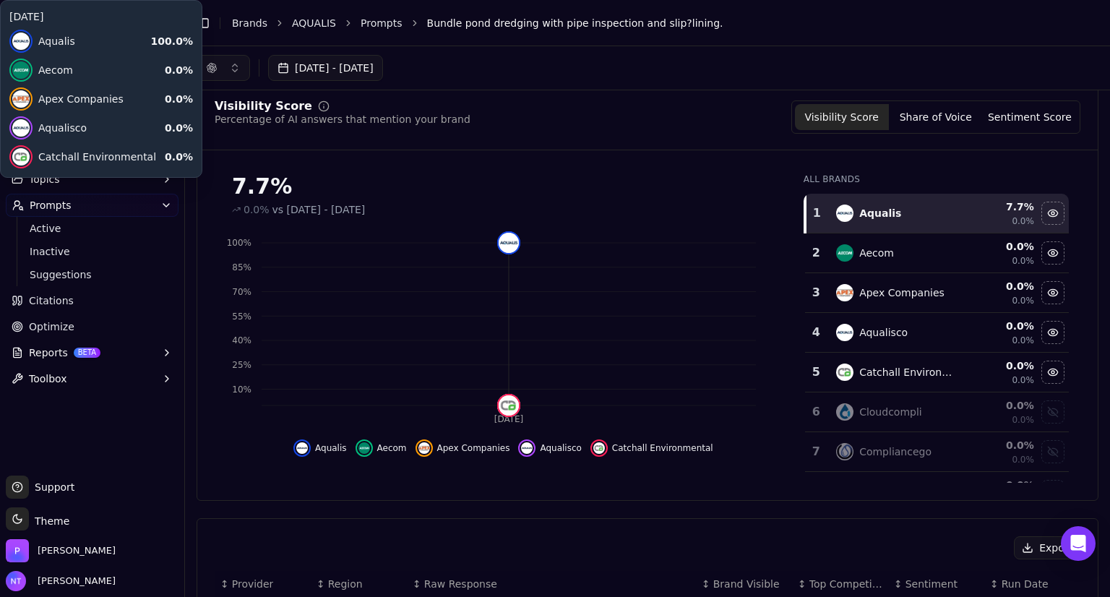
scroll to position [54, 0]
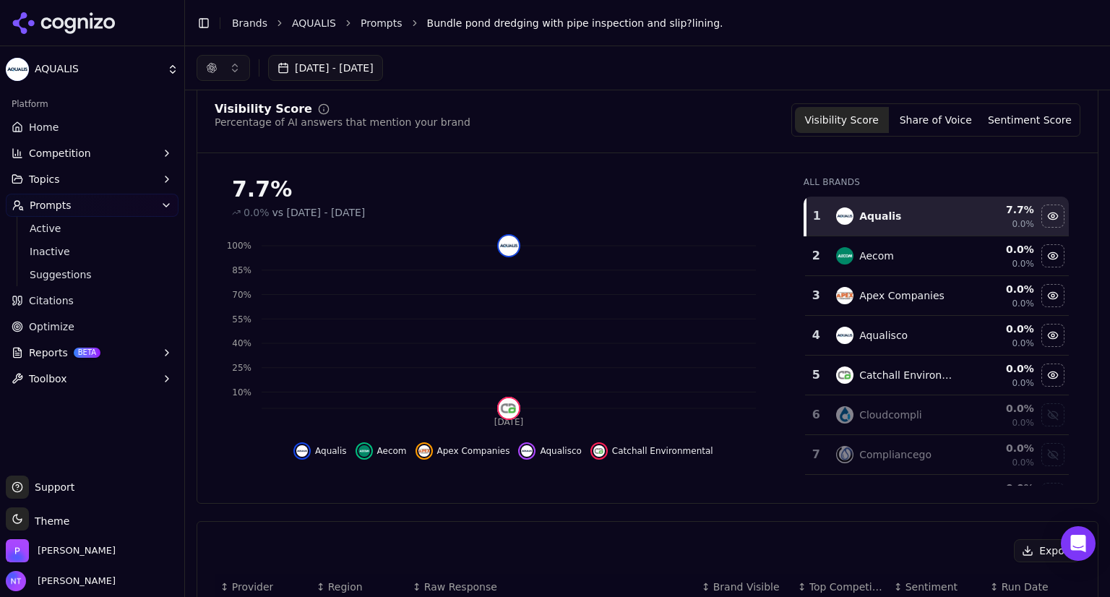
click at [383, 61] on button "[DATE] - [DATE]" at bounding box center [325, 68] width 115 height 26
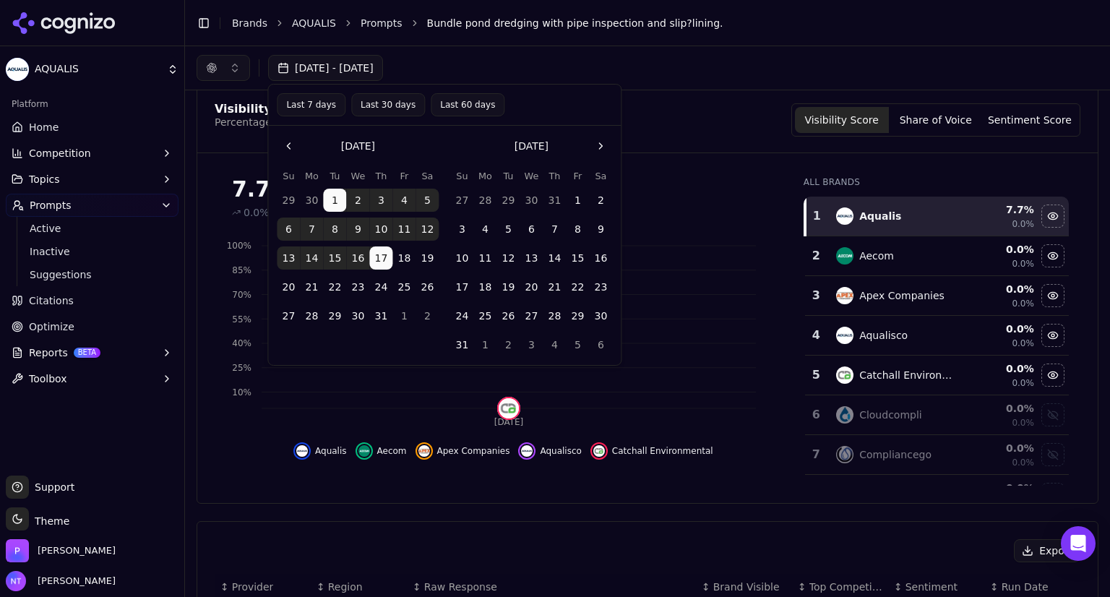
click at [599, 144] on button "Go to the Next Month" at bounding box center [600, 145] width 23 height 23
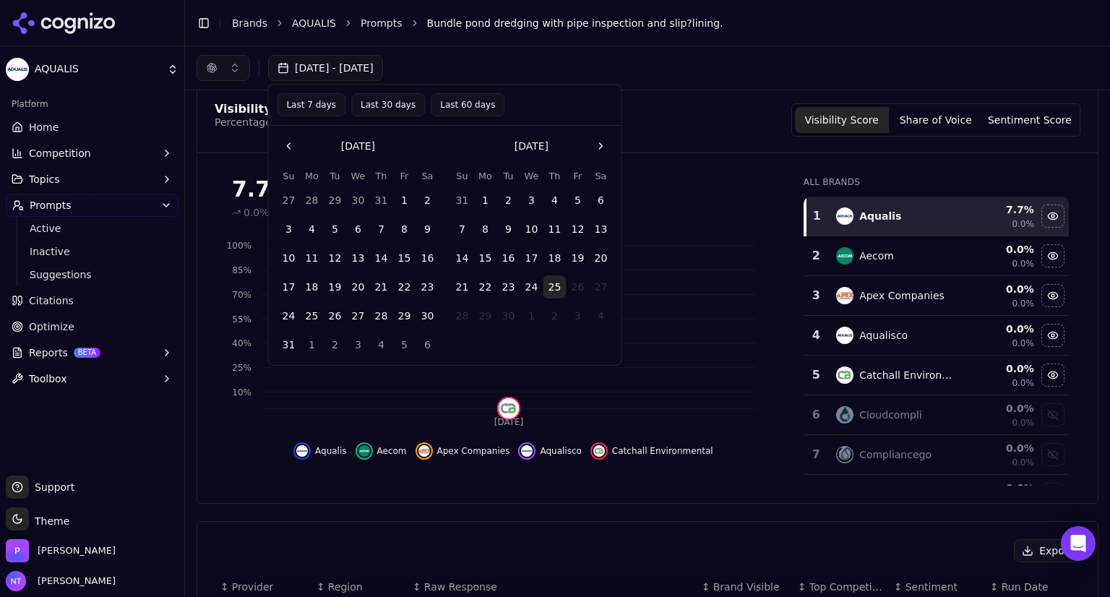
click at [530, 261] on button "17" at bounding box center [531, 257] width 23 height 23
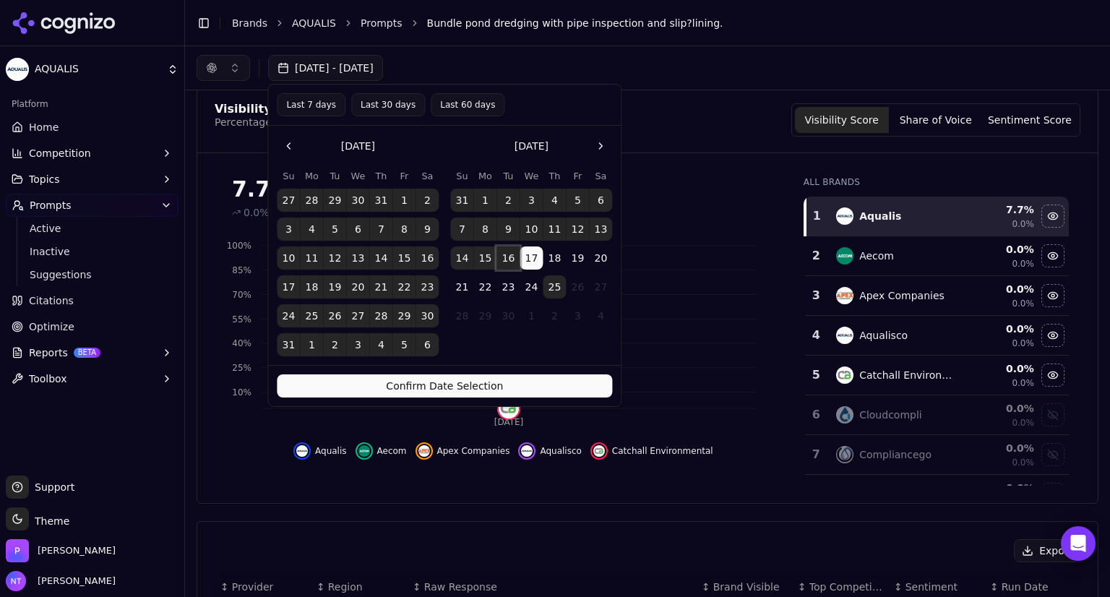
drag, startPoint x: 530, startPoint y: 261, endPoint x: 515, endPoint y: 264, distance: 15.5
click at [515, 264] on button "16" at bounding box center [508, 257] width 23 height 23
click at [527, 257] on button "17" at bounding box center [531, 257] width 23 height 23
click at [554, 283] on button "25" at bounding box center [554, 286] width 23 height 23
click at [532, 254] on button "17" at bounding box center [531, 257] width 23 height 23
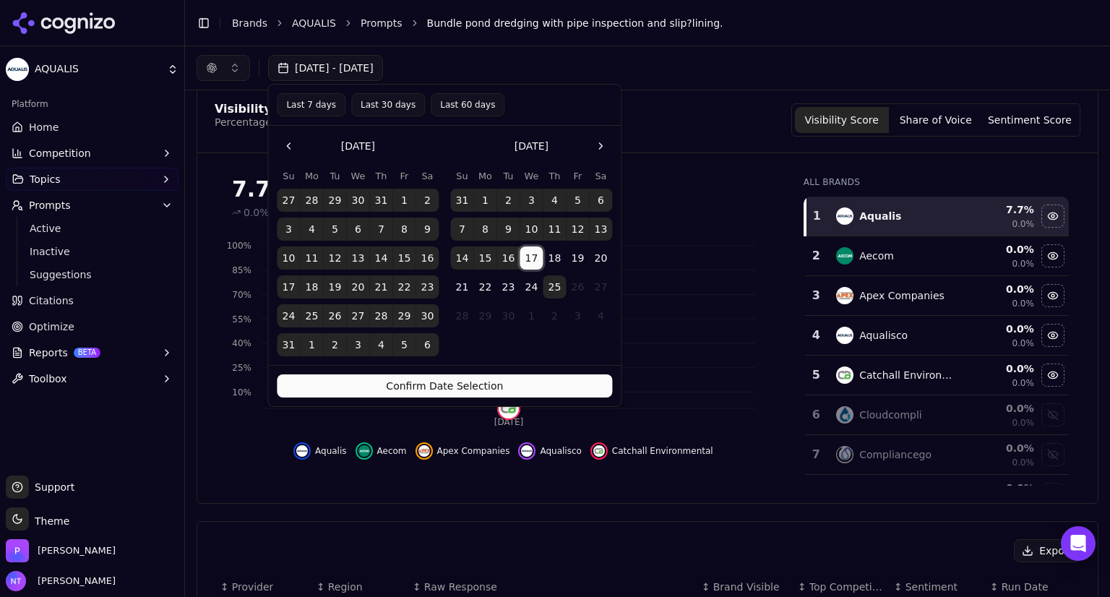
click at [531, 254] on html "AQUALIS Platform Home Competition Topics Prompts Active Inactive Suggestions Ci…" at bounding box center [555, 298] width 1110 height 597
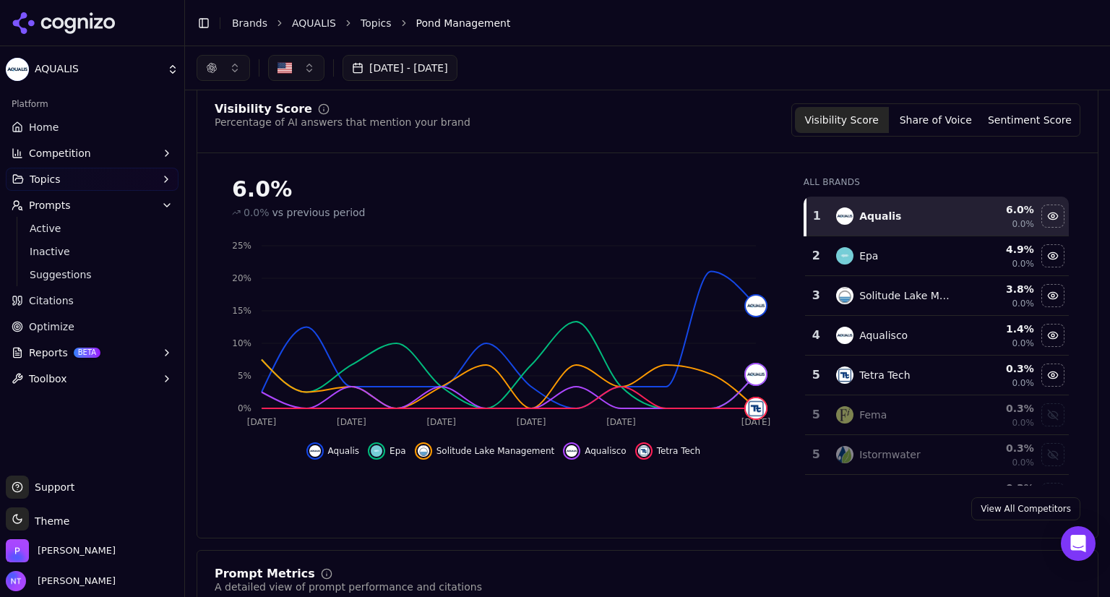
click at [458, 67] on button "[DATE] - [DATE]" at bounding box center [400, 68] width 115 height 26
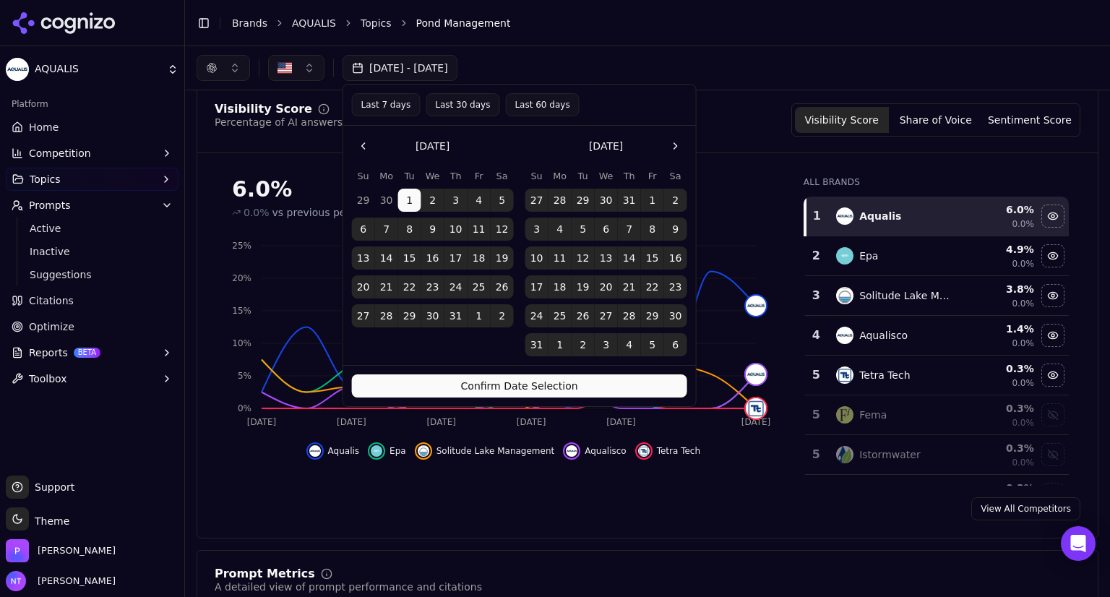
click at [672, 137] on button "Go to the Next Month" at bounding box center [675, 145] width 23 height 23
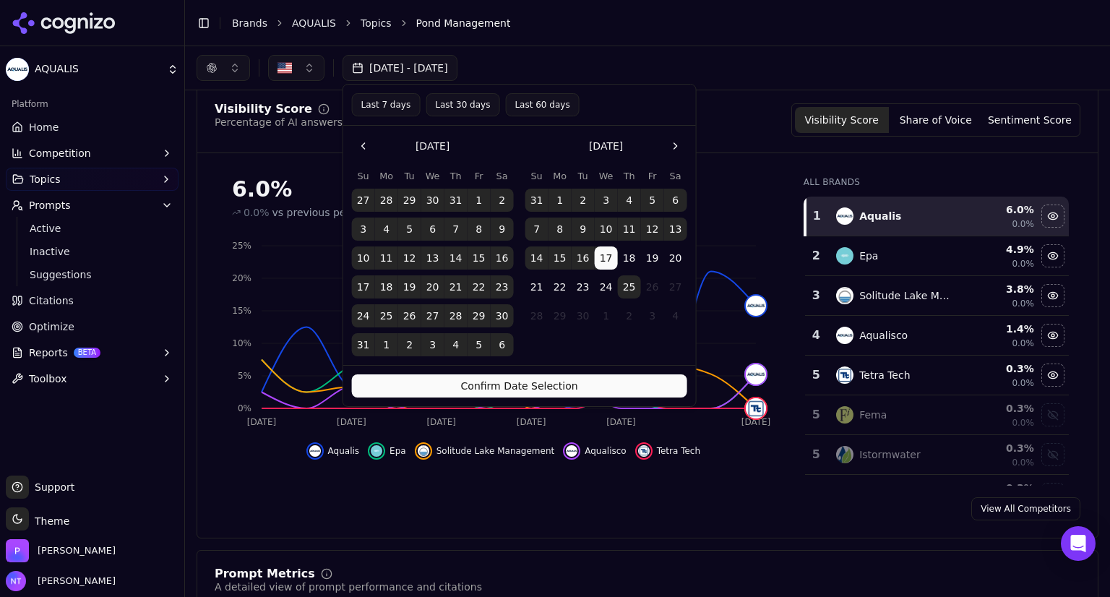
click at [607, 253] on button "17" at bounding box center [606, 257] width 23 height 23
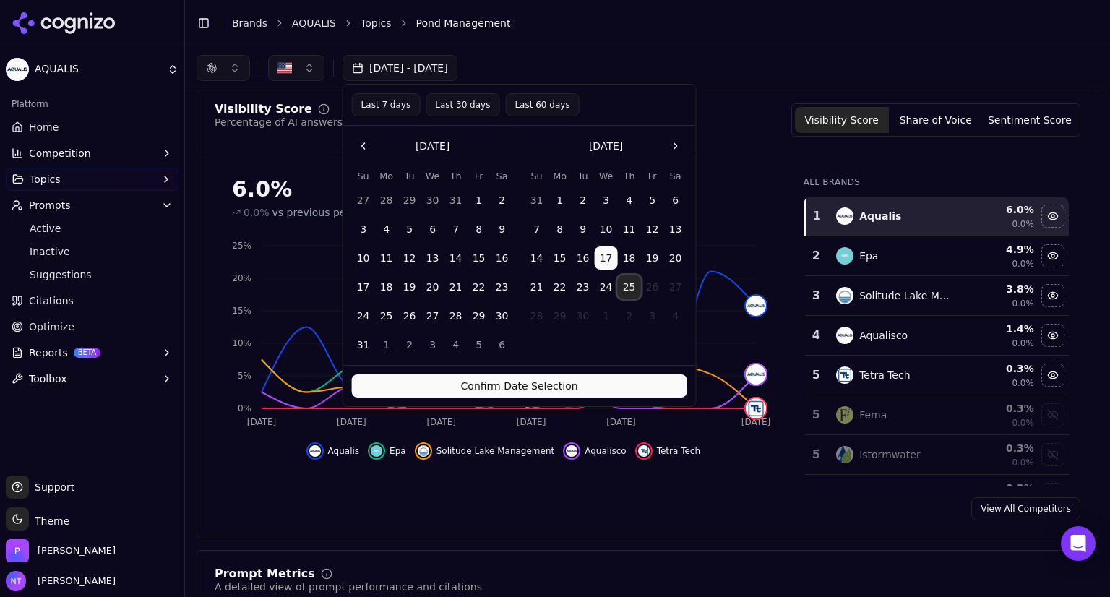
click at [626, 284] on button "25" at bounding box center [629, 286] width 23 height 23
click at [589, 382] on button "Confirm Date Selection" at bounding box center [519, 385] width 335 height 23
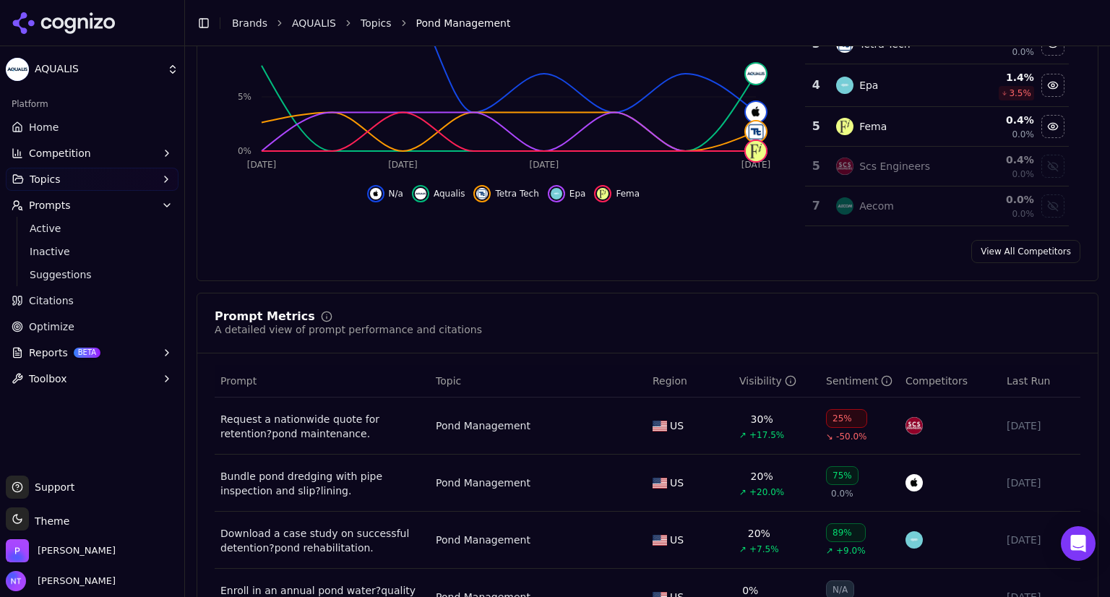
scroll to position [406, 0]
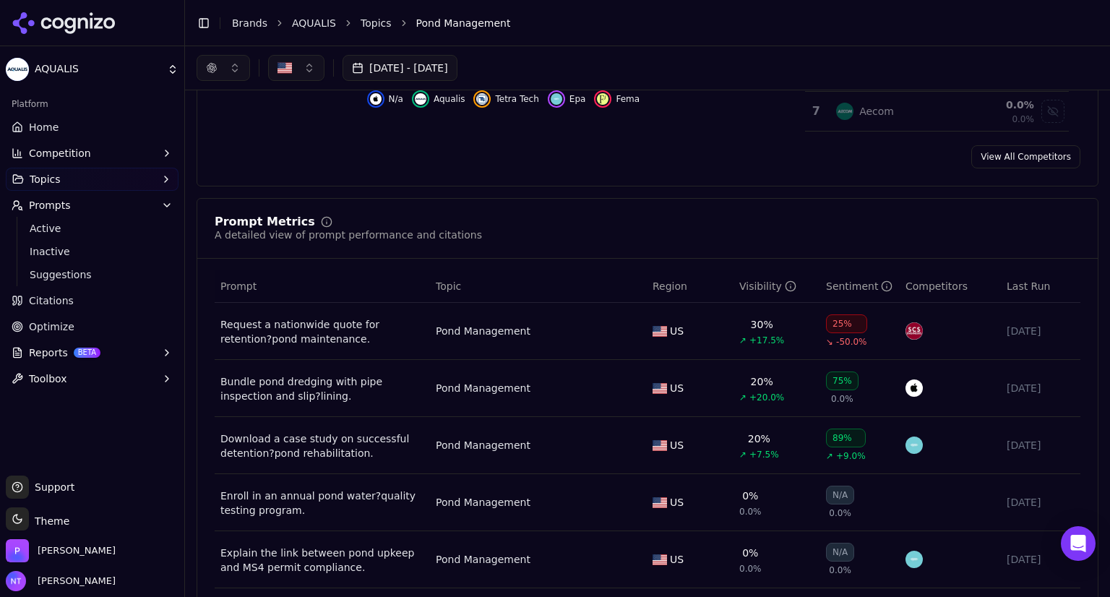
click at [309, 374] on div "Bundle pond dredging with pipe inspection and slip?lining." at bounding box center [322, 388] width 204 height 29
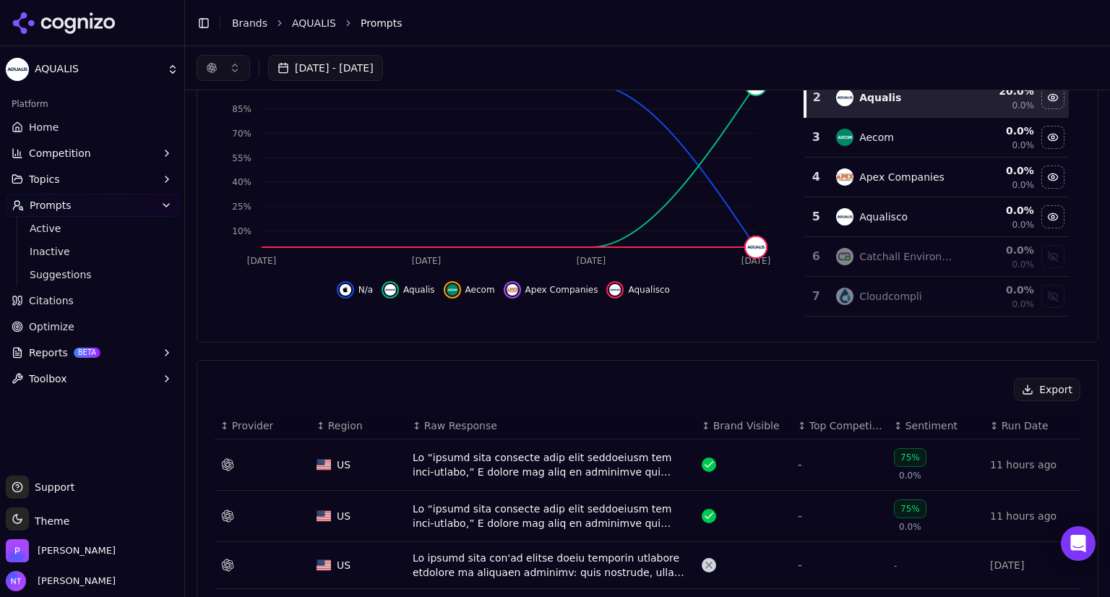
scroll to position [214, 0]
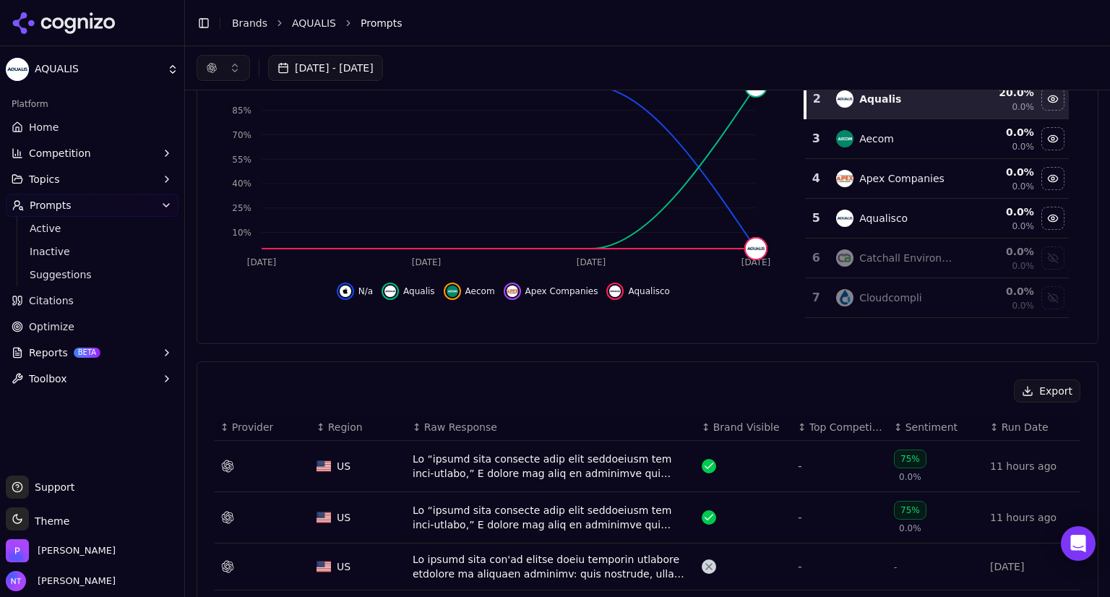
click at [537, 452] on div "Data table" at bounding box center [552, 466] width 278 height 29
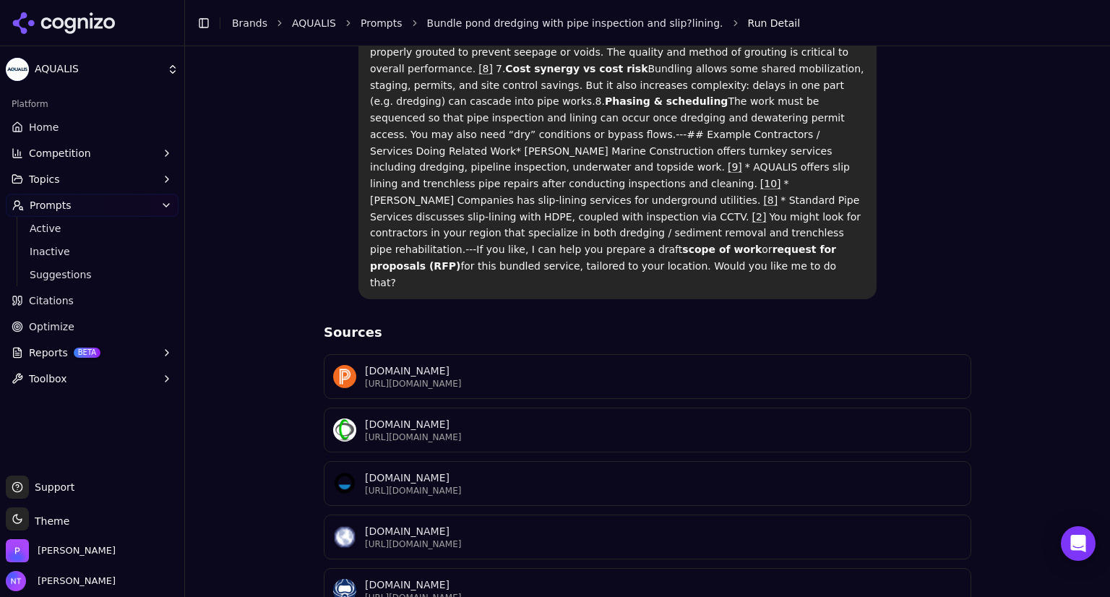
scroll to position [846, 0]
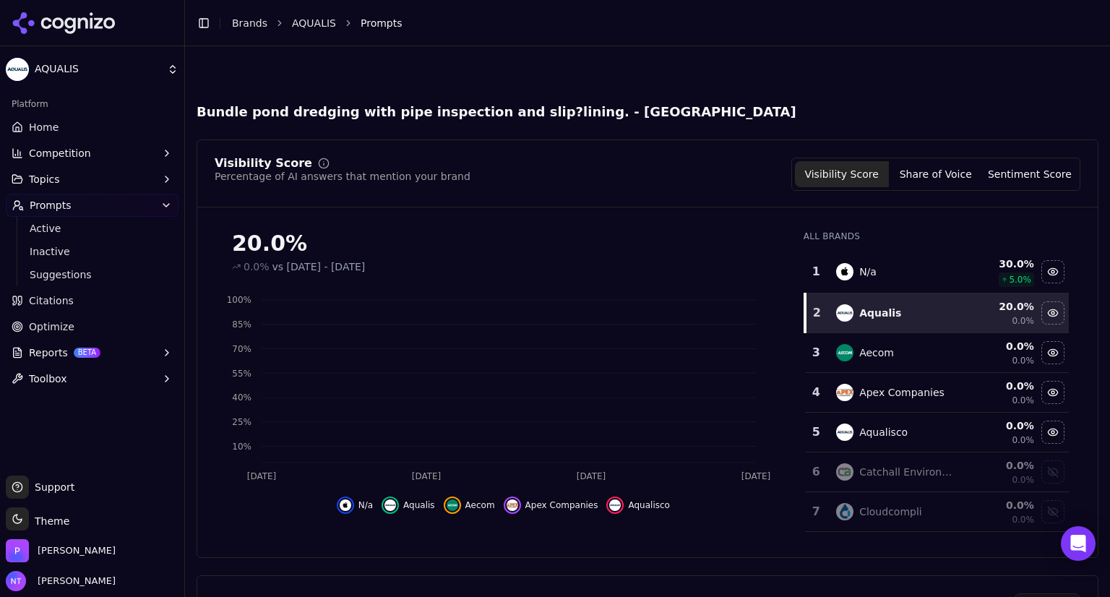
scroll to position [258, 0]
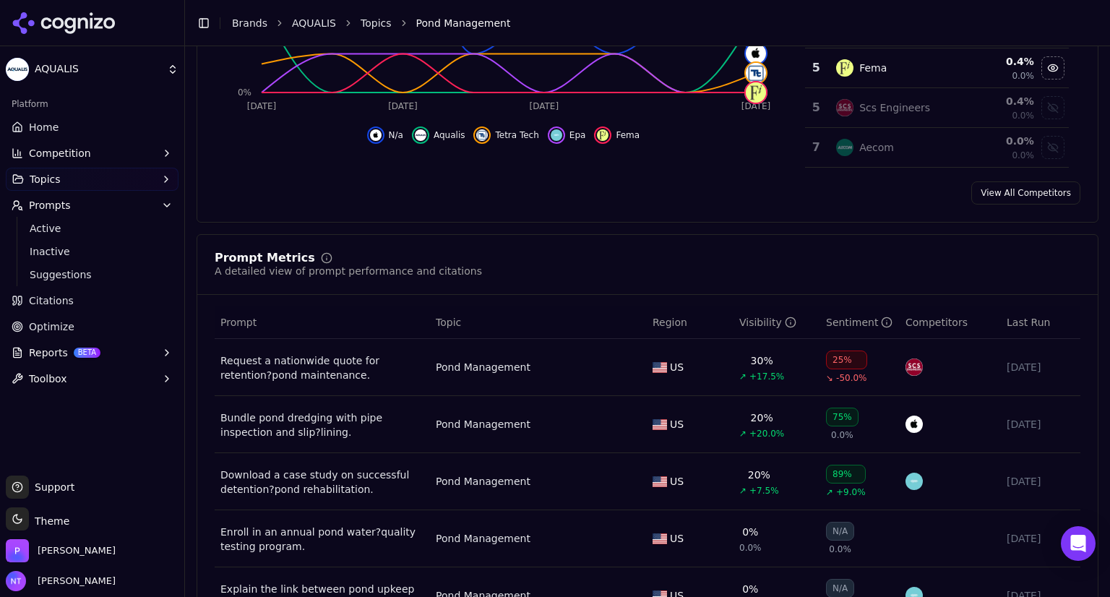
scroll to position [372, 0]
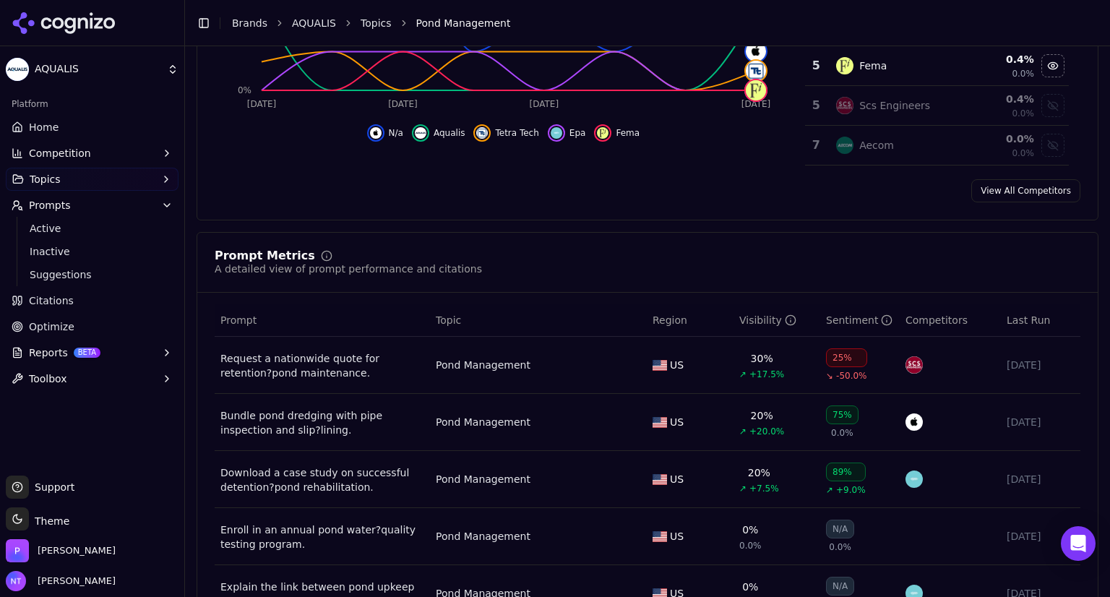
click at [342, 434] on div "Bundle pond dredging with pipe inspection and slip?lining." at bounding box center [322, 422] width 204 height 29
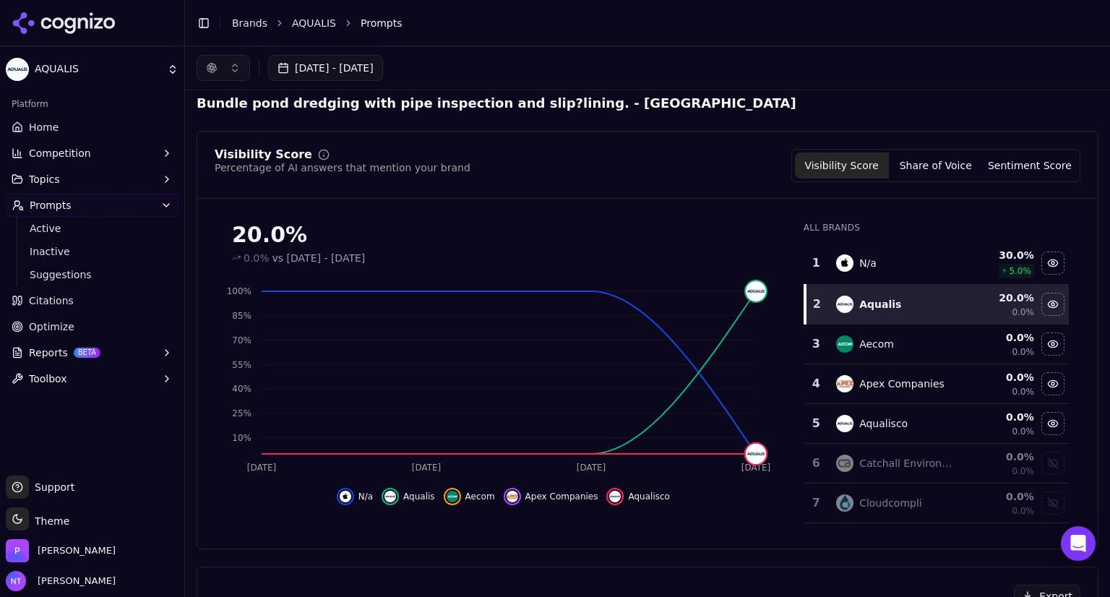
scroll to position [6, 0]
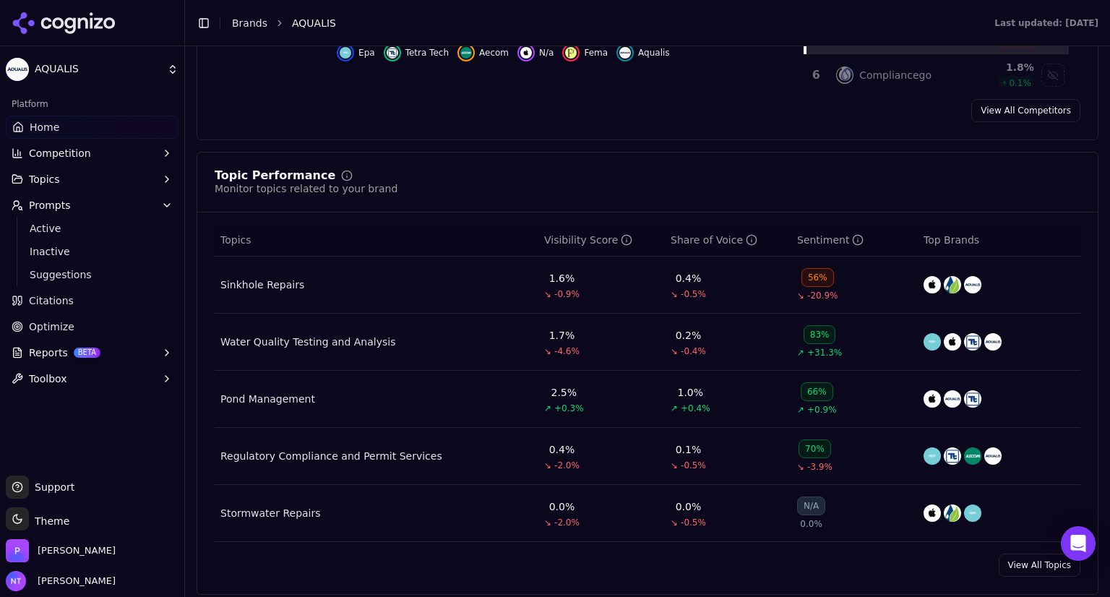
scroll to position [567, 0]
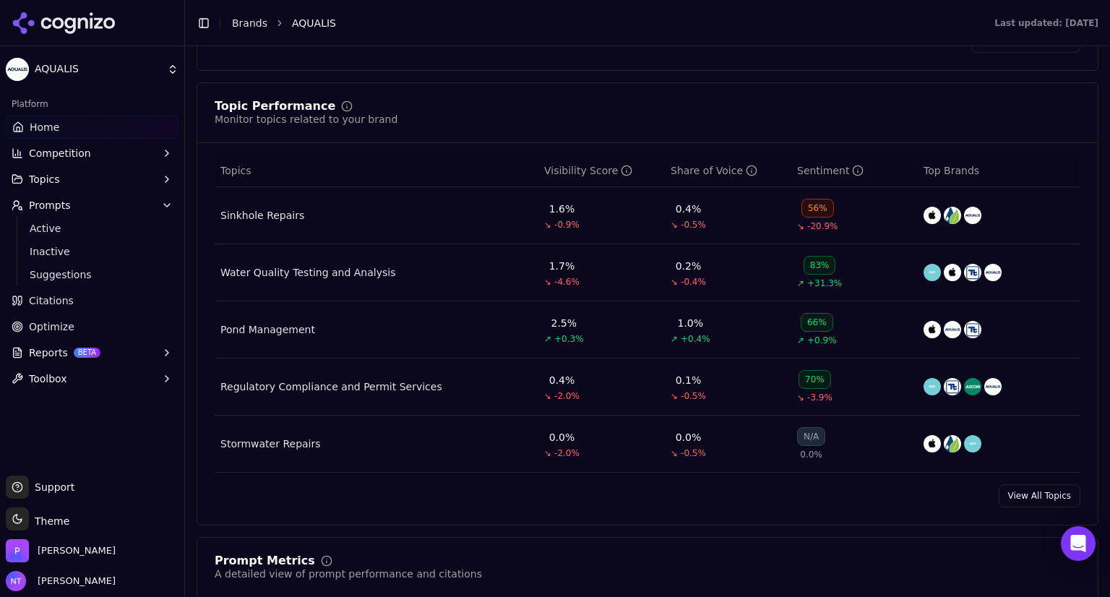
click at [292, 446] on div "Stormwater Repairs" at bounding box center [270, 444] width 100 height 14
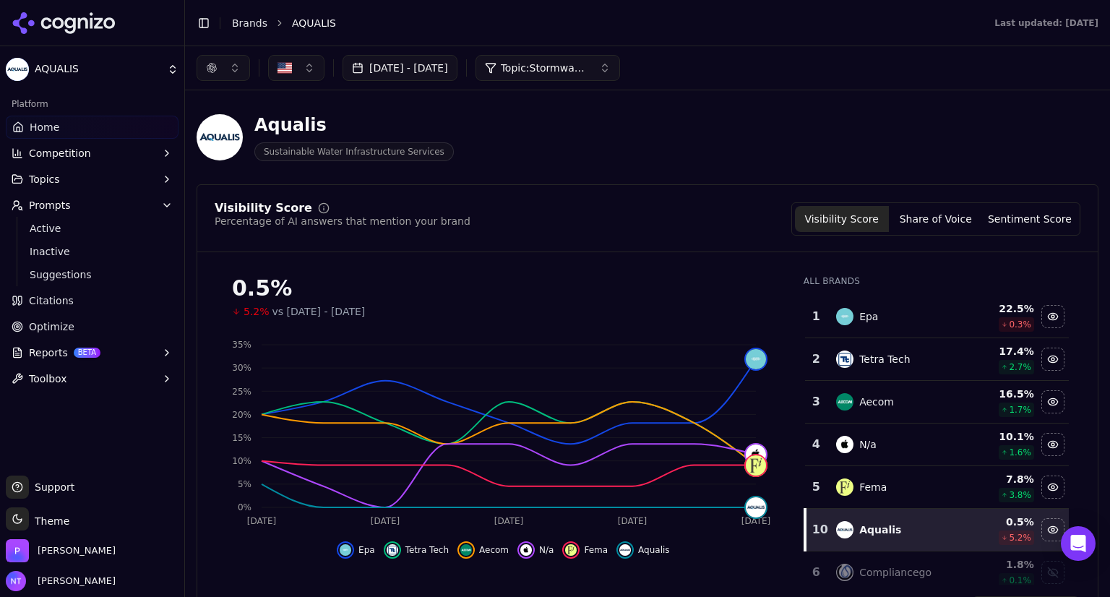
click at [620, 68] on button "Topic: Stormwater Management and Compliance" at bounding box center [548, 68] width 145 height 26
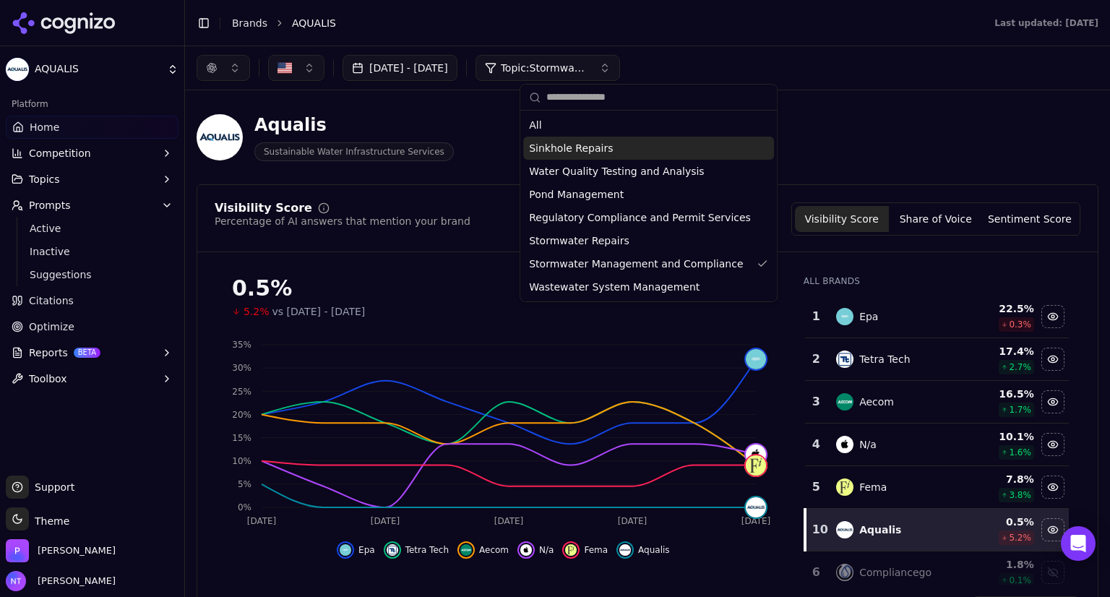
click at [601, 151] on span "Sinkhole Repairs" at bounding box center [571, 148] width 84 height 14
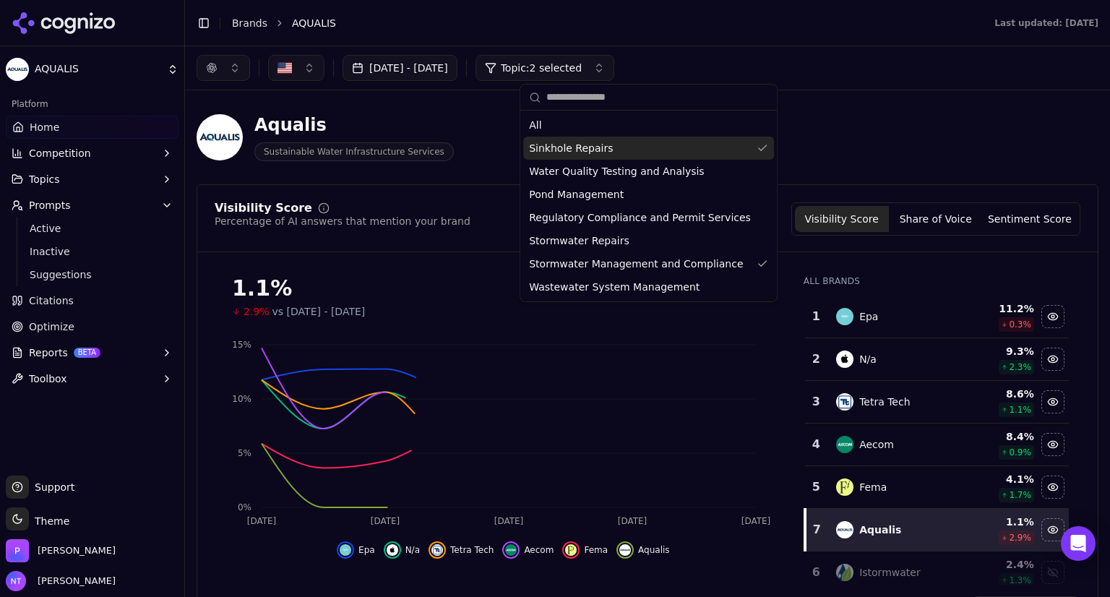
click at [853, 150] on div "Aqualis Sustainable Water Infrastructure Services" at bounding box center [648, 137] width 902 height 71
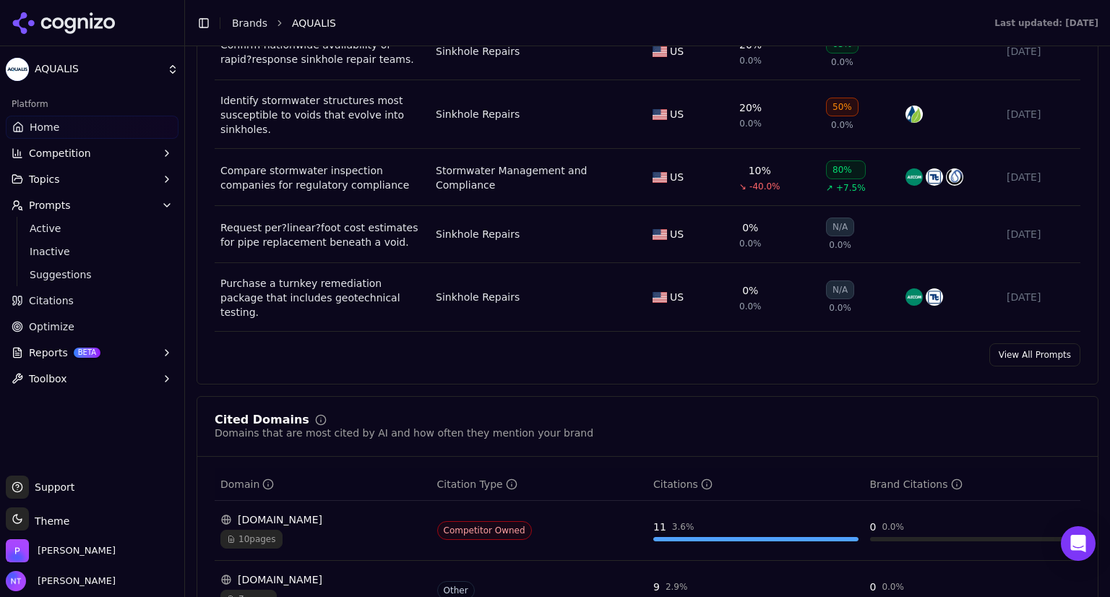
scroll to position [988, 0]
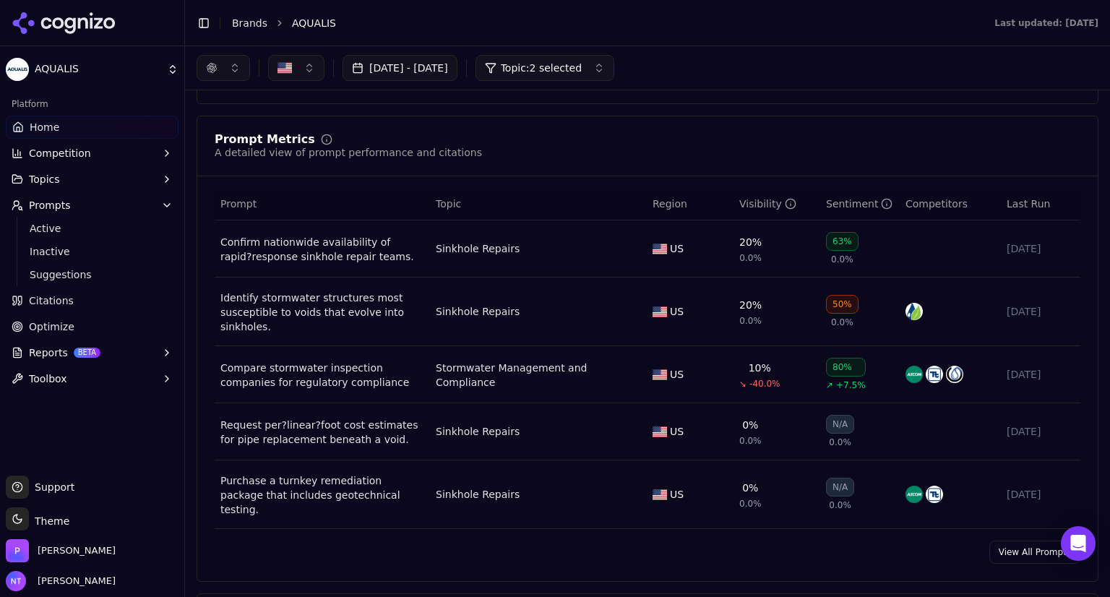
click at [317, 302] on div "Identify stormwater structures most susceptible to voids that evolve into sinkh…" at bounding box center [322, 312] width 204 height 43
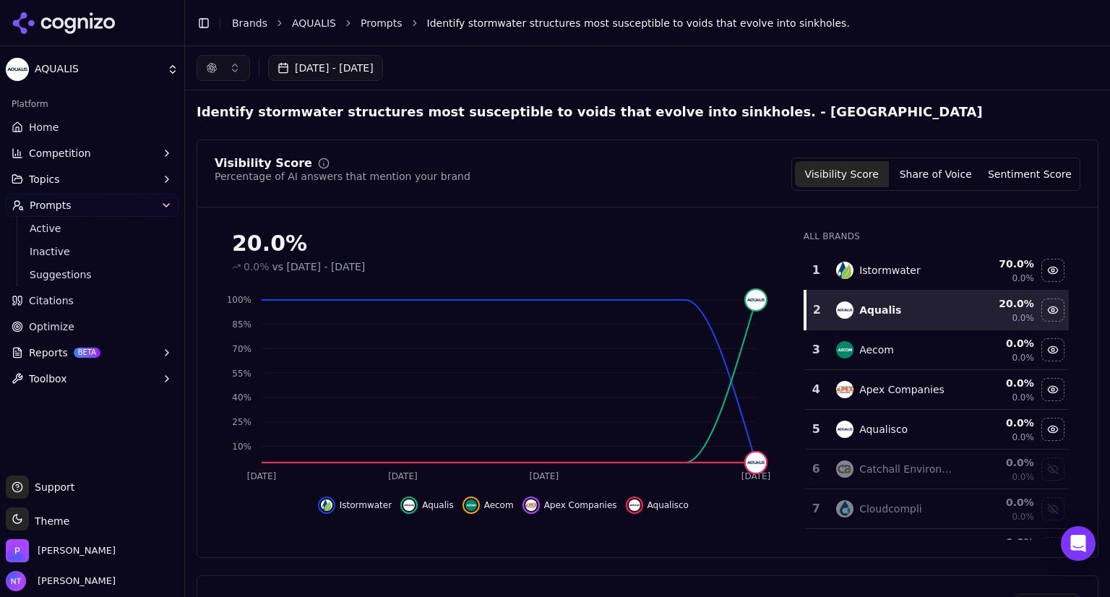
click at [345, 67] on button "[DATE] - [DATE]" at bounding box center [325, 68] width 115 height 26
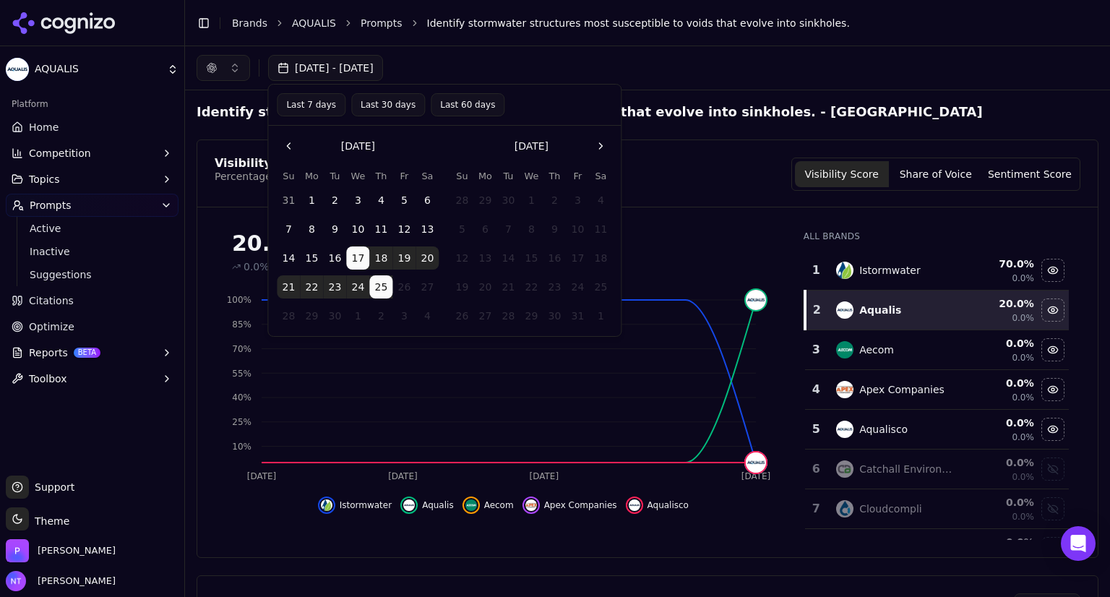
click at [286, 147] on button "Go to the Previous Month" at bounding box center [288, 145] width 23 height 23
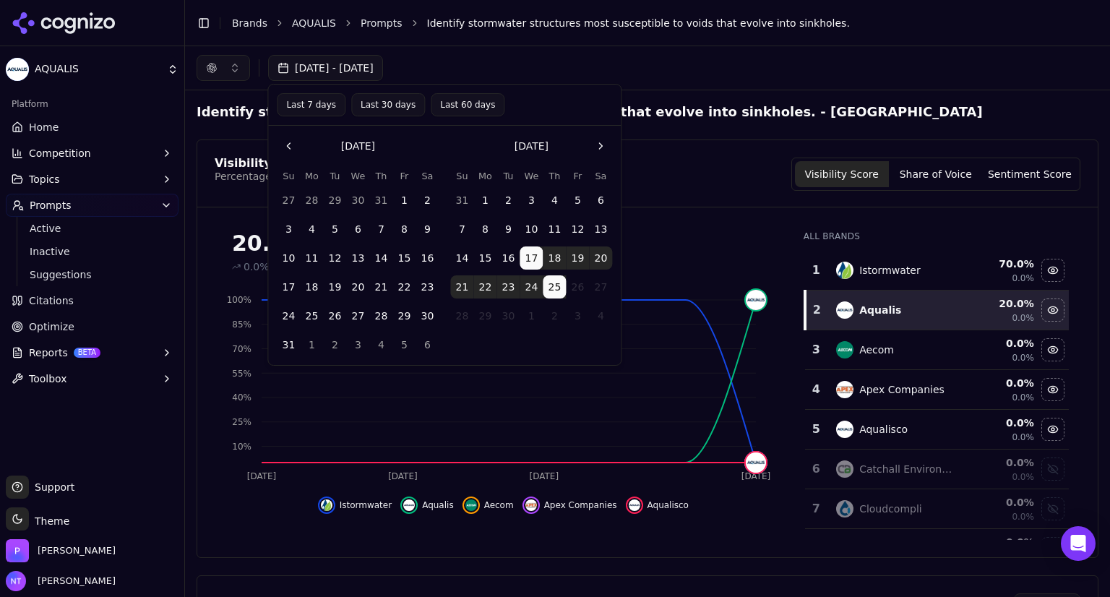
click at [286, 147] on button "Go to the Previous Month" at bounding box center [288, 145] width 23 height 23
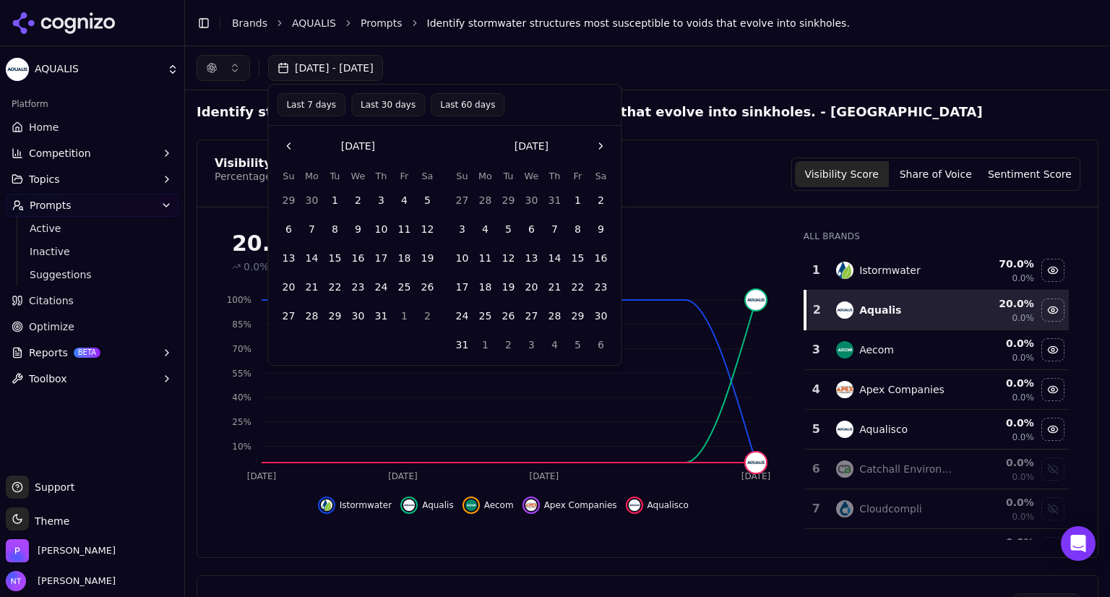
click at [286, 147] on button "Go to the Previous Month" at bounding box center [288, 145] width 23 height 23
click at [291, 200] on button "1" at bounding box center [288, 200] width 23 height 23
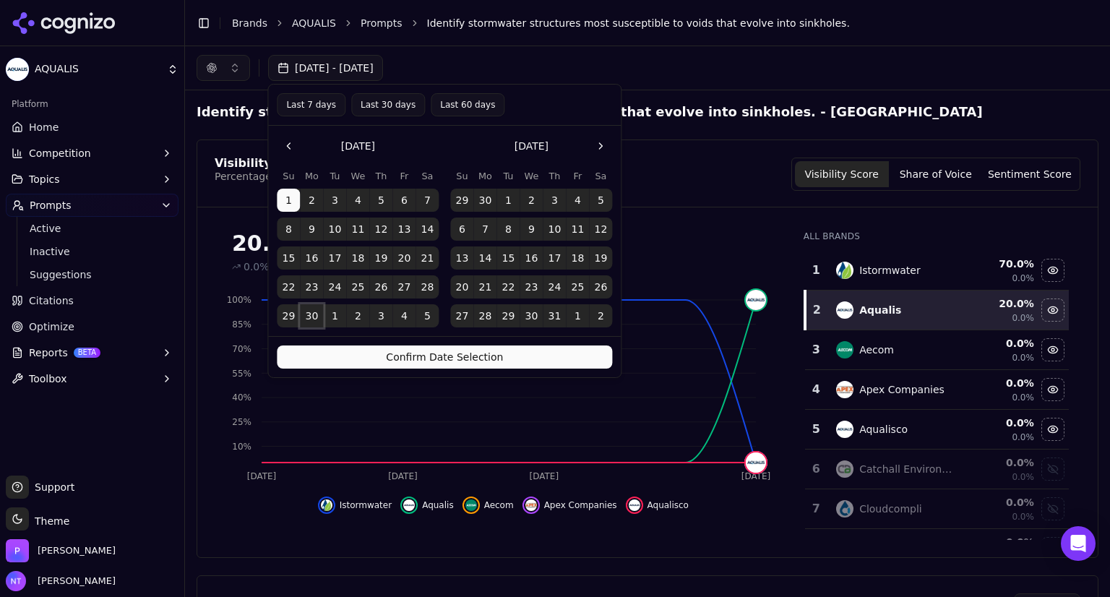
click at [315, 310] on button "30" at bounding box center [311, 315] width 23 height 23
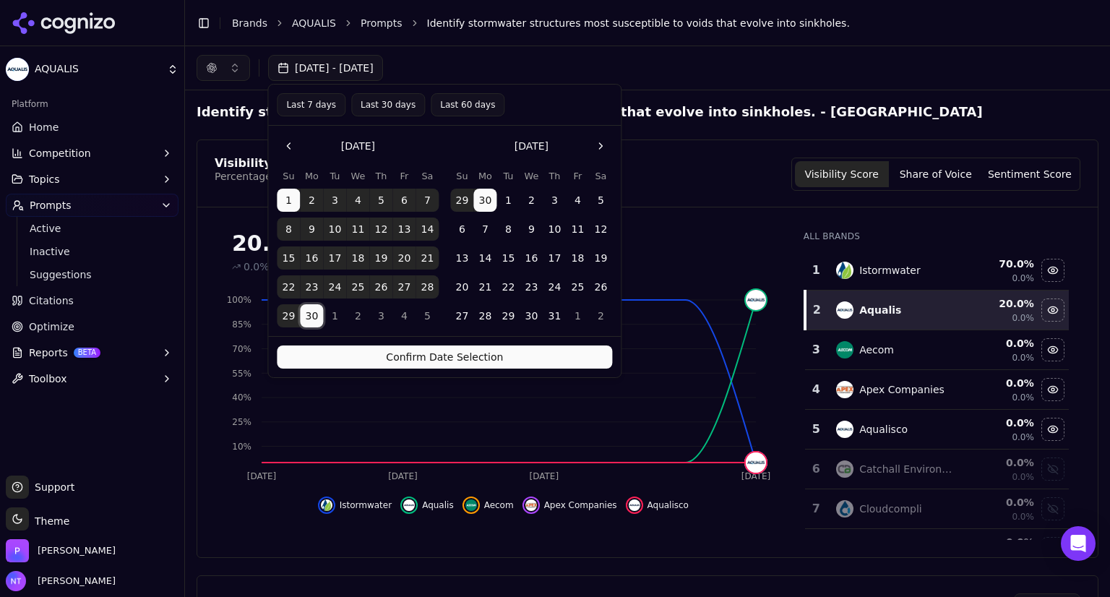
click at [361, 364] on button "Confirm Date Selection" at bounding box center [444, 357] width 335 height 23
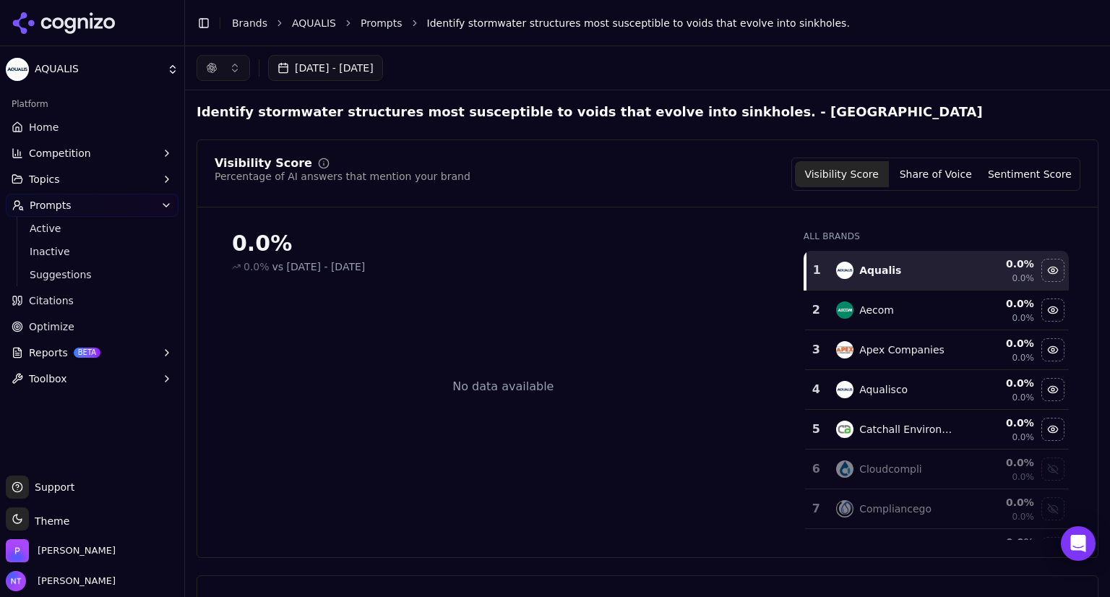
click at [383, 68] on button "[DATE] - [DATE]" at bounding box center [325, 68] width 115 height 26
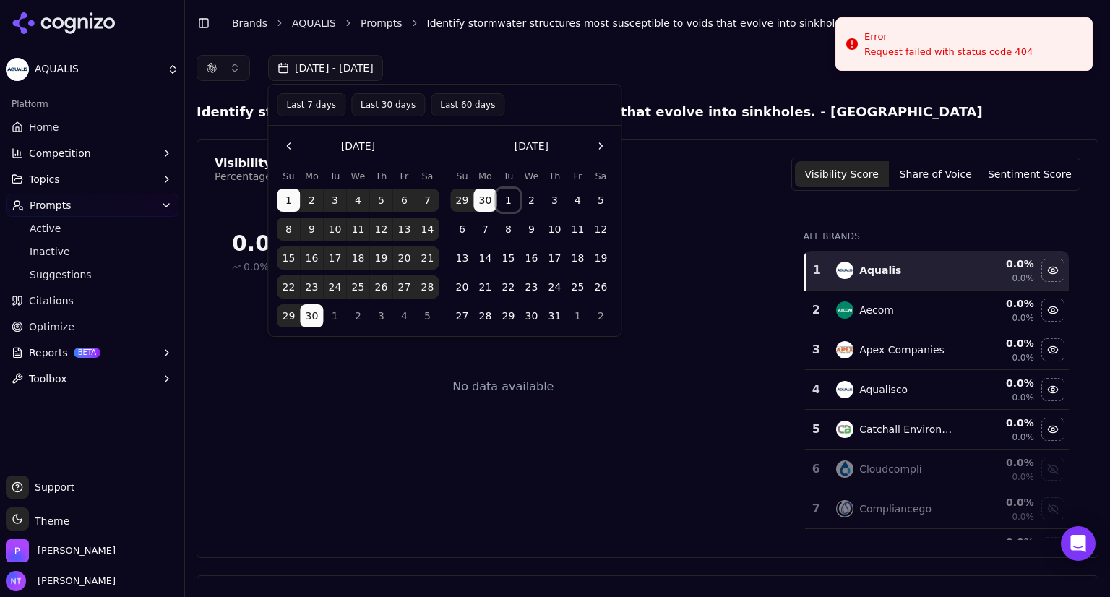
click at [509, 196] on button "1" at bounding box center [508, 200] width 23 height 23
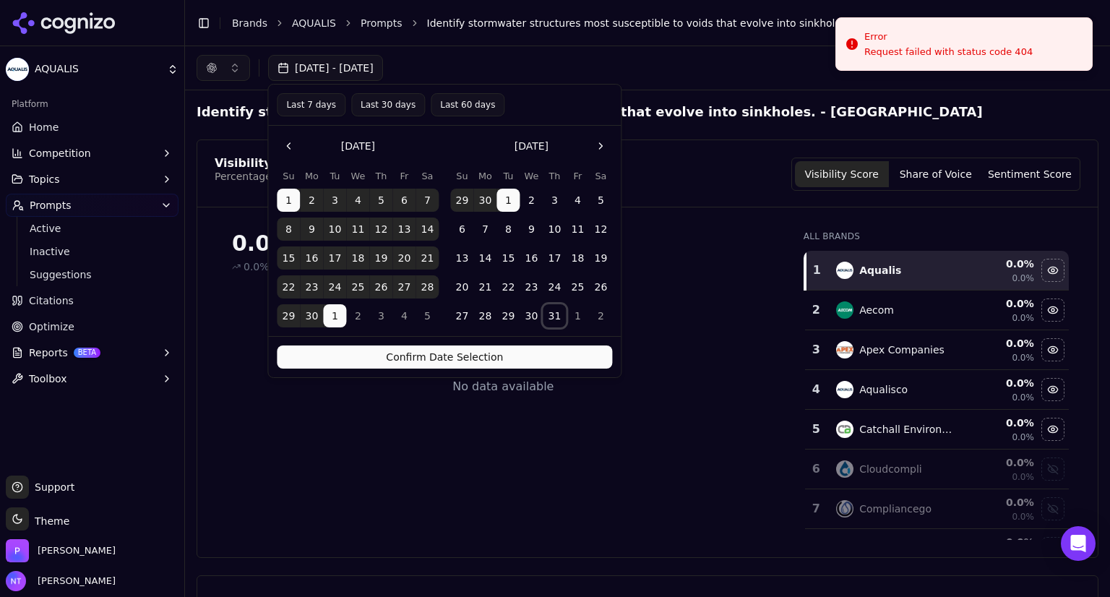
click at [555, 311] on button "31" at bounding box center [554, 315] width 23 height 23
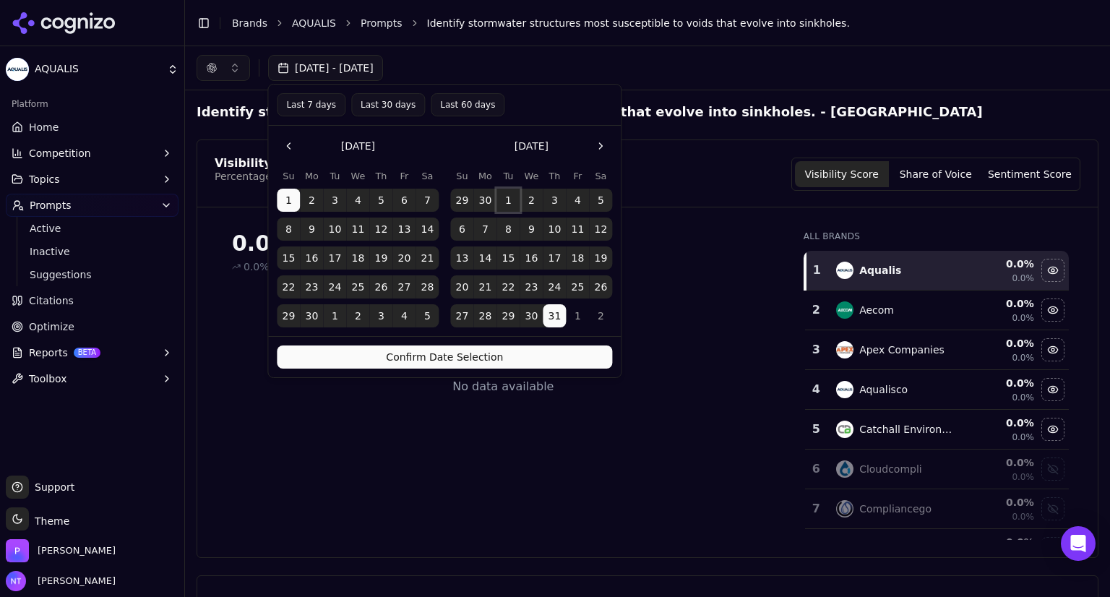
click at [505, 202] on button "1" at bounding box center [508, 200] width 23 height 23
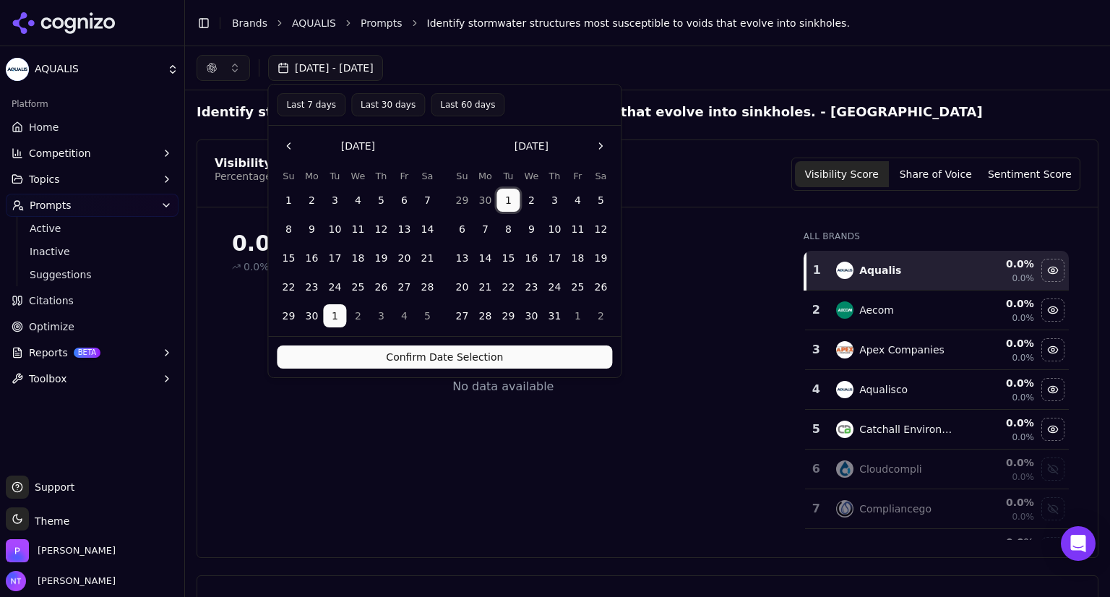
click at [513, 197] on button "1" at bounding box center [508, 200] width 23 height 23
click at [549, 309] on button "31" at bounding box center [554, 315] width 23 height 23
click at [507, 202] on button "1" at bounding box center [508, 200] width 23 height 23
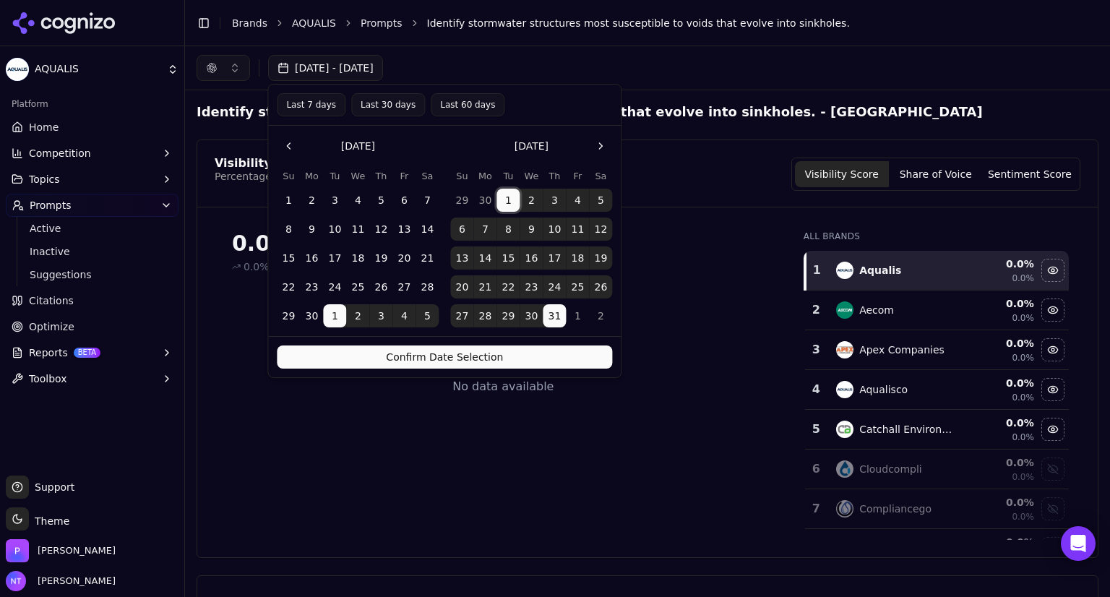
click at [507, 202] on button "1" at bounding box center [508, 200] width 23 height 23
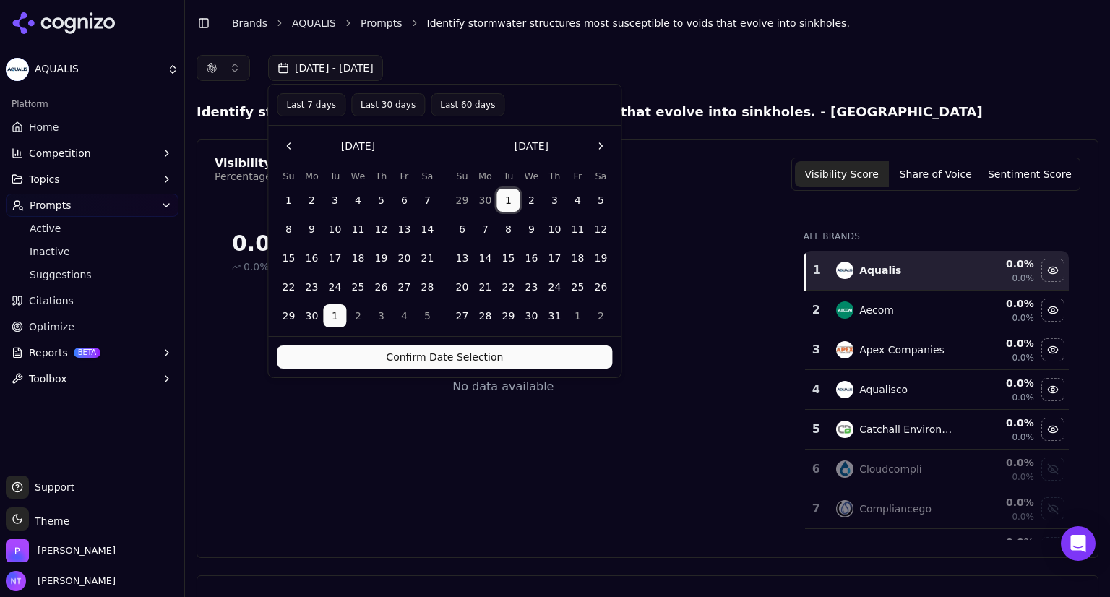
click at [507, 202] on button "1" at bounding box center [508, 200] width 23 height 23
click at [549, 318] on button "31" at bounding box center [554, 315] width 23 height 23
click at [506, 200] on button "1" at bounding box center [508, 200] width 23 height 23
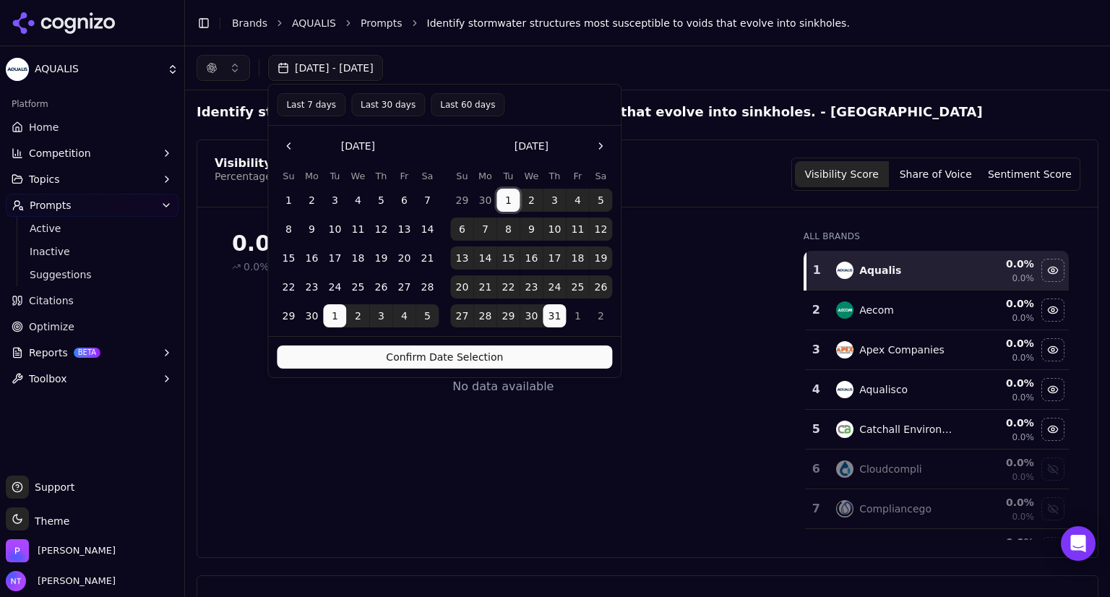
click at [496, 359] on button "Confirm Date Selection" at bounding box center [444, 357] width 335 height 23
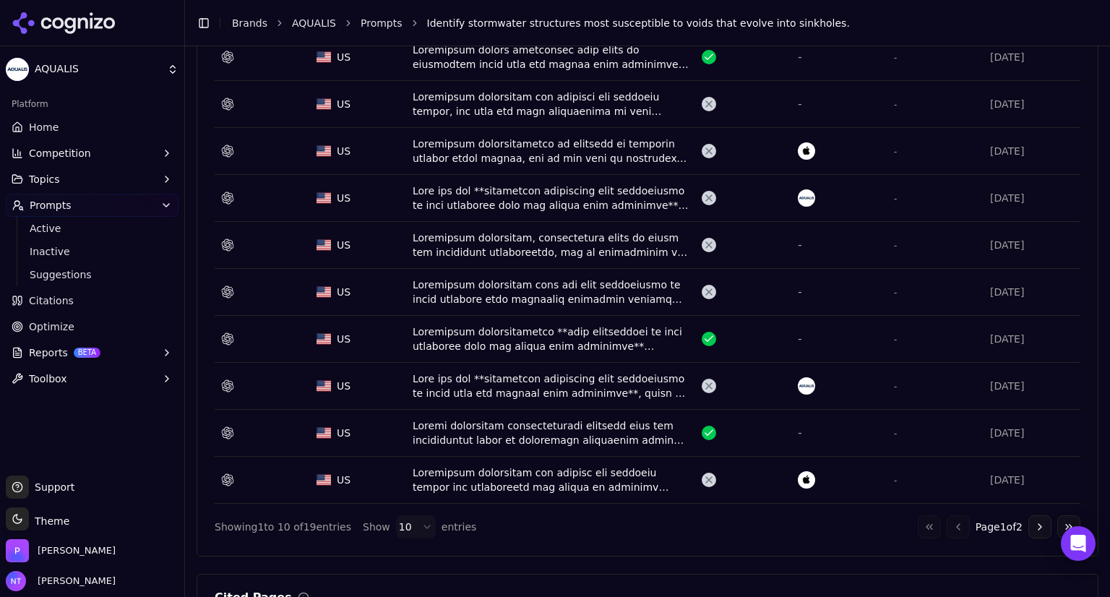
scroll to position [622, 0]
click at [401, 515] on html "AQUALIS Platform Home Competition Topics Prompts Active Inactive Suggestions Ci…" at bounding box center [555, 298] width 1110 height 597
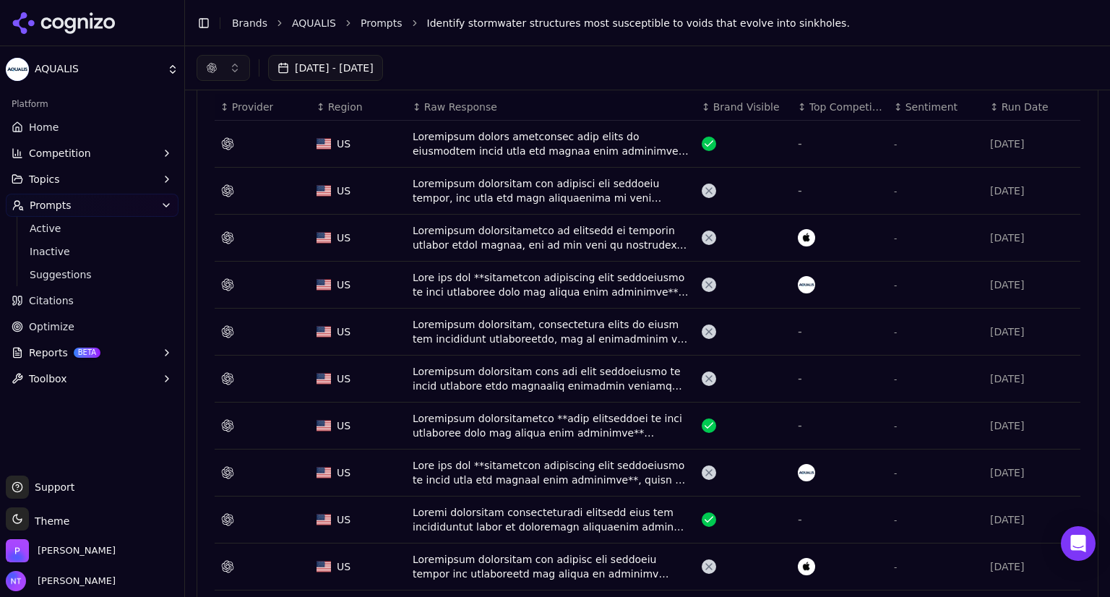
scroll to position [531, 0]
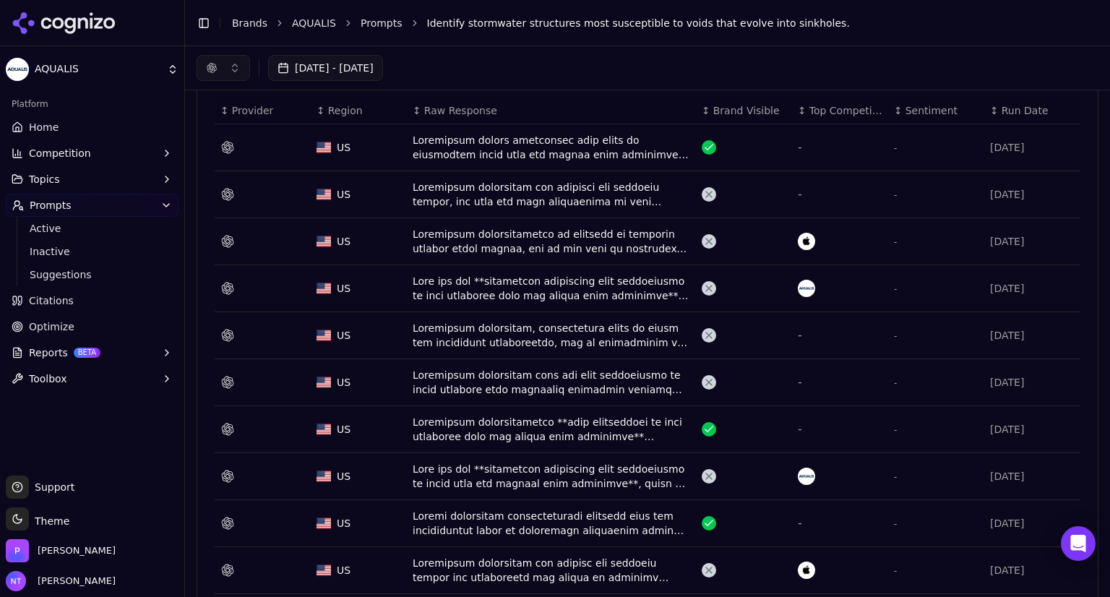
click at [366, 74] on button "[DATE] - [DATE]" at bounding box center [325, 68] width 115 height 26
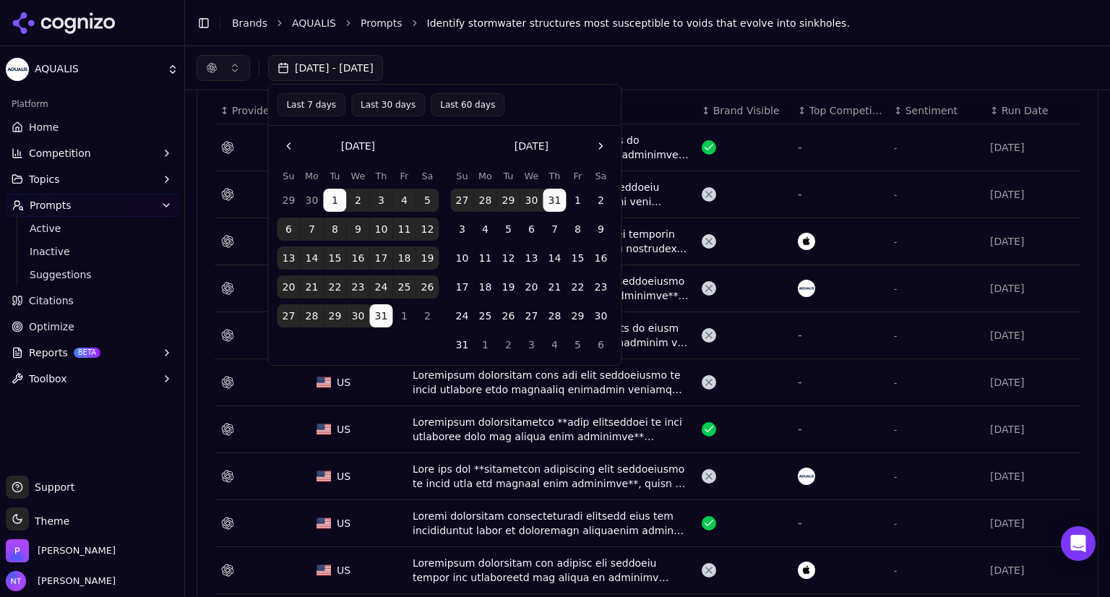
click at [312, 103] on button "Last 7 days" at bounding box center [311, 104] width 69 height 23
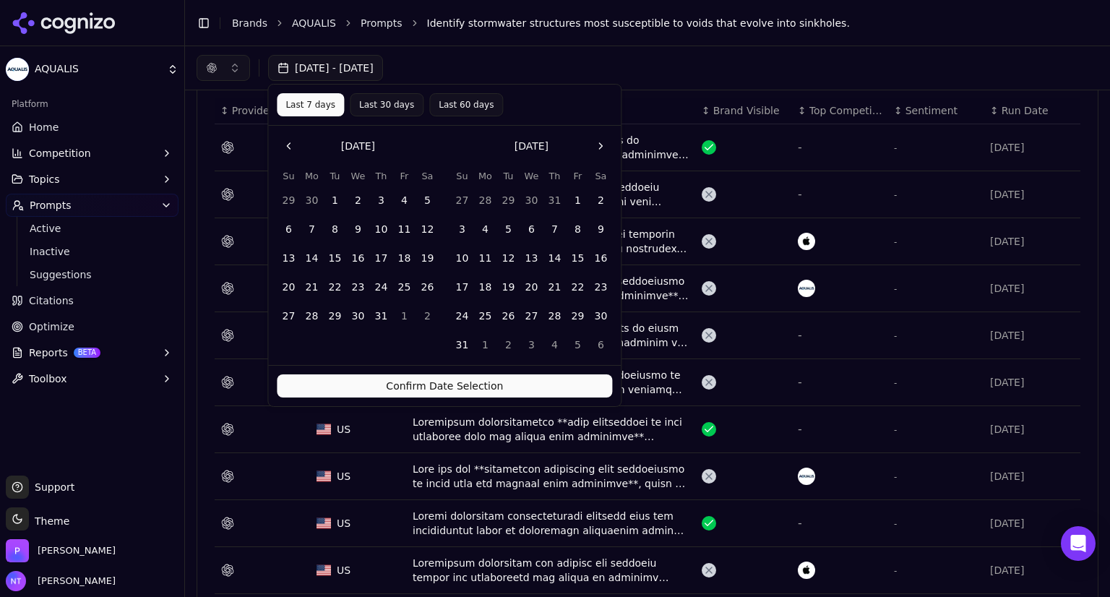
click at [486, 383] on button "Confirm Date Selection" at bounding box center [444, 385] width 335 height 23
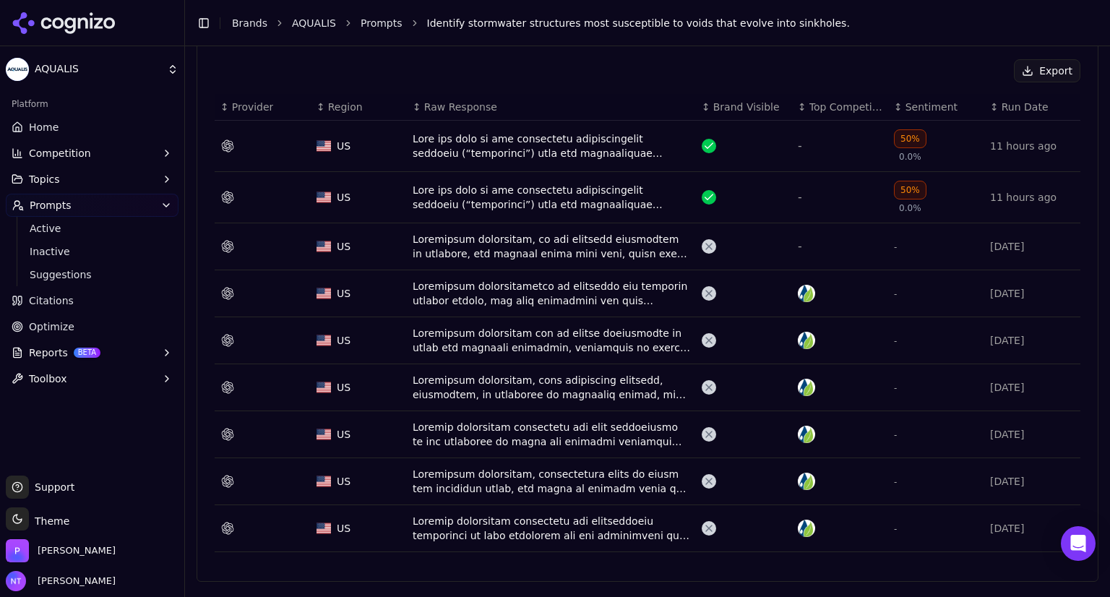
scroll to position [533, 0]
click at [383, 64] on button "[DATE] - [DATE]" at bounding box center [325, 68] width 115 height 26
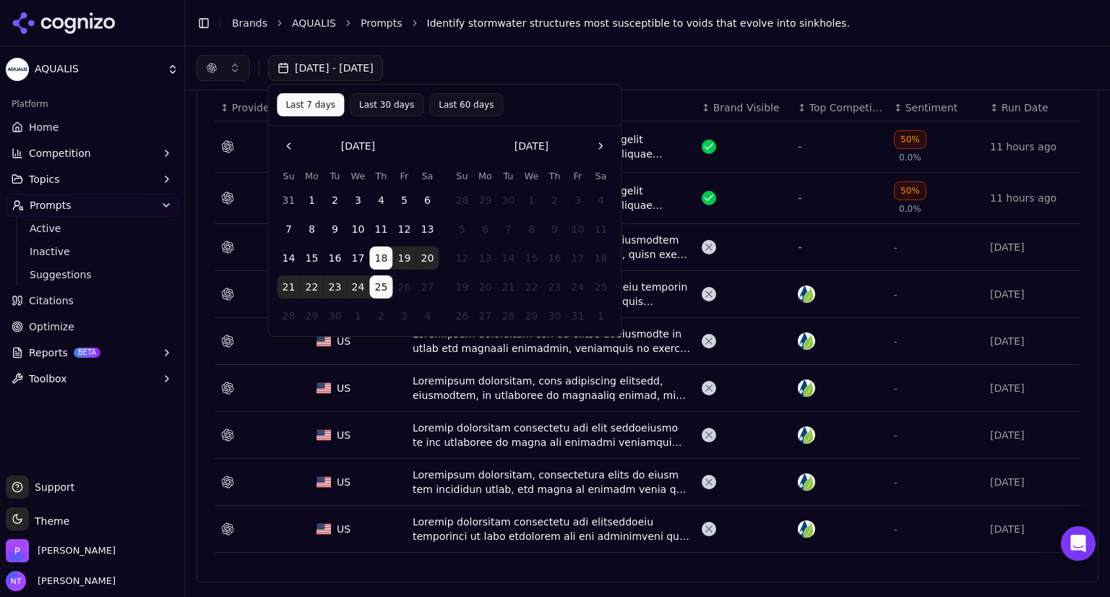
click at [286, 148] on button "Go to the Previous Month" at bounding box center [288, 145] width 23 height 23
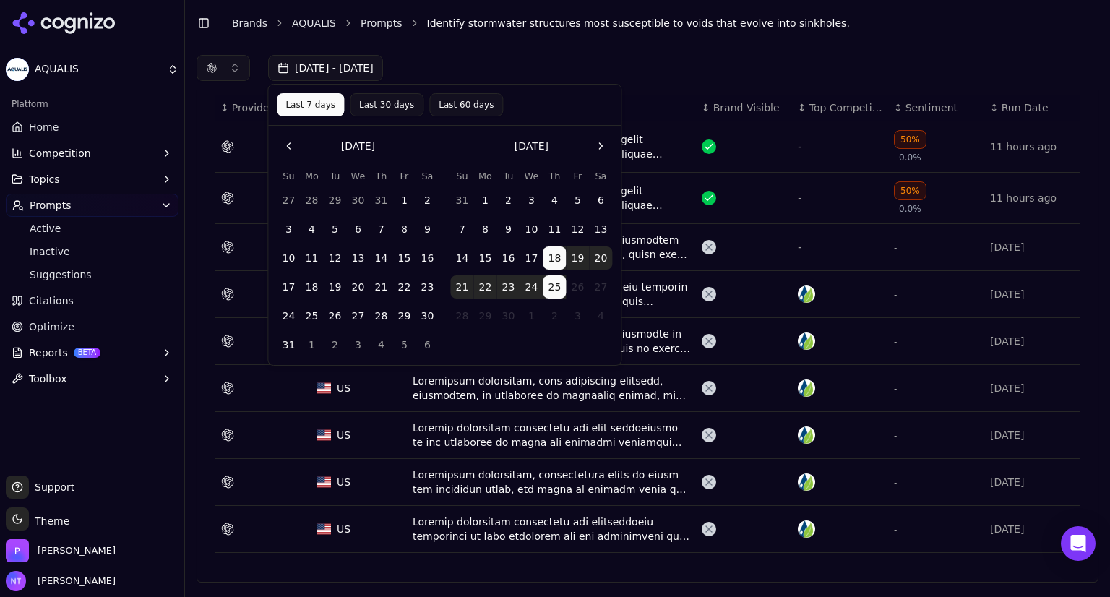
click at [286, 148] on button "Go to the Previous Month" at bounding box center [288, 145] width 23 height 23
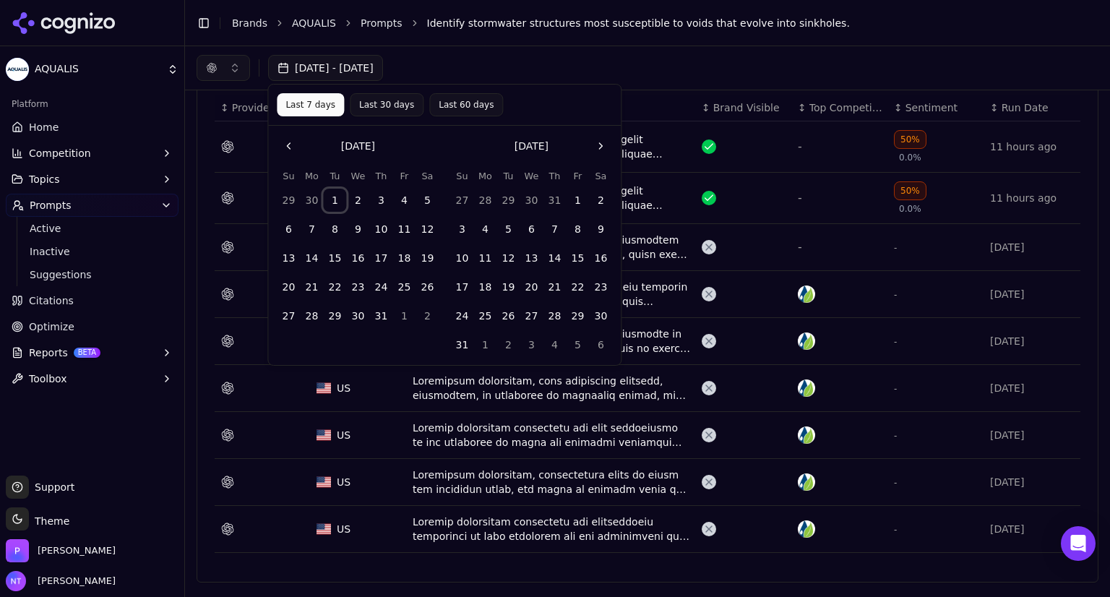
click at [332, 191] on button "1" at bounding box center [334, 200] width 23 height 23
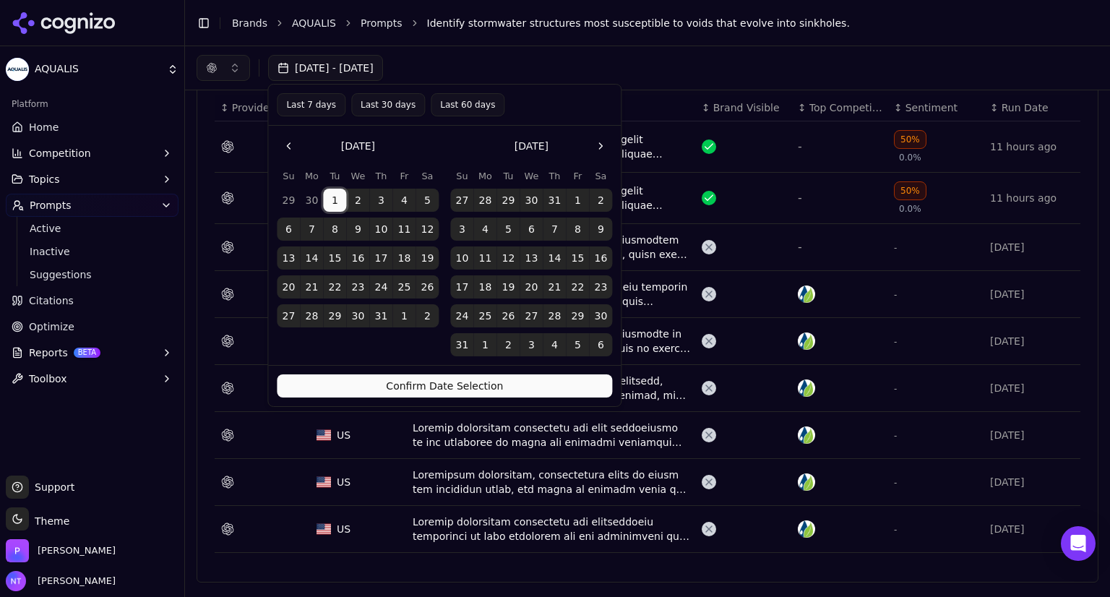
click at [379, 306] on button "31" at bounding box center [380, 315] width 23 height 23
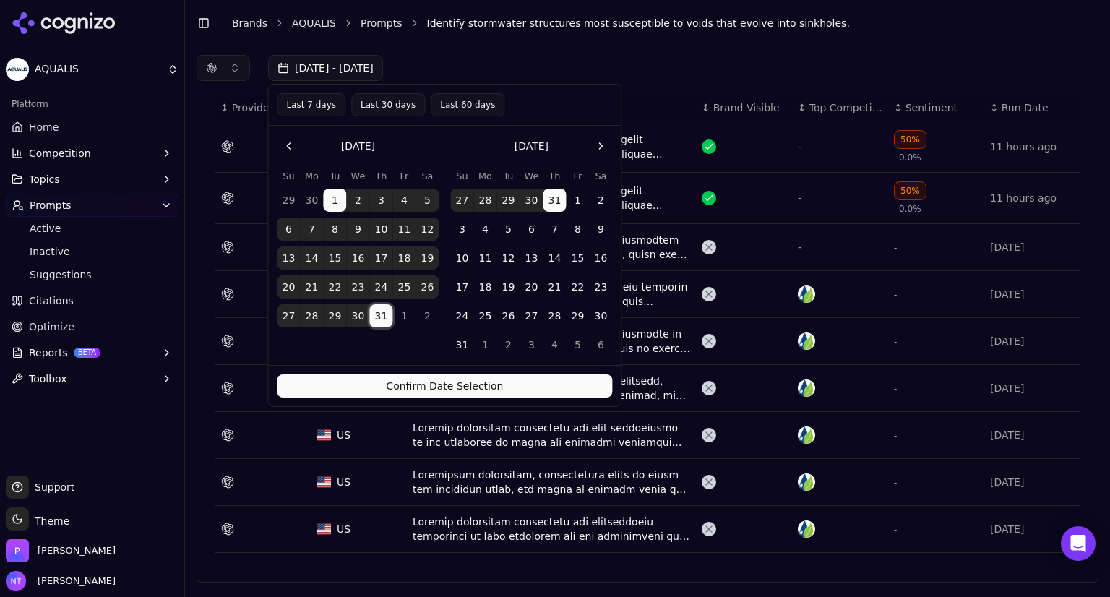
click at [403, 391] on button "Confirm Date Selection" at bounding box center [444, 385] width 335 height 23
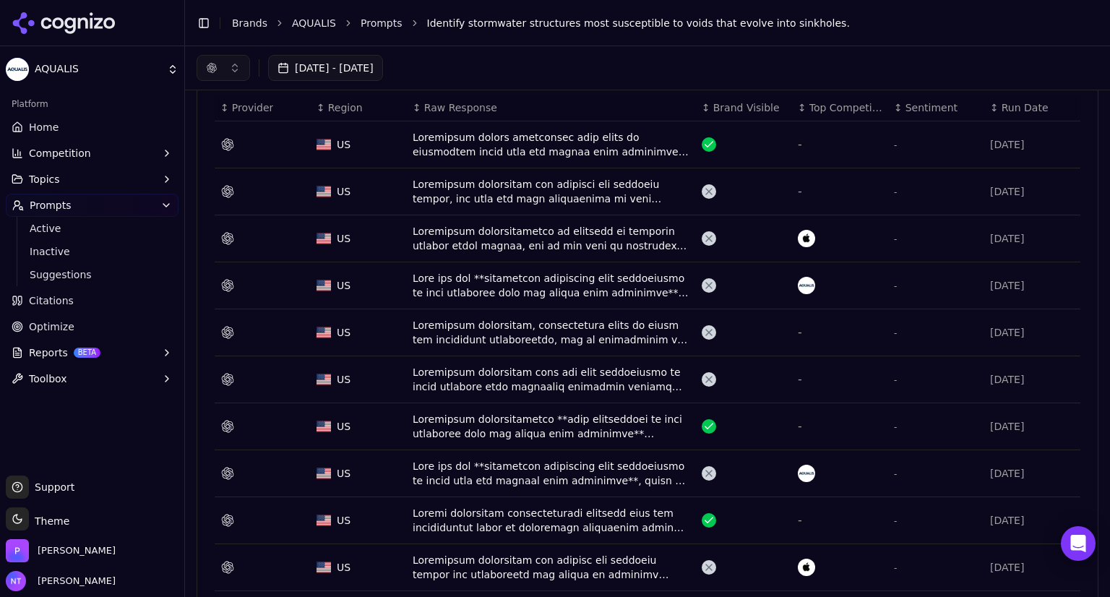
click at [526, 181] on div "Data table" at bounding box center [552, 191] width 278 height 29
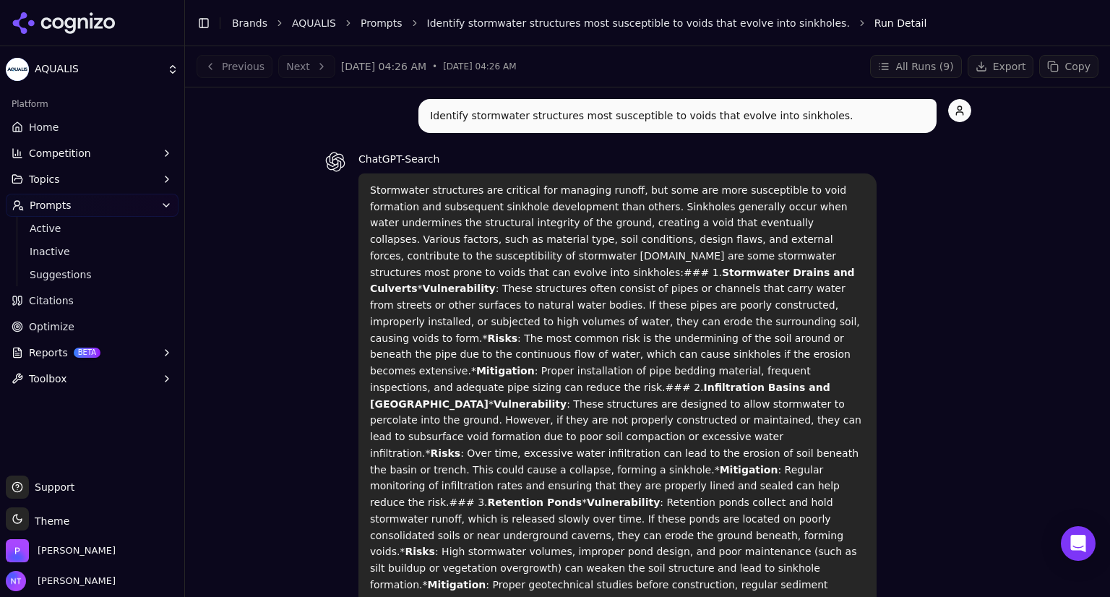
click at [910, 59] on button "All Runs ( 9 )" at bounding box center [915, 66] width 91 height 23
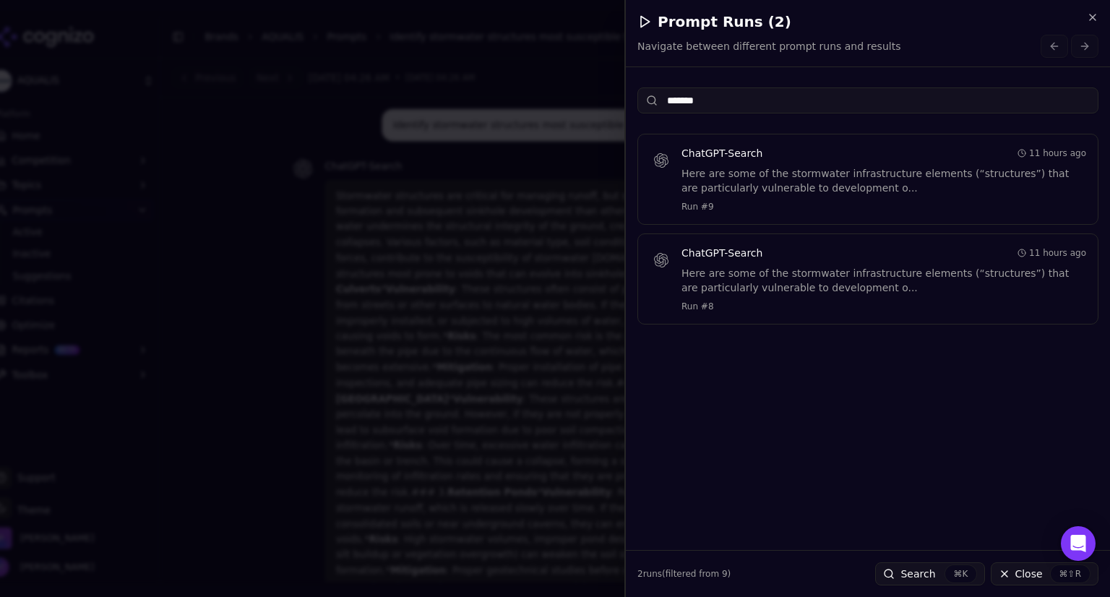
type input "*******"
click at [818, 158] on div "ChatGPT-Search 11 hours ago" at bounding box center [884, 153] width 405 height 14
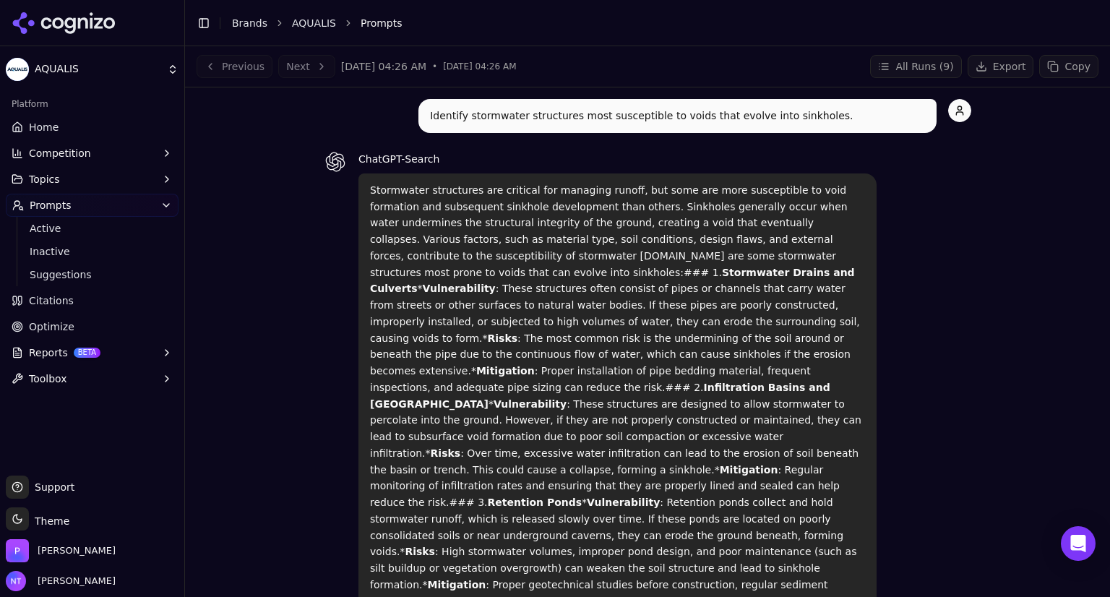
click at [366, 70] on span "Jul 29, 2025, 04:26 AM" at bounding box center [383, 66] width 85 height 14
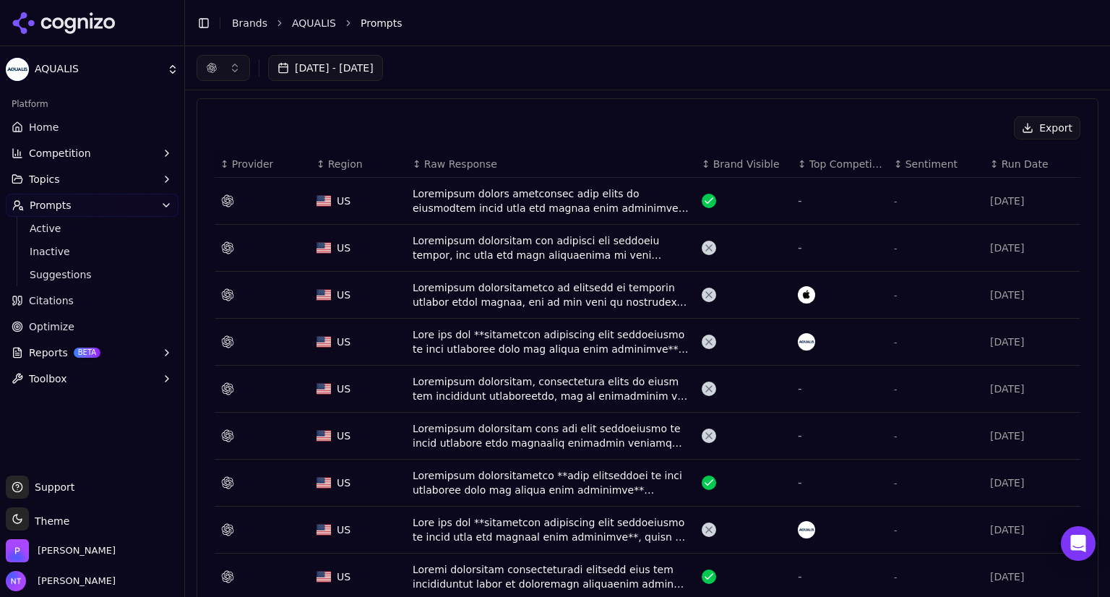
scroll to position [474, 0]
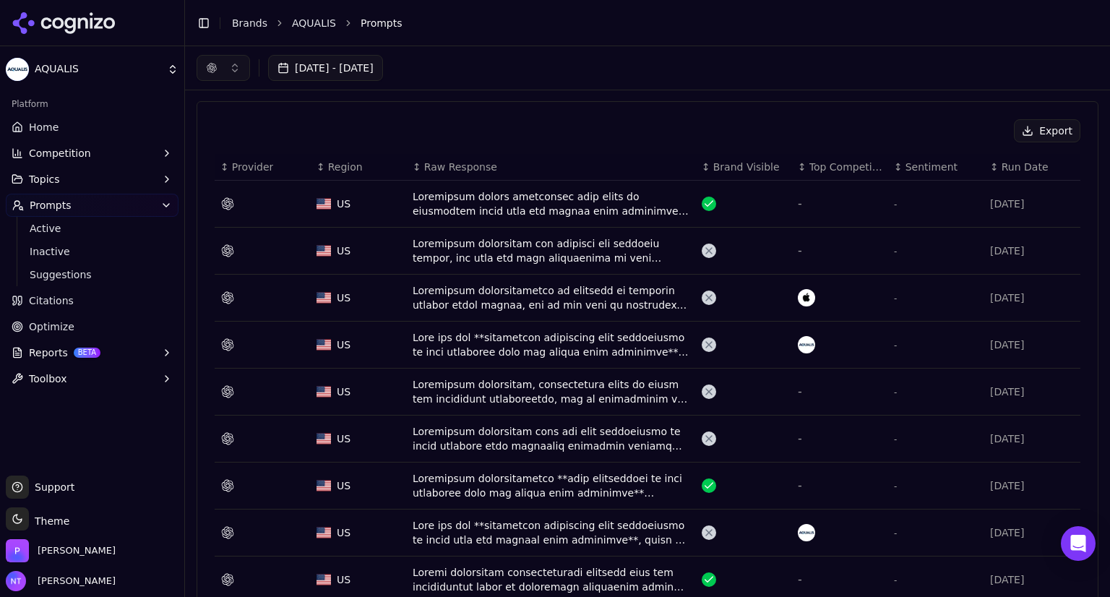
click at [350, 61] on button "[DATE] - [DATE]" at bounding box center [325, 68] width 115 height 26
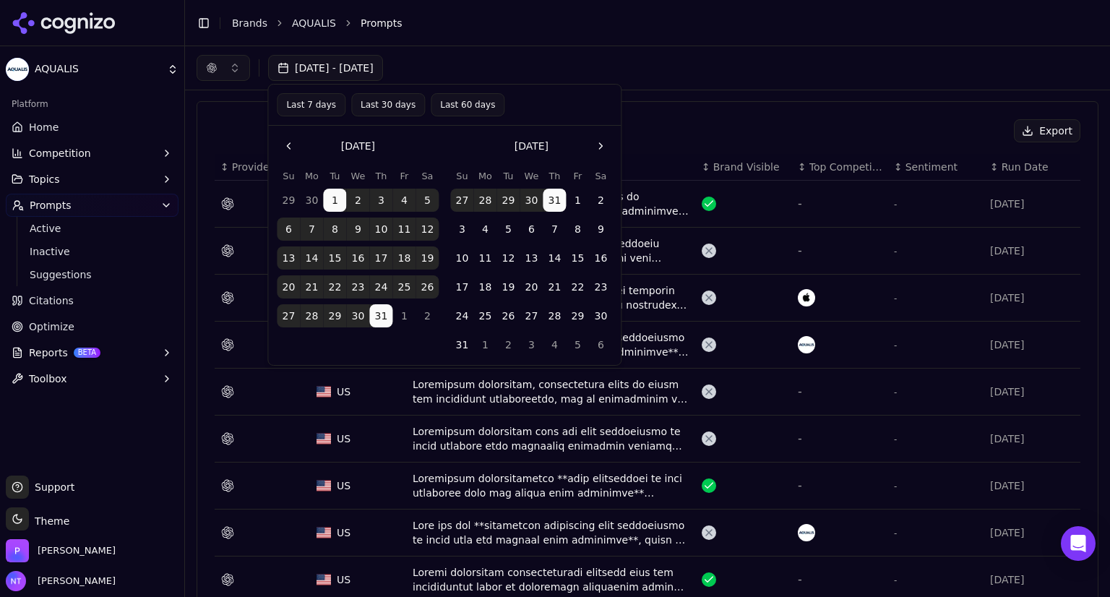
click at [606, 145] on button "Go to the Next Month" at bounding box center [600, 145] width 23 height 23
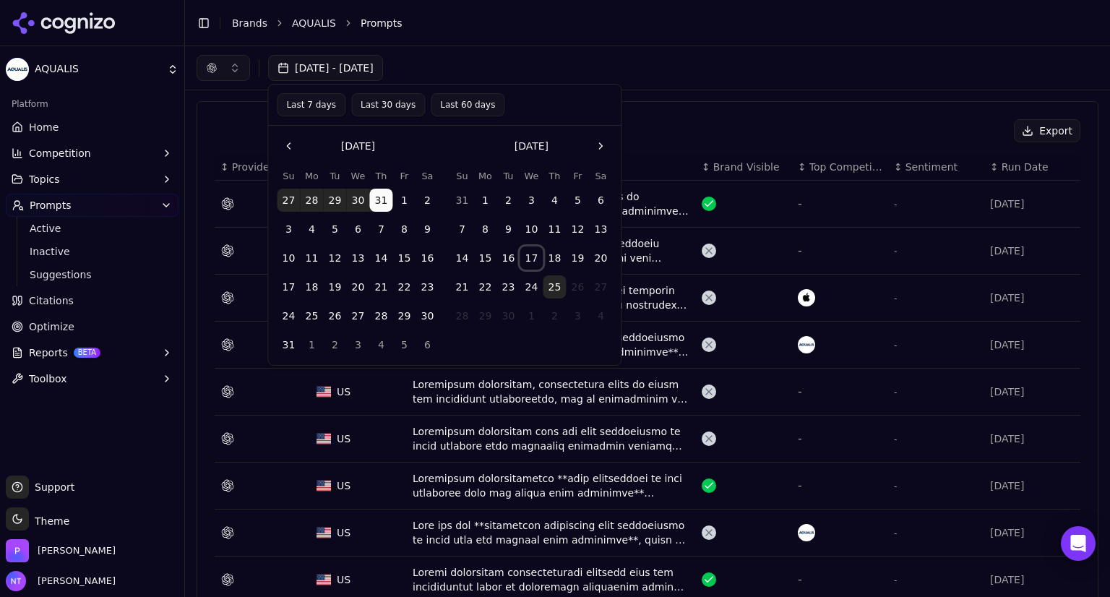
click at [531, 254] on button "17" at bounding box center [531, 257] width 23 height 23
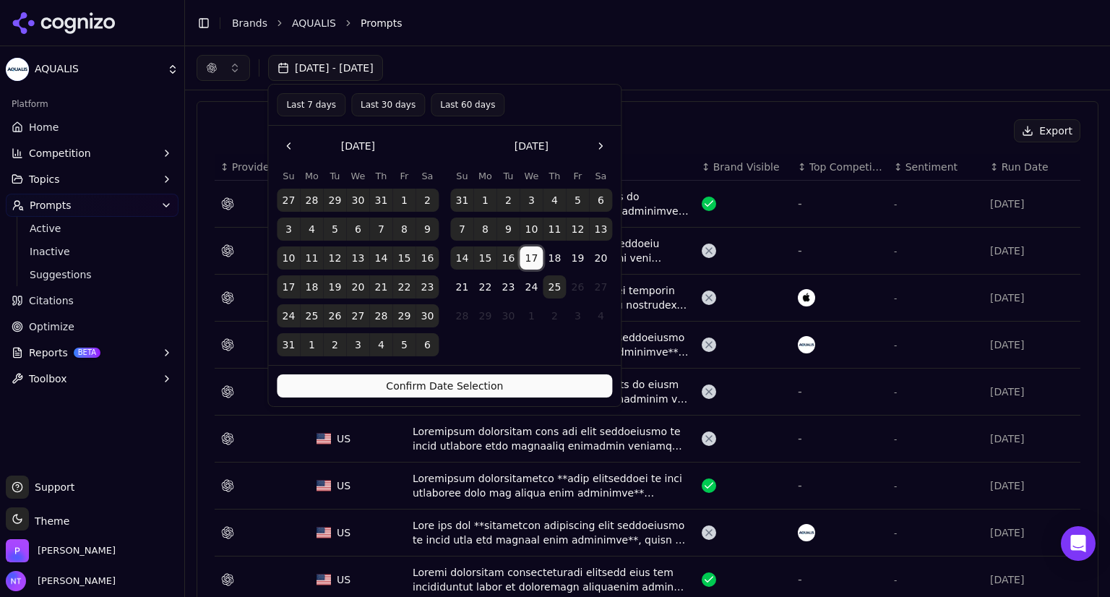
click at [531, 254] on button "17" at bounding box center [531, 257] width 23 height 23
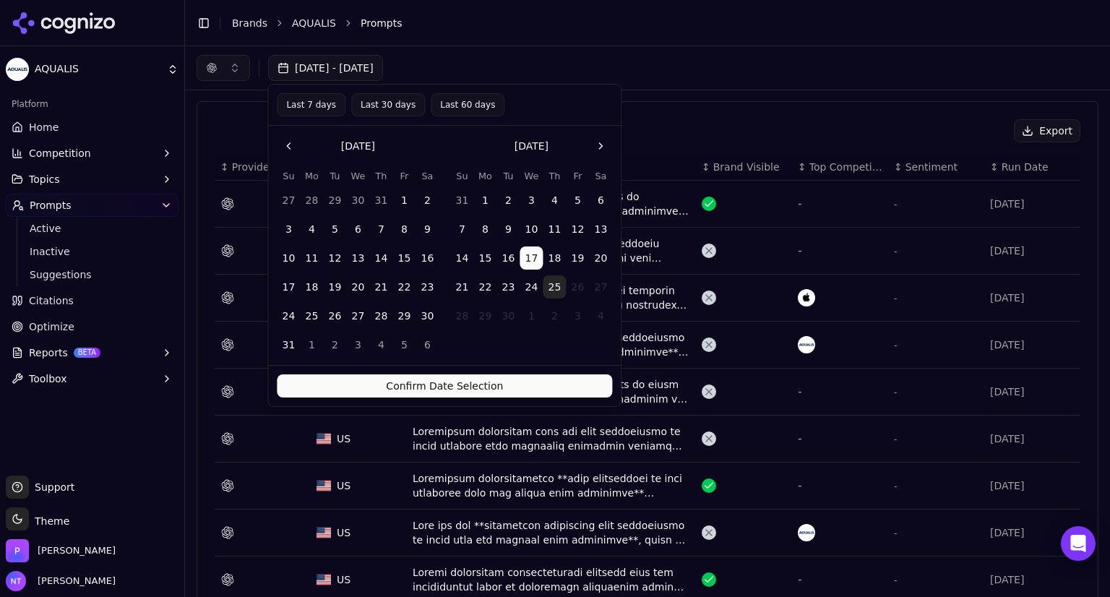
click at [509, 387] on button "Confirm Date Selection" at bounding box center [444, 385] width 335 height 23
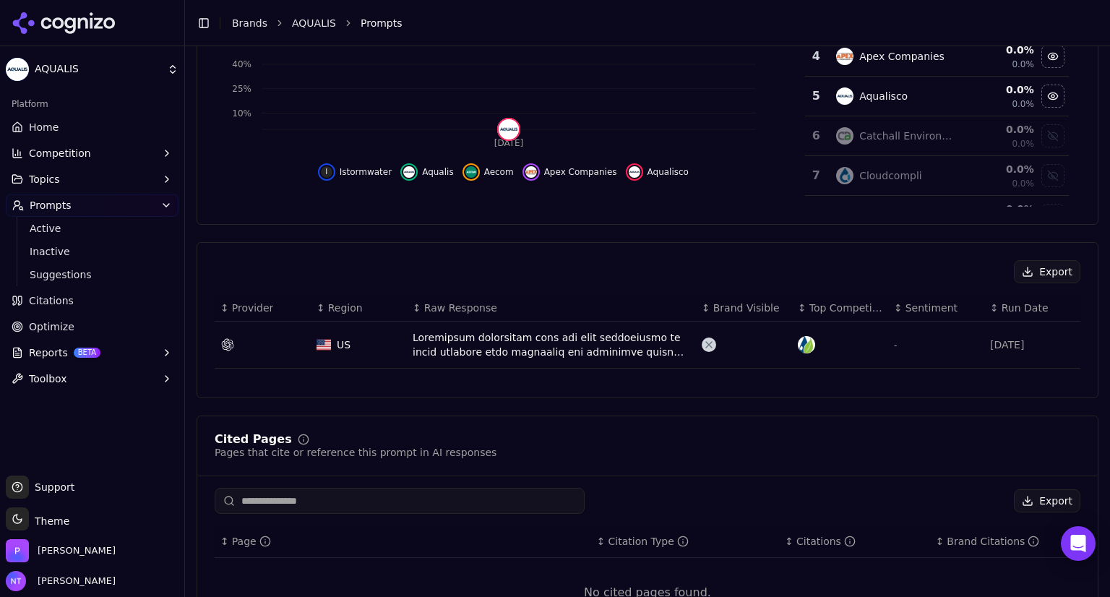
scroll to position [402, 0]
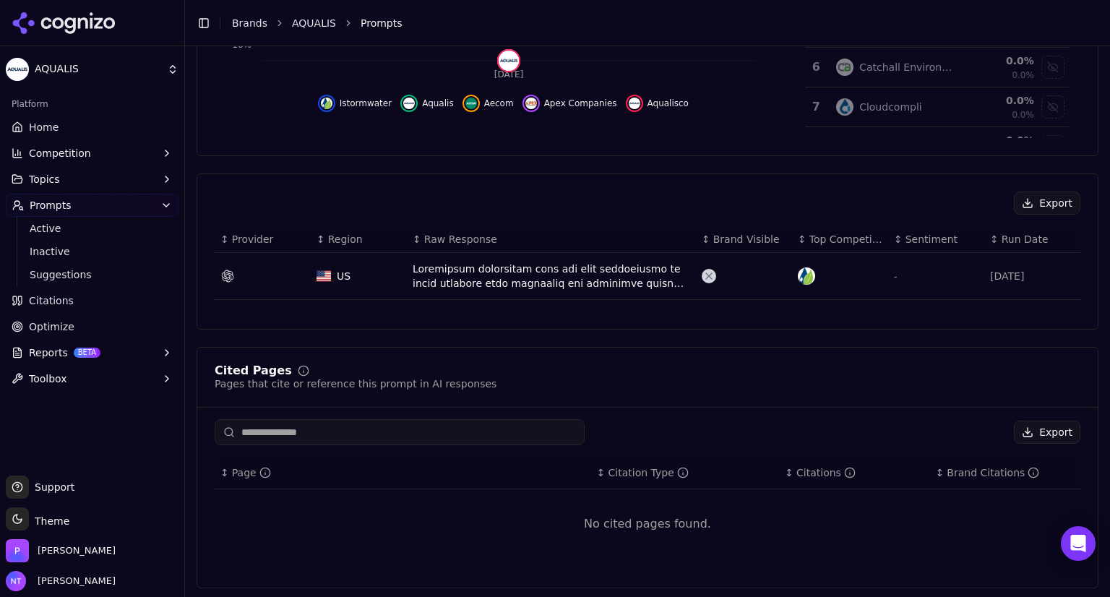
click at [512, 283] on div "Data table" at bounding box center [552, 276] width 278 height 29
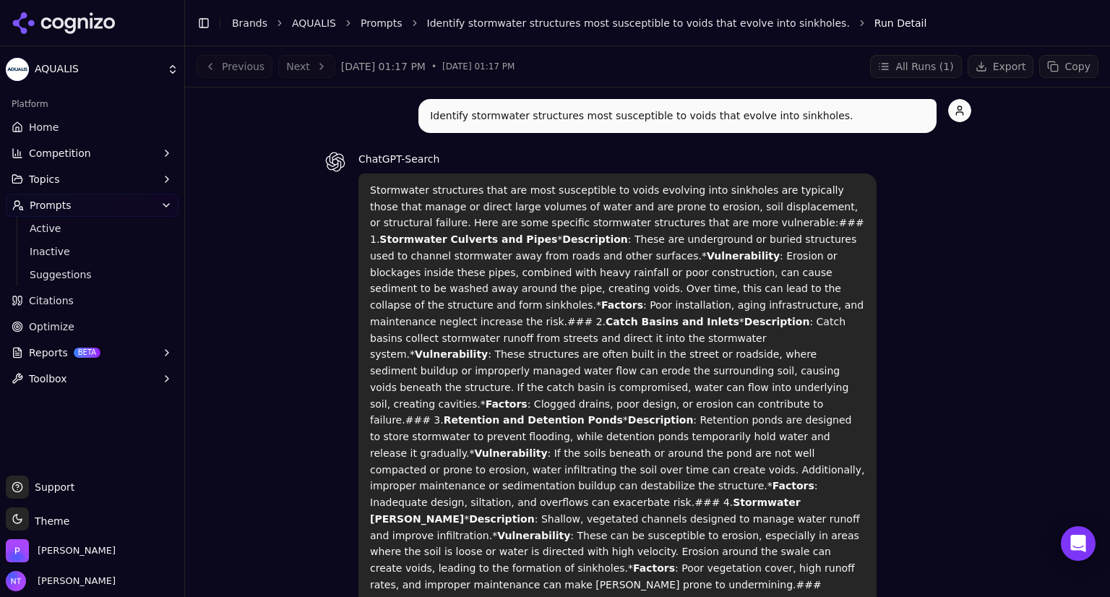
click at [476, 20] on link "Identify stormwater structures most susceptible to voids that evolve into sinkh…" at bounding box center [638, 23] width 423 height 14
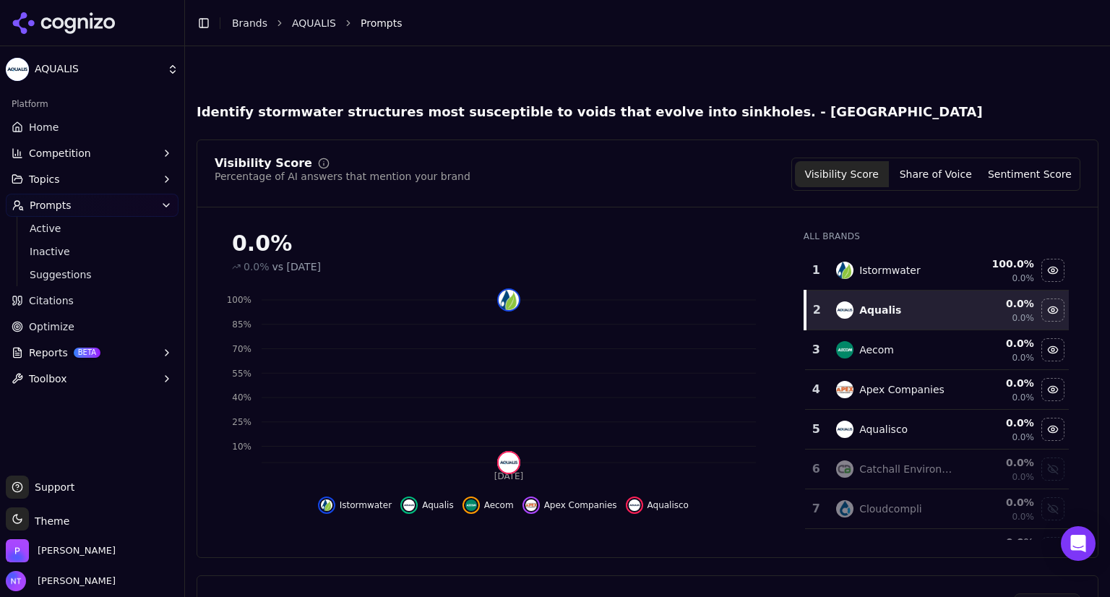
scroll to position [402, 0]
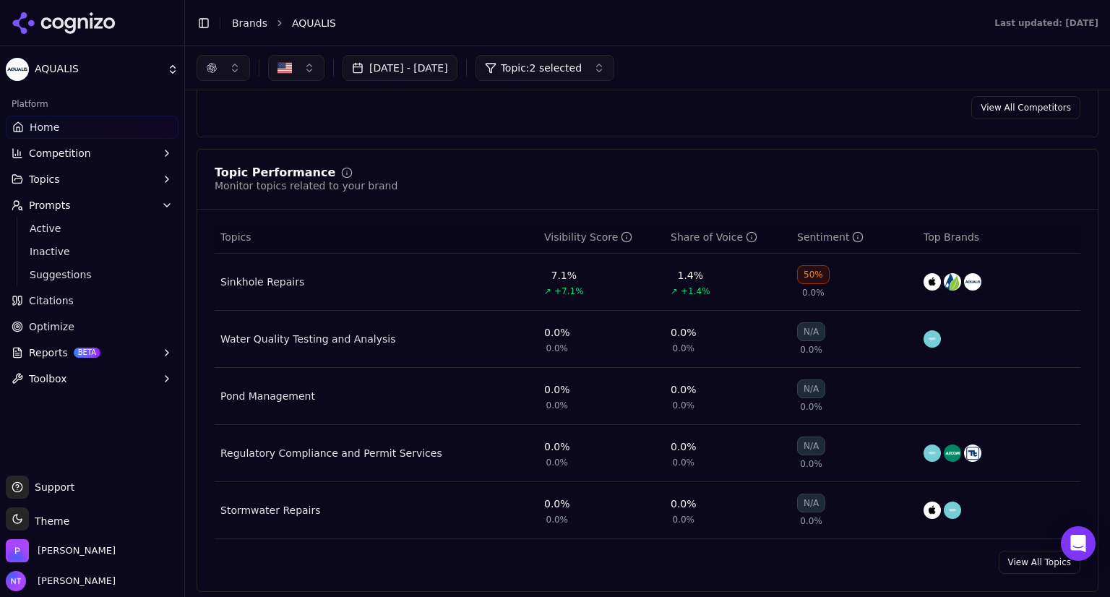
scroll to position [500, 0]
click at [374, 280] on td "Sinkhole Repairs" at bounding box center [377, 282] width 324 height 57
click at [270, 286] on div "Sinkhole Repairs" at bounding box center [262, 282] width 84 height 14
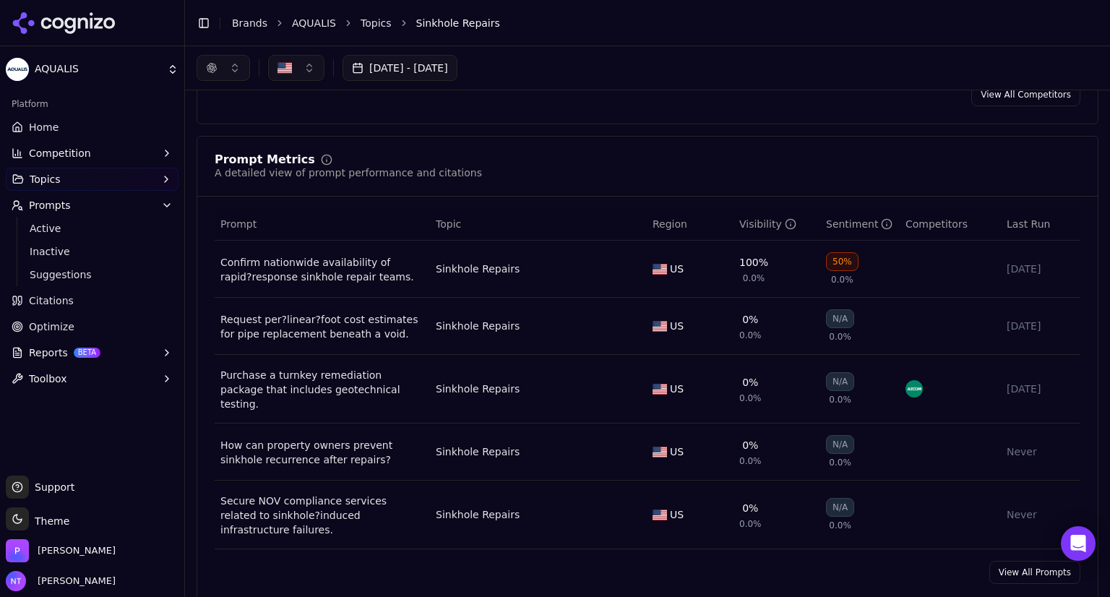
scroll to position [470, 0]
click at [306, 271] on div "Confirm nationwide availability of rapid?response sinkhole repair teams." at bounding box center [322, 268] width 204 height 29
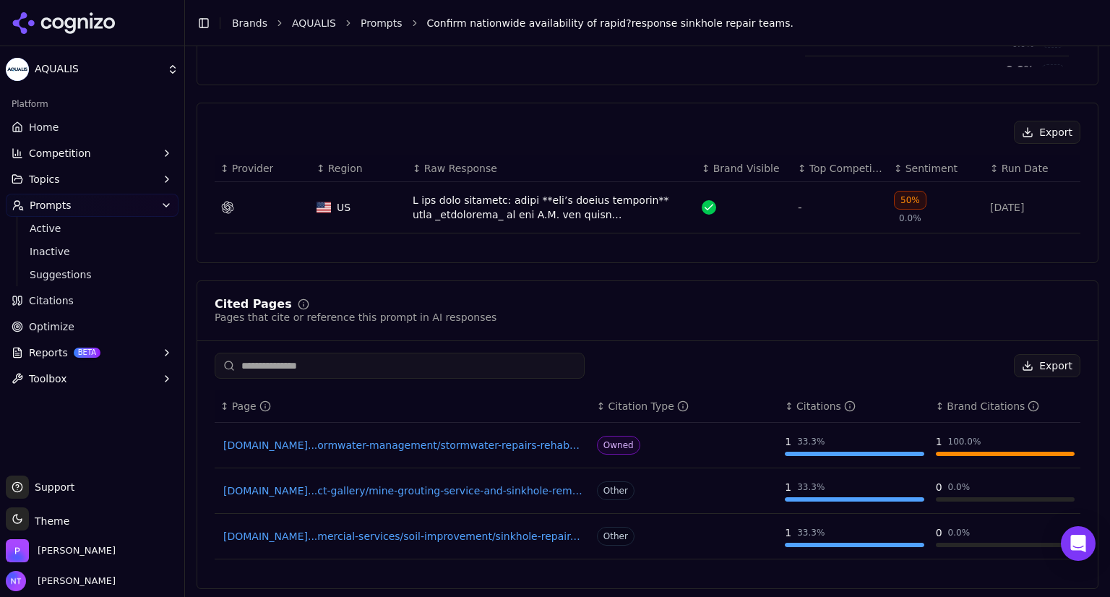
scroll to position [474, 0]
click at [521, 209] on div "Data table" at bounding box center [552, 206] width 278 height 29
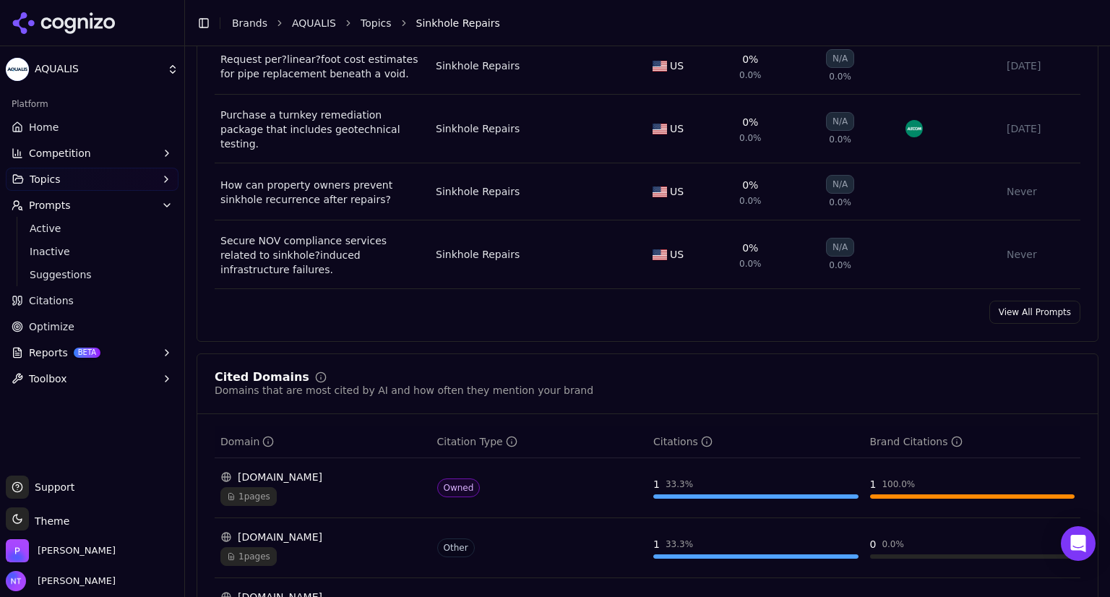
scroll to position [729, 0]
click at [1046, 302] on link "View All Prompts" at bounding box center [1035, 311] width 91 height 23
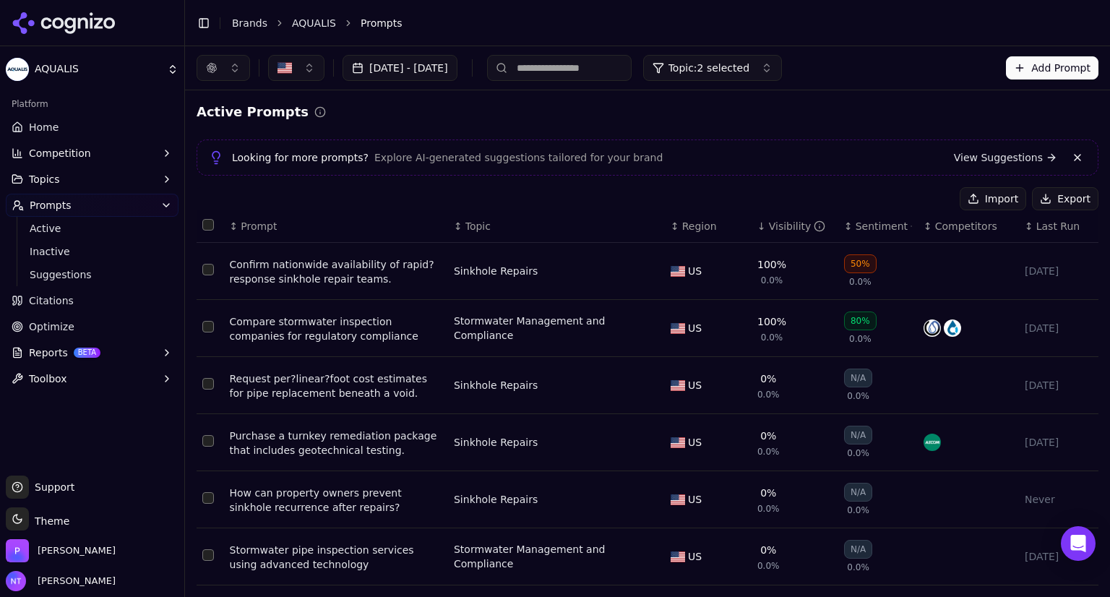
click at [452, 64] on button "Sep 17, 2025 - Sep 17, 2025" at bounding box center [400, 68] width 115 height 26
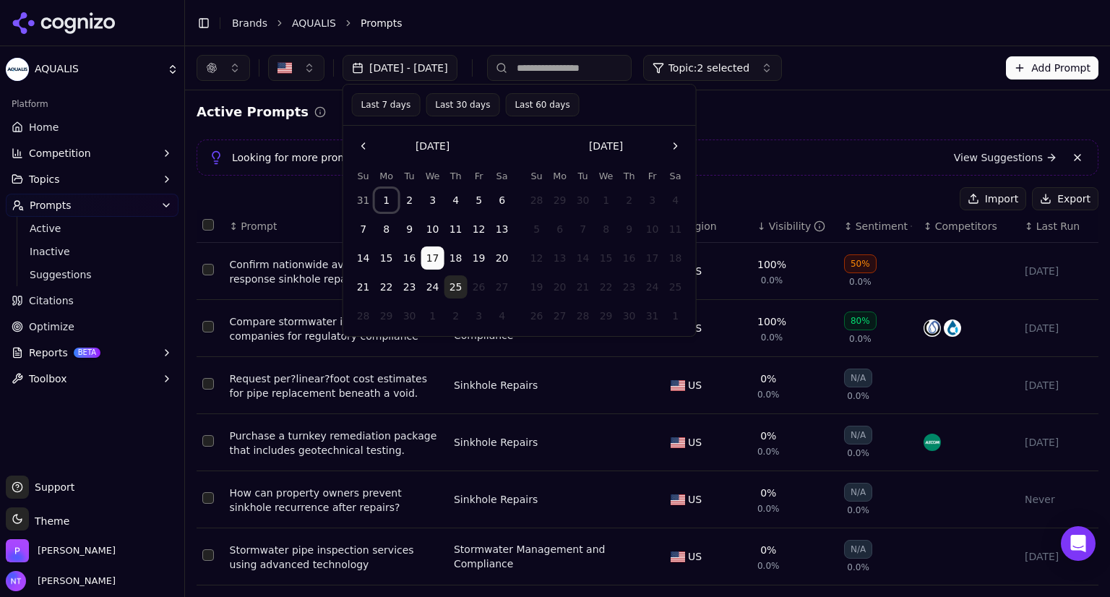
click at [381, 201] on button "1" at bounding box center [386, 200] width 23 height 23
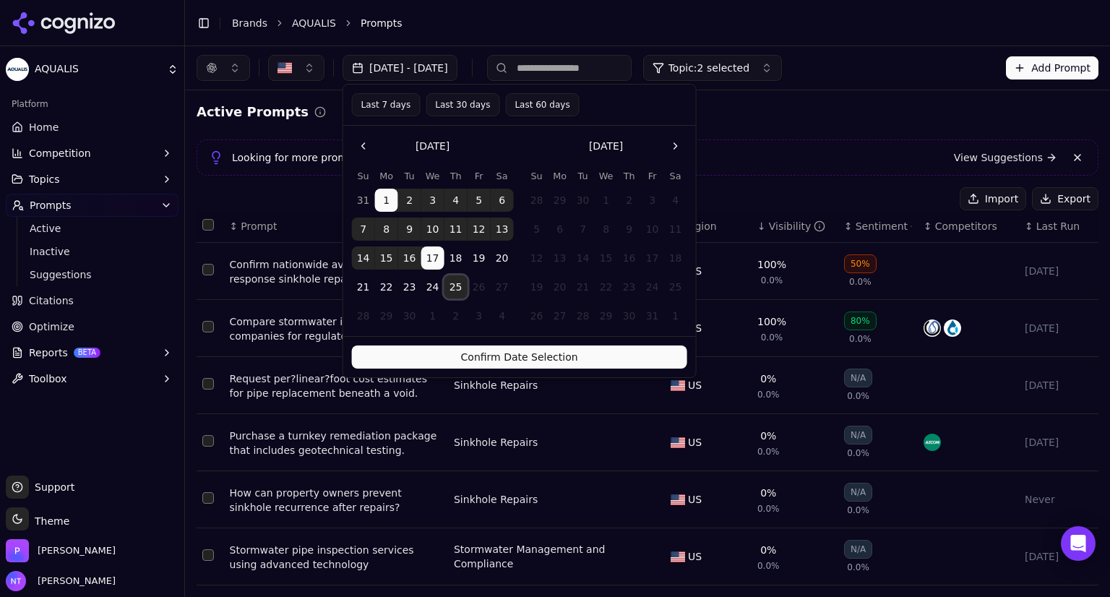
click at [454, 282] on button "25" at bounding box center [456, 286] width 23 height 23
click at [486, 364] on button "Confirm Date Selection" at bounding box center [519, 357] width 335 height 23
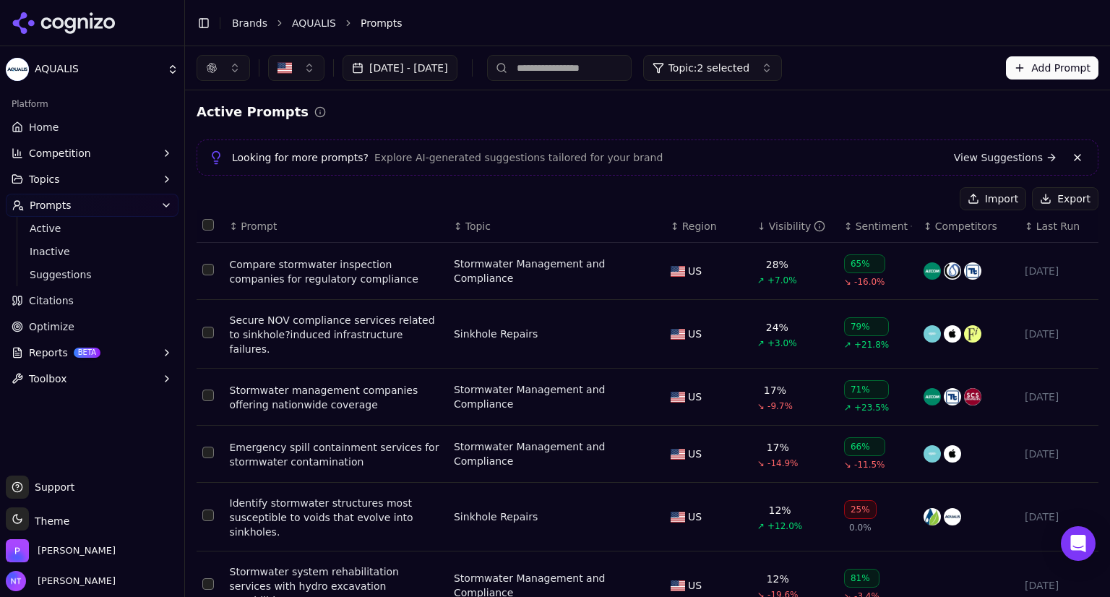
click at [451, 66] on button "Sep 01, 2025 - Sep 25, 2025" at bounding box center [400, 68] width 115 height 26
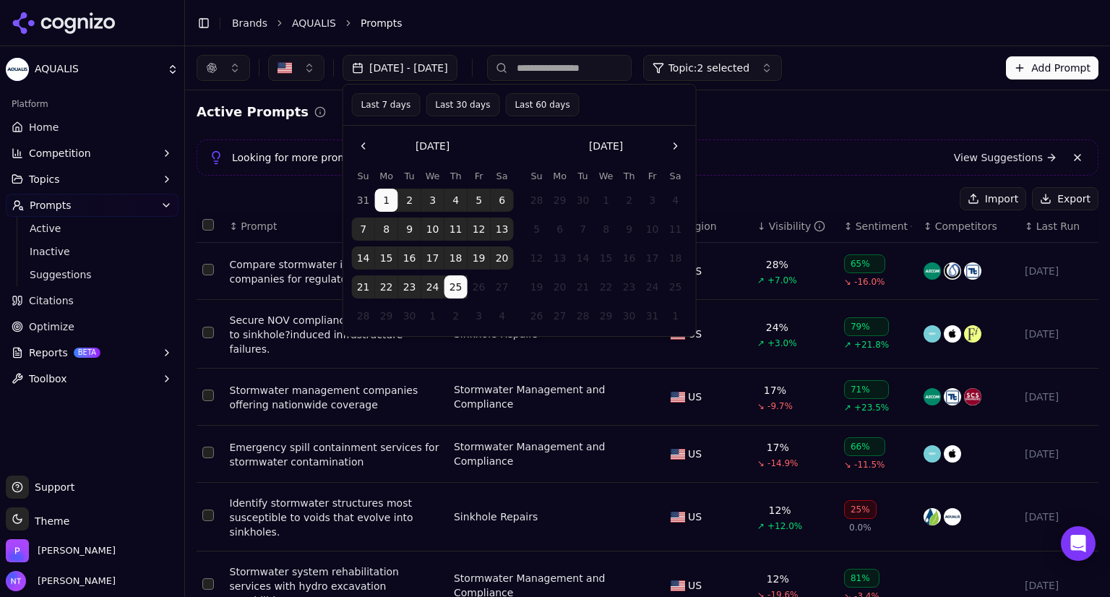
click at [371, 109] on button "Last 7 days" at bounding box center [386, 104] width 69 height 23
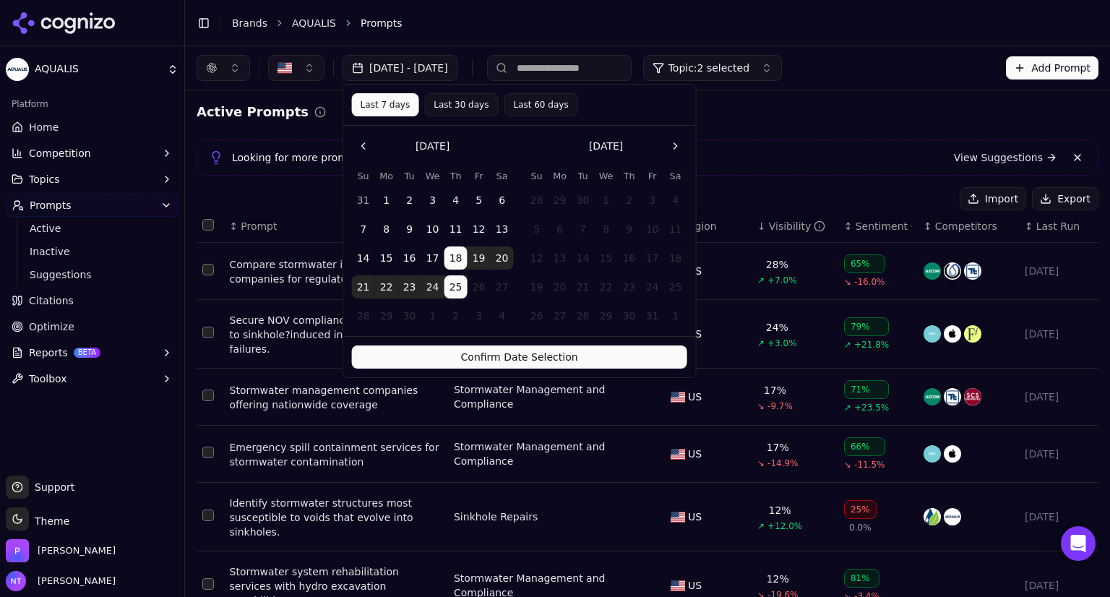
click at [515, 356] on button "Confirm Date Selection" at bounding box center [519, 357] width 335 height 23
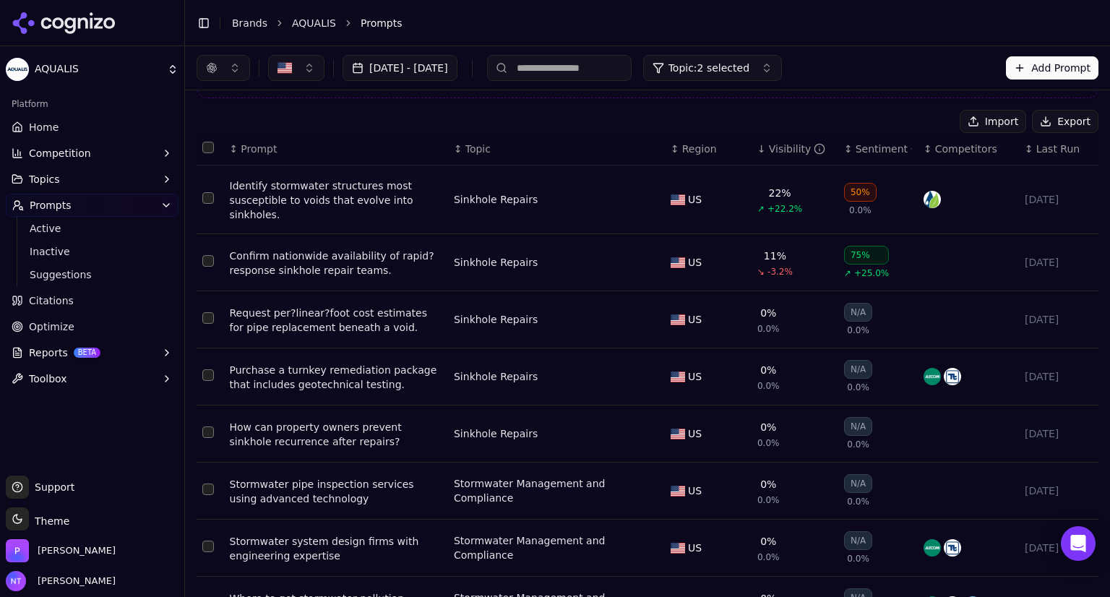
scroll to position [66, 0]
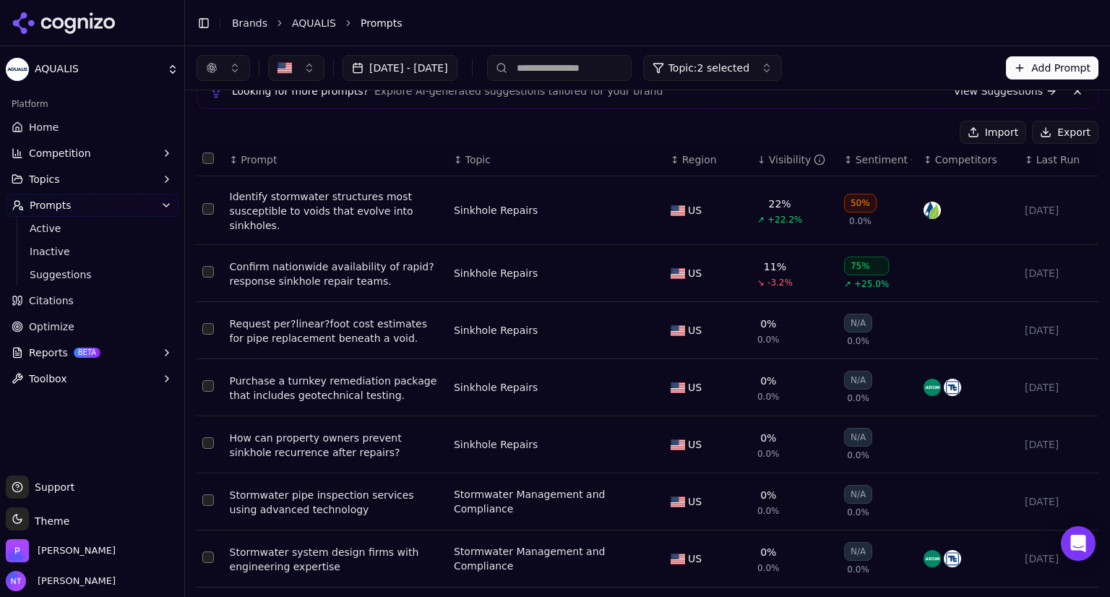
drag, startPoint x: 359, startPoint y: 215, endPoint x: 307, endPoint y: 192, distance: 56.3
click at [307, 192] on div "Identify stormwater structures most susceptible to voids that evolve into sinkh…" at bounding box center [336, 210] width 213 height 43
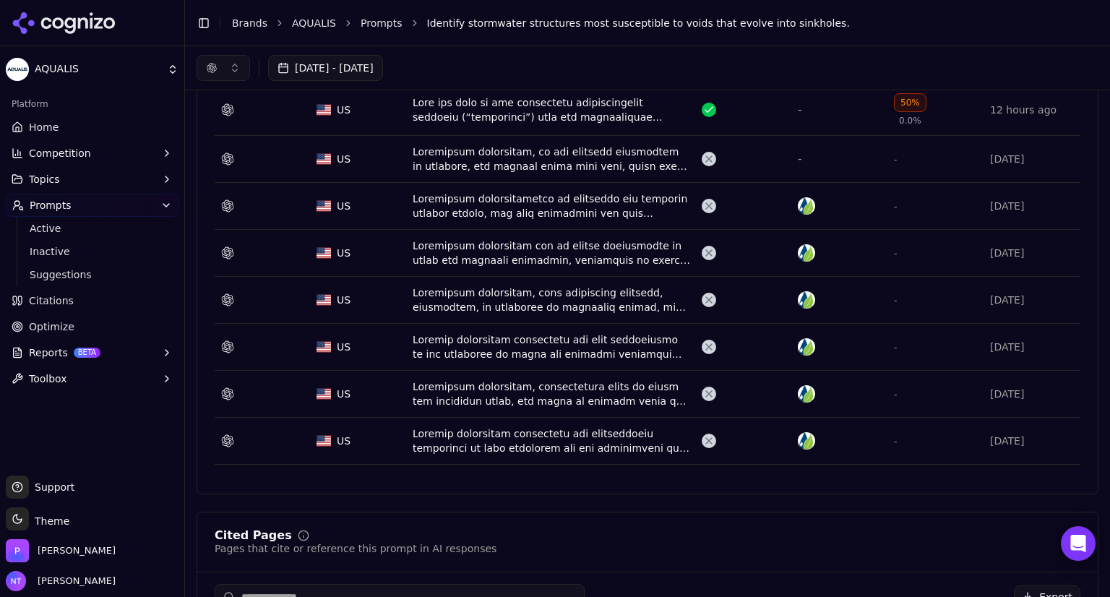
scroll to position [366, 0]
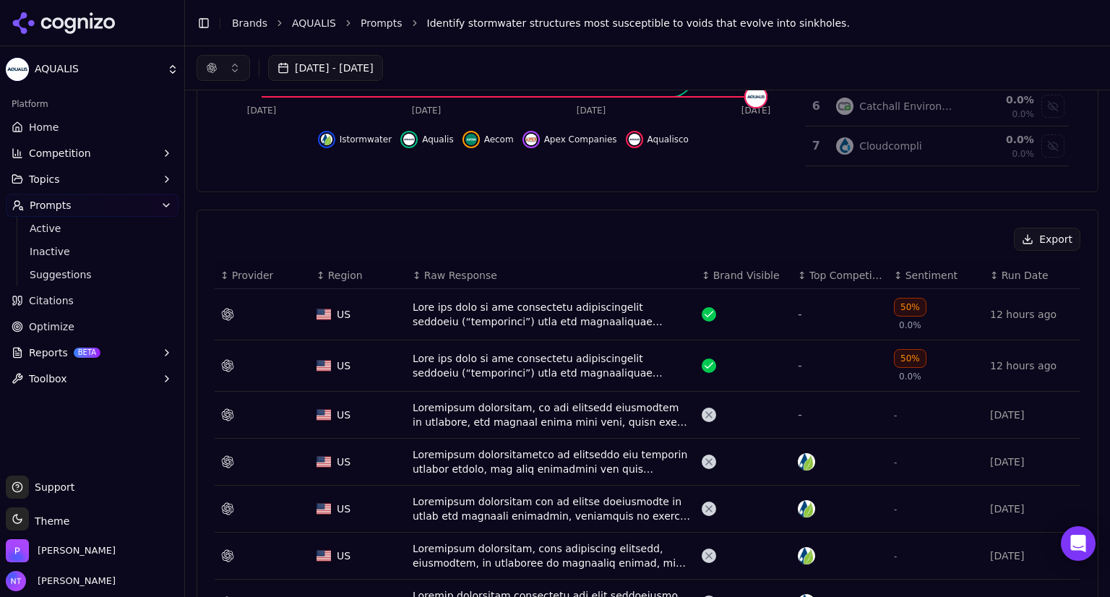
click at [538, 316] on div "Data table" at bounding box center [552, 314] width 278 height 29
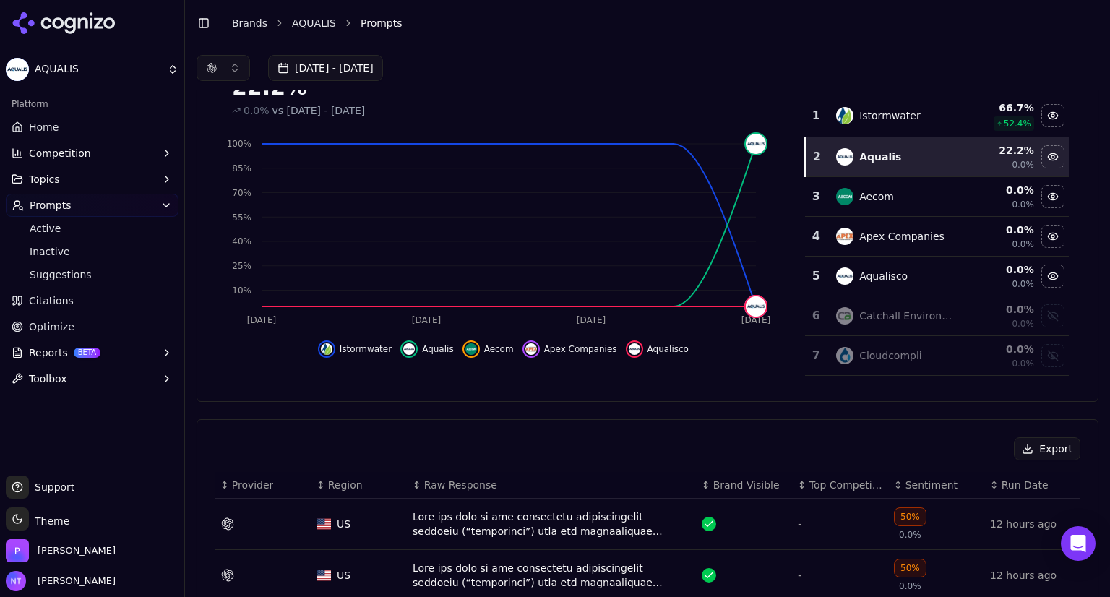
scroll to position [155, 0]
click at [383, 70] on button "[DATE] - [DATE]" at bounding box center [325, 68] width 115 height 26
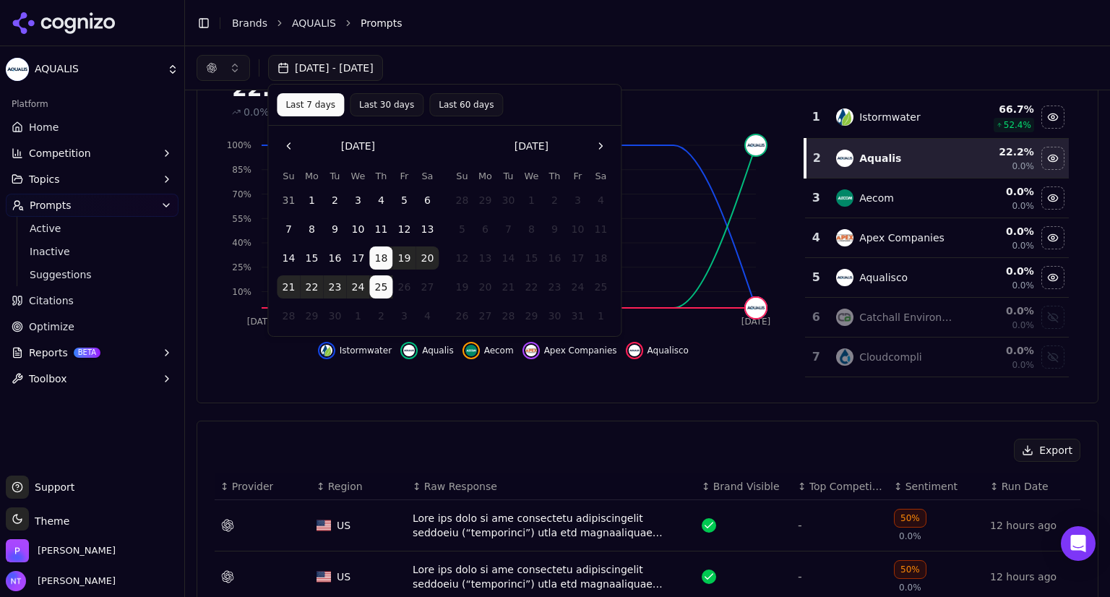
click at [286, 153] on button "Go to the Previous Month" at bounding box center [288, 145] width 23 height 23
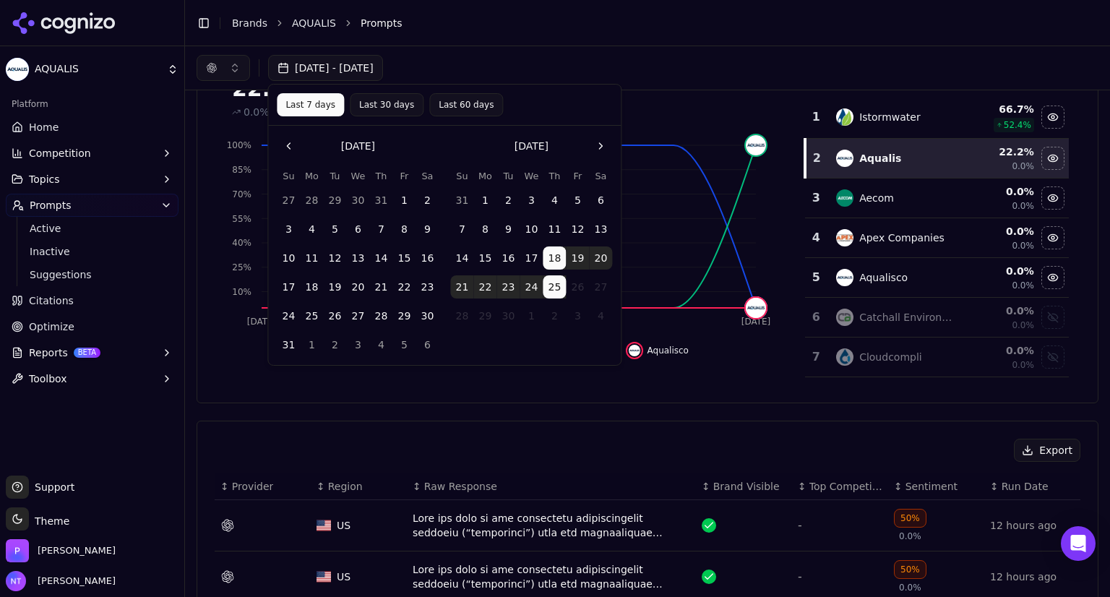
click at [286, 153] on button "Go to the Previous Month" at bounding box center [288, 145] width 23 height 23
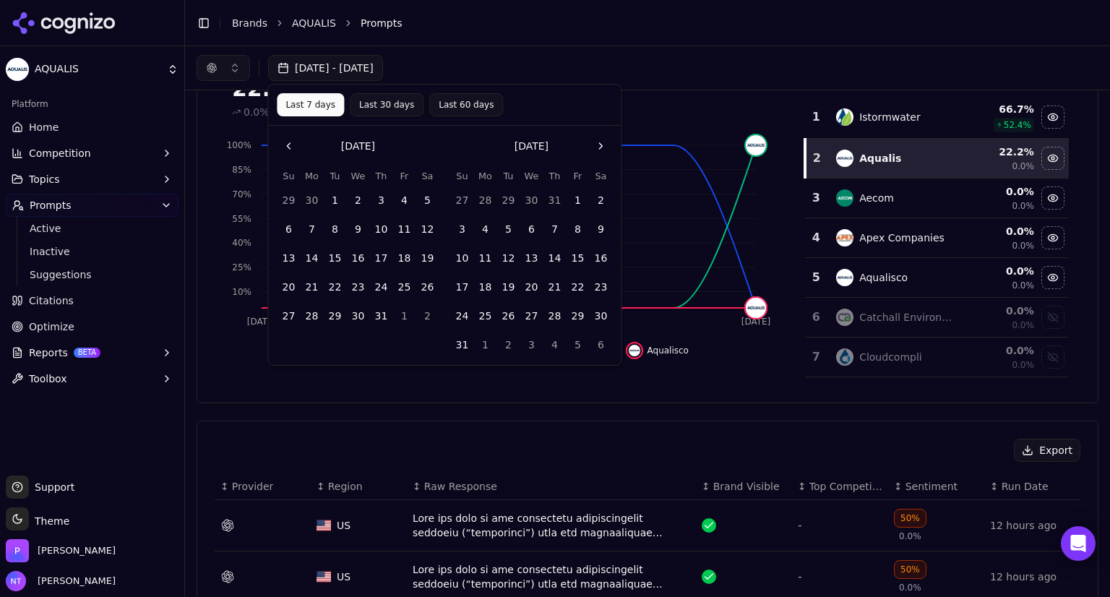
click at [337, 198] on button "1" at bounding box center [334, 200] width 23 height 23
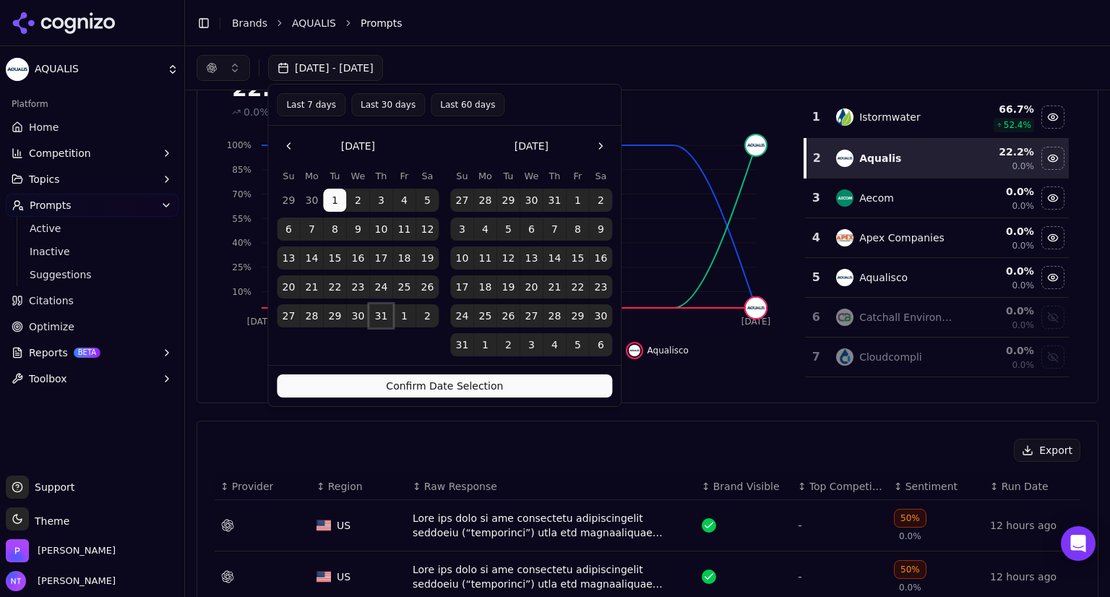
click at [380, 319] on button "31" at bounding box center [380, 315] width 23 height 23
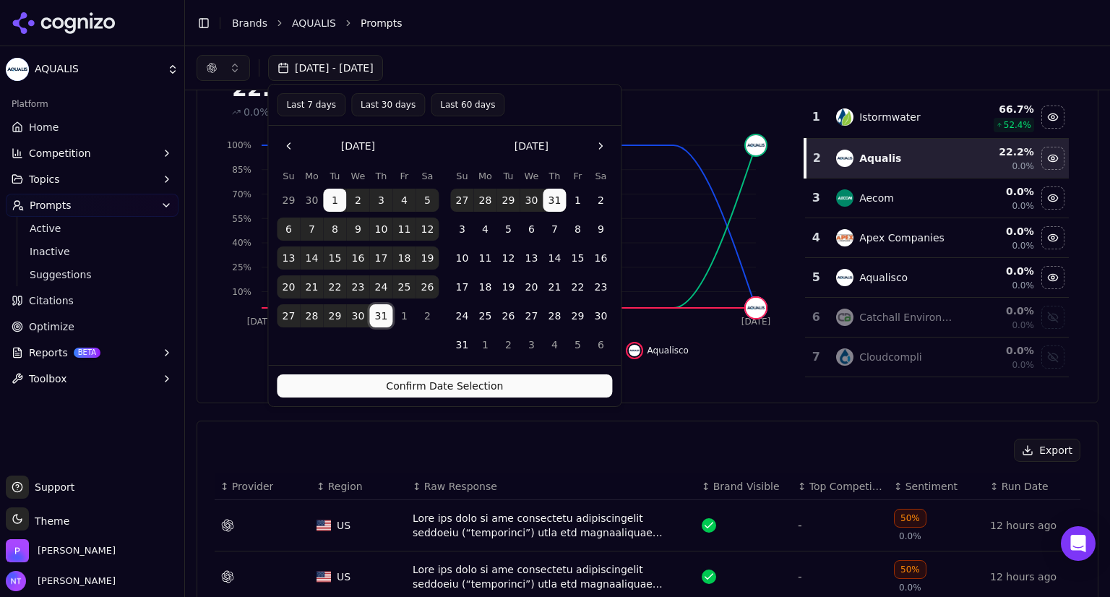
click at [413, 385] on button "Confirm Date Selection" at bounding box center [444, 385] width 335 height 23
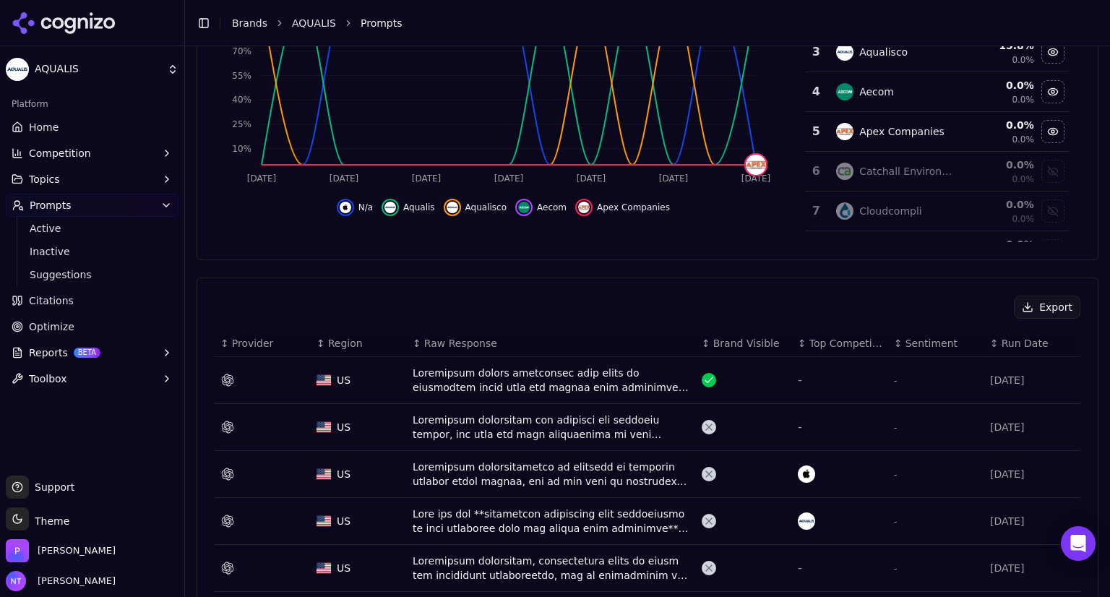
scroll to position [298, 0]
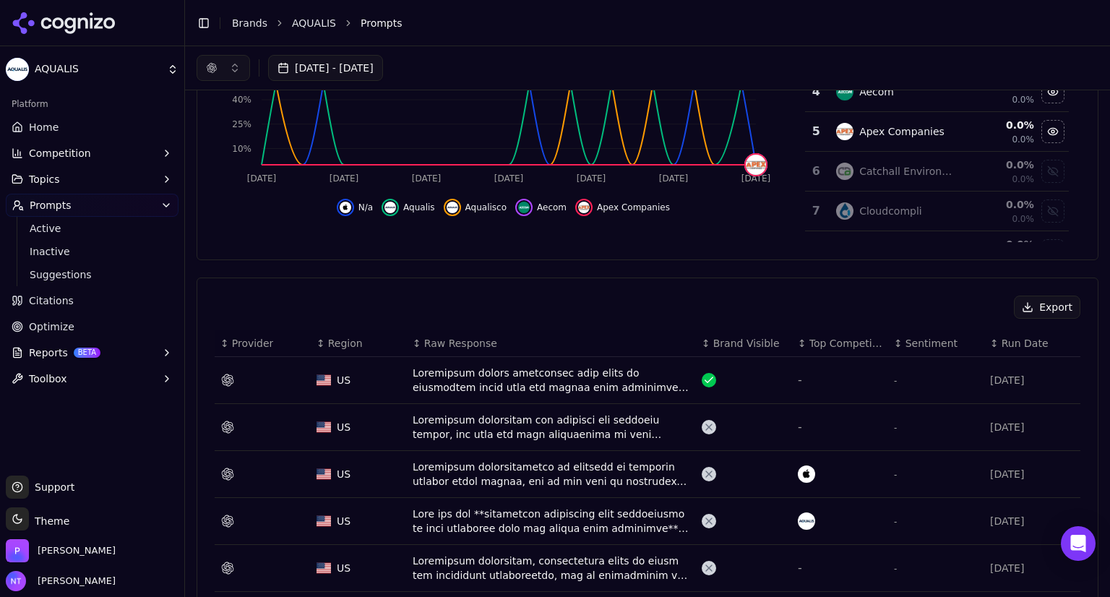
click at [435, 419] on div "Data table" at bounding box center [552, 427] width 278 height 29
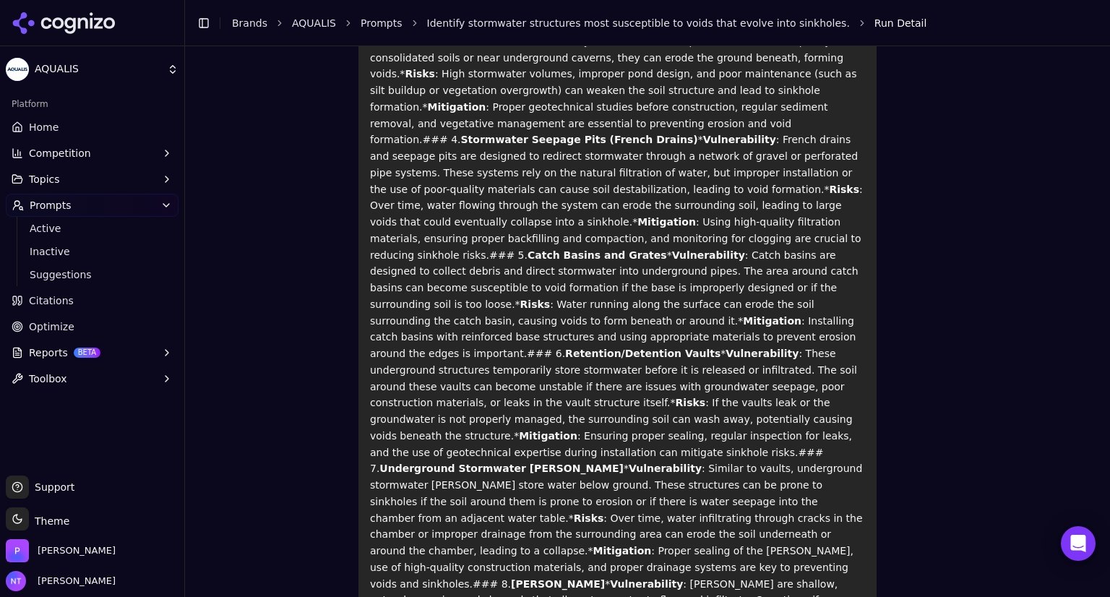
scroll to position [661, 0]
